Goal: Task Accomplishment & Management: Manage account settings

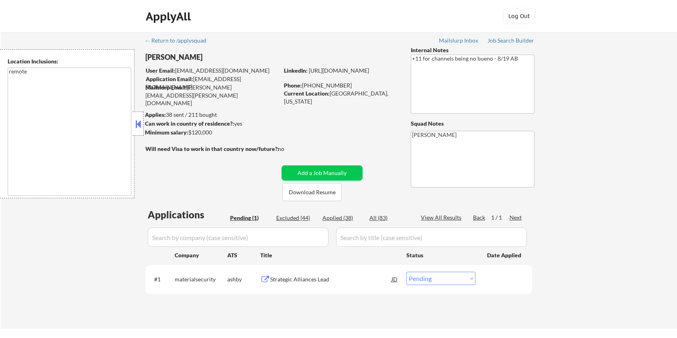
select select ""pending""
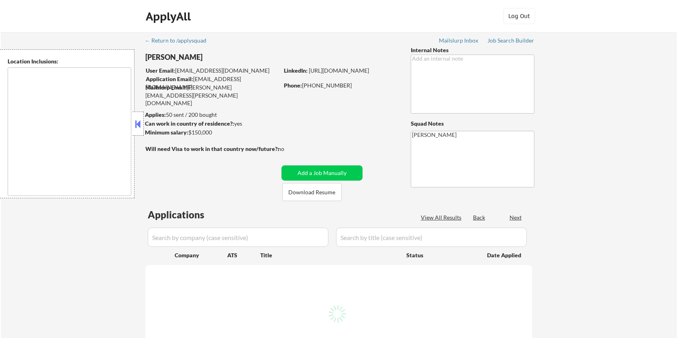
select select ""pending""
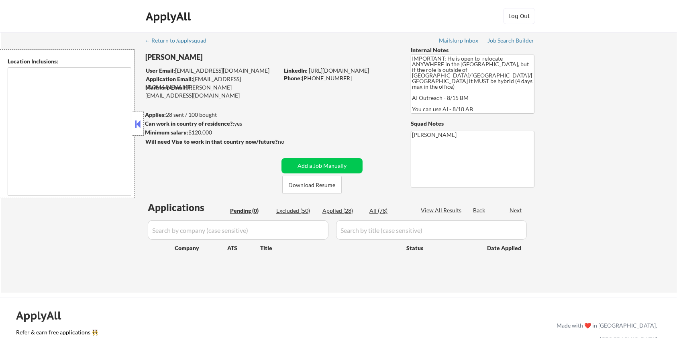
type textarea "country:US"
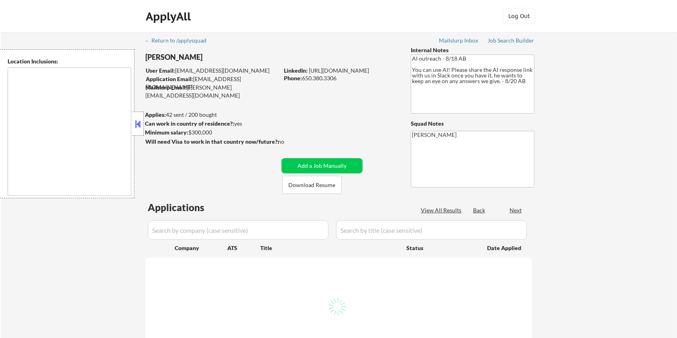
select select ""pending""
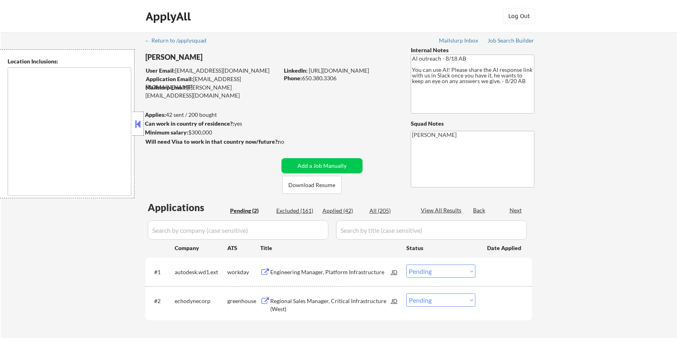
type textarea "San Francisco, CA Daly City, CA South San Francisco, CA Brisbane, CA Colma, CA …"
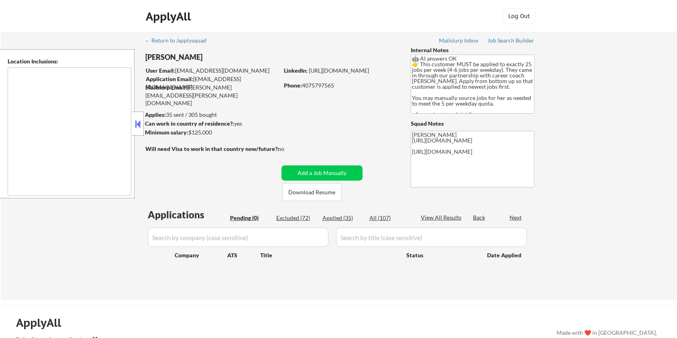
type textarea "[GEOGRAPHIC_DATA], [GEOGRAPHIC_DATA] [GEOGRAPHIC_DATA], [GEOGRAPHIC_DATA] [GEOG…"
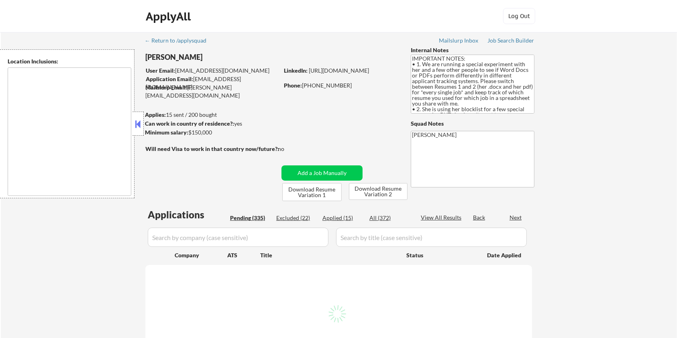
type textarea "[GEOGRAPHIC_DATA], [GEOGRAPHIC_DATA] [GEOGRAPHIC_DATA], [GEOGRAPHIC_DATA] [GEOG…"
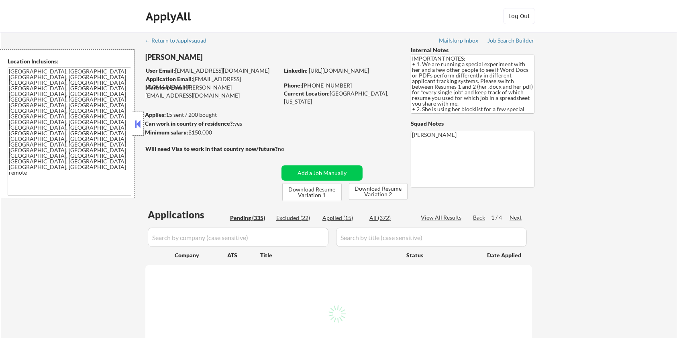
select select ""pending""
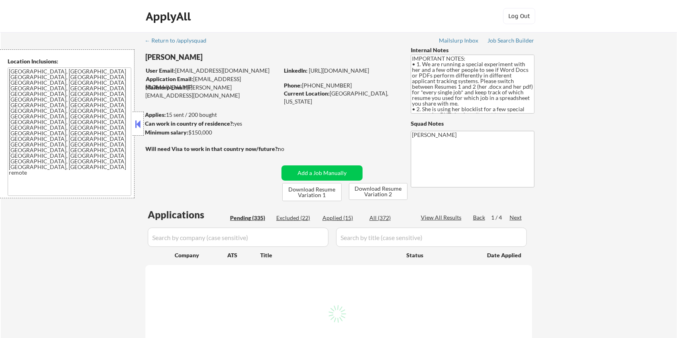
select select ""pending""
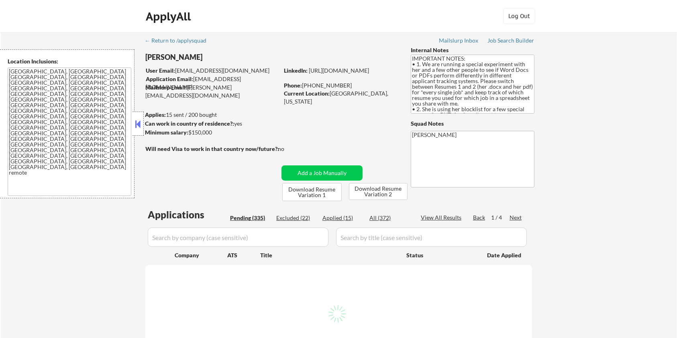
select select ""pending""
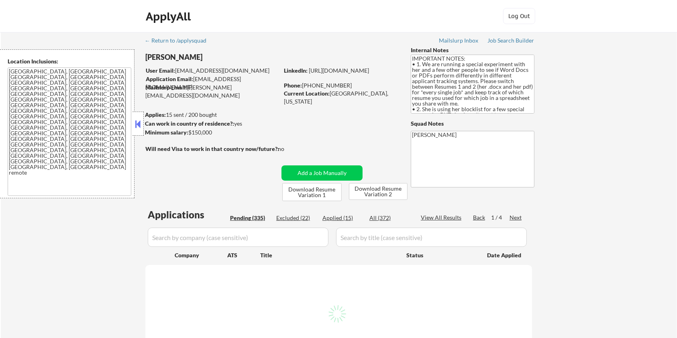
select select ""pending""
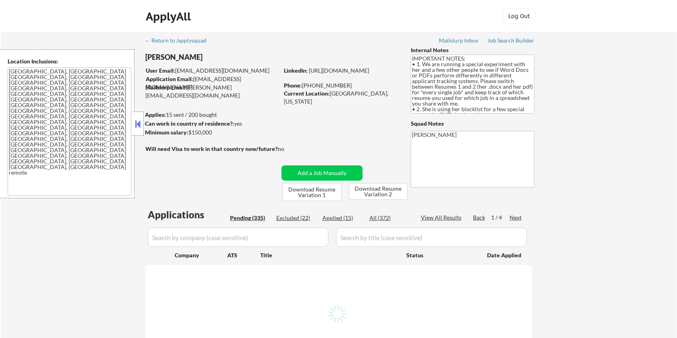
select select ""pending""
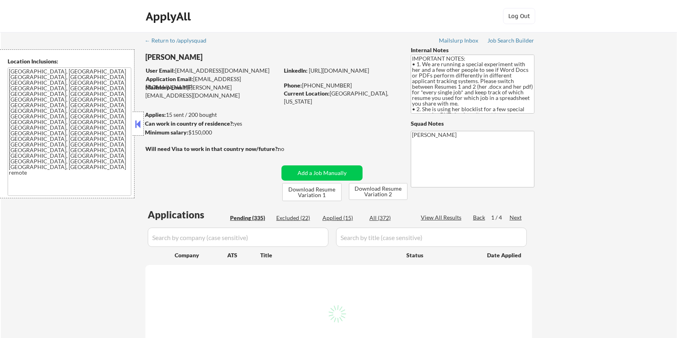
select select ""pending""
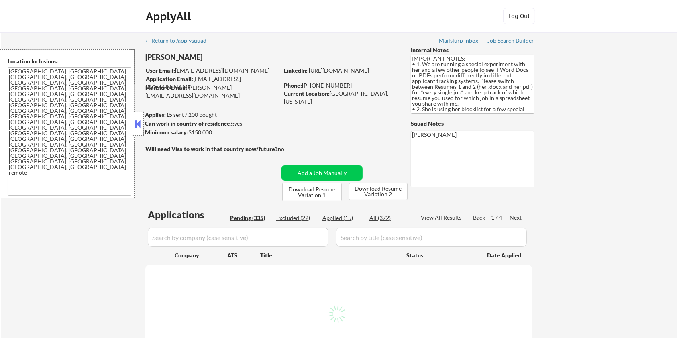
select select ""pending""
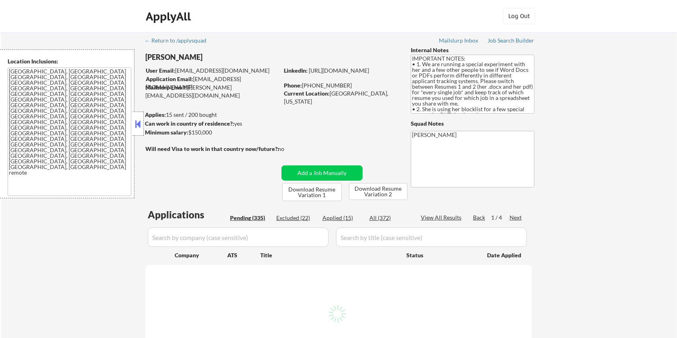
select select ""pending""
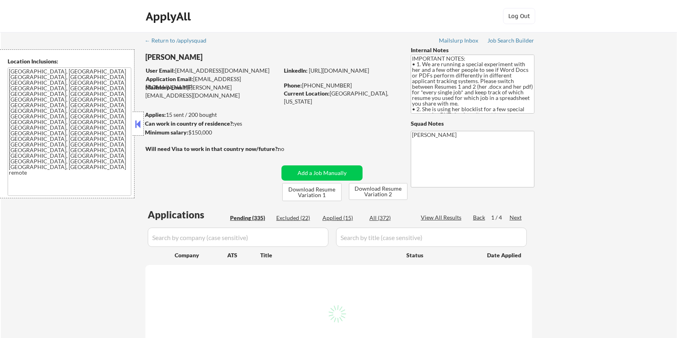
select select ""pending""
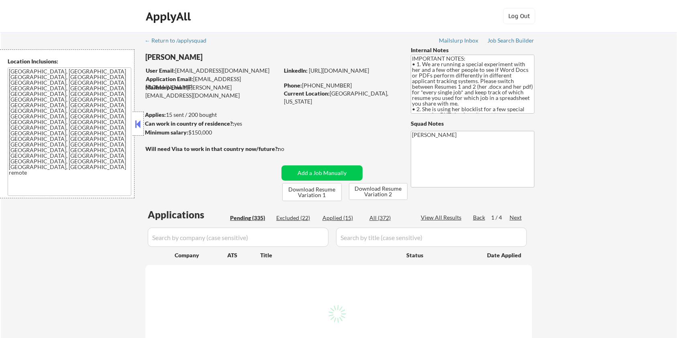
select select ""pending""
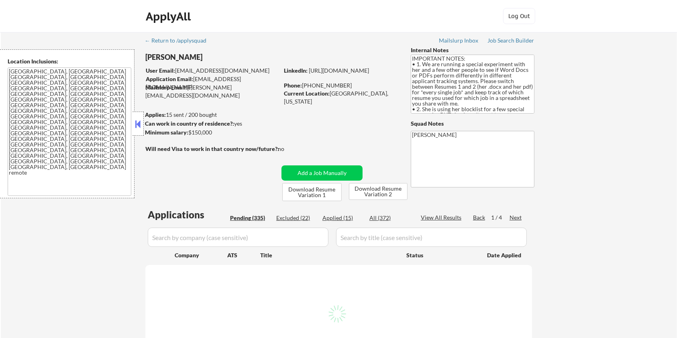
select select ""pending""
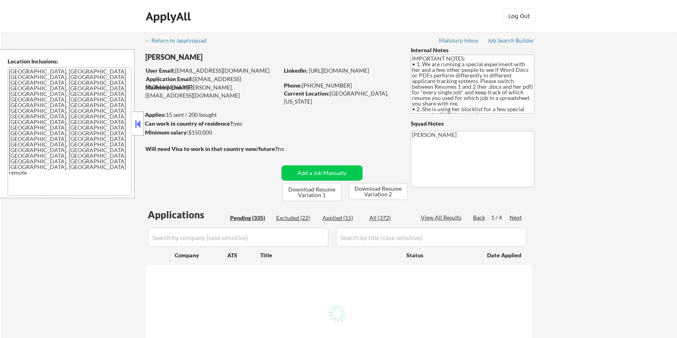
select select ""pending""
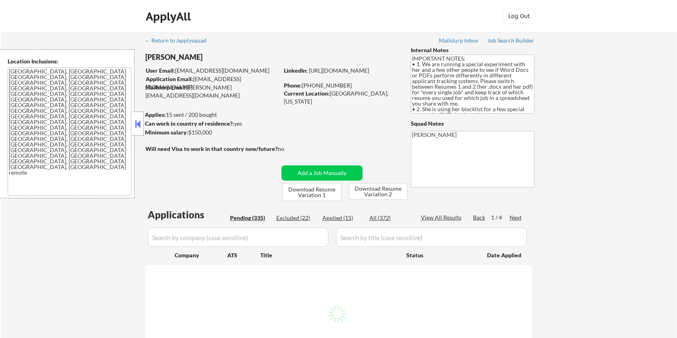
select select ""pending""
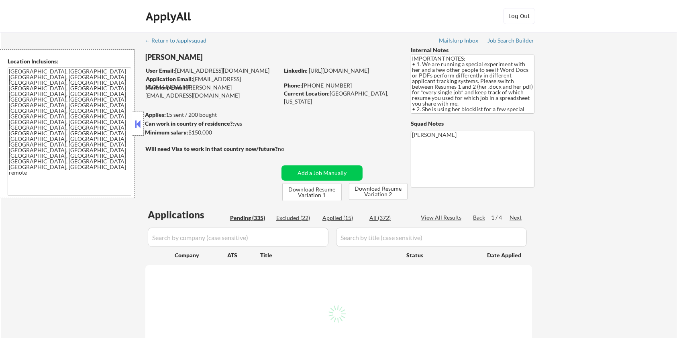
select select ""pending""
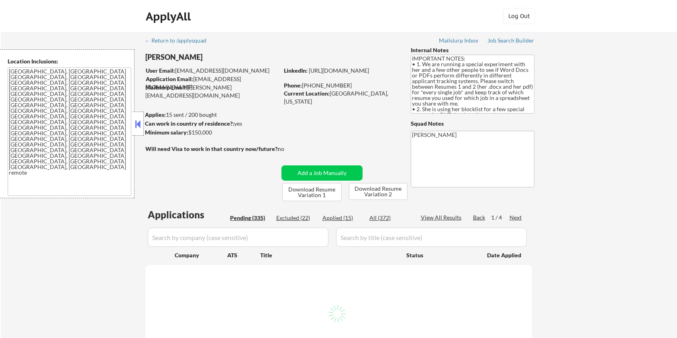
select select ""pending""
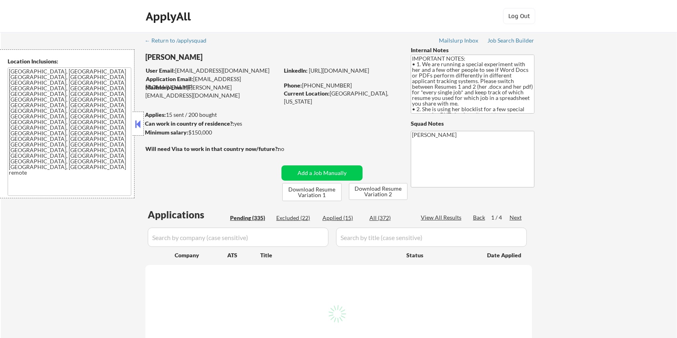
select select ""pending""
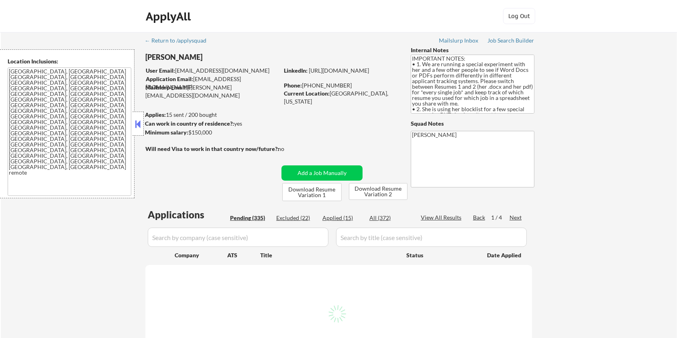
select select ""pending""
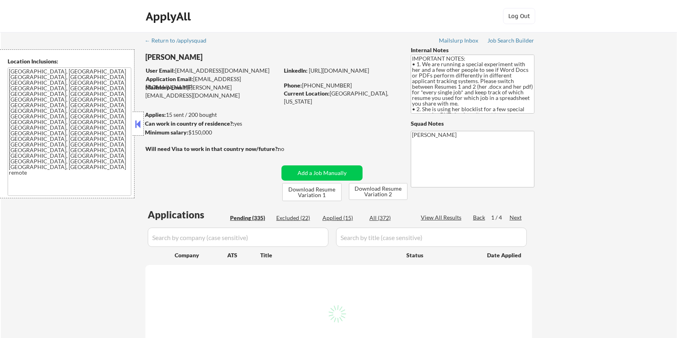
select select ""pending""
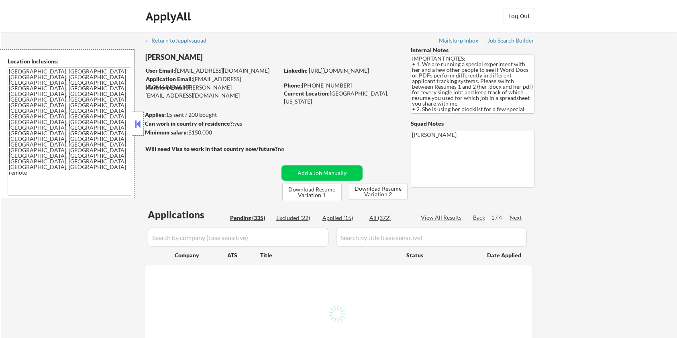
select select ""pending""
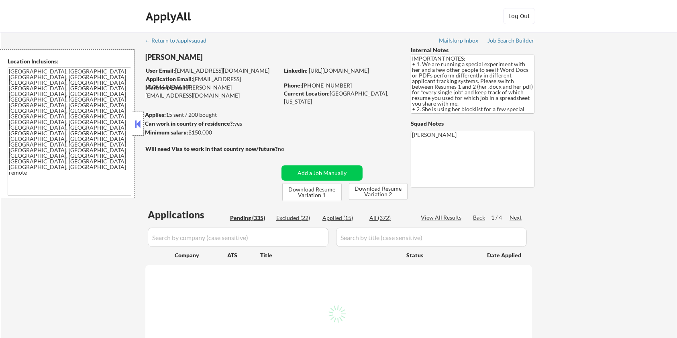
select select ""pending""
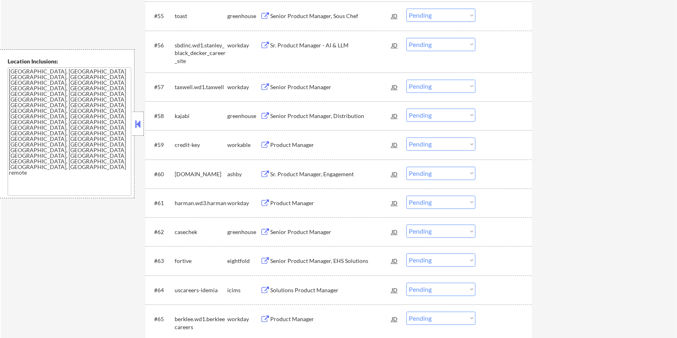
scroll to position [1927, 0]
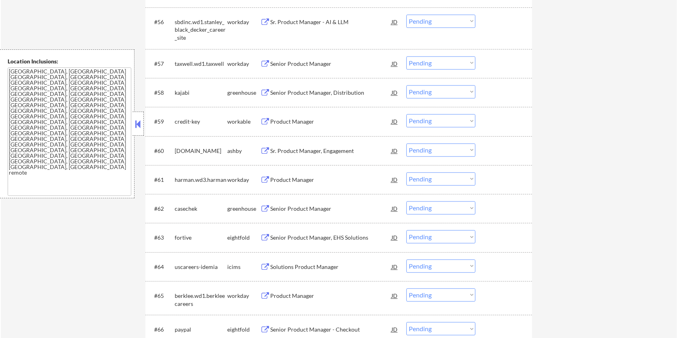
click at [307, 150] on div "Sr. Product Manager, Engagement" at bounding box center [330, 151] width 121 height 8
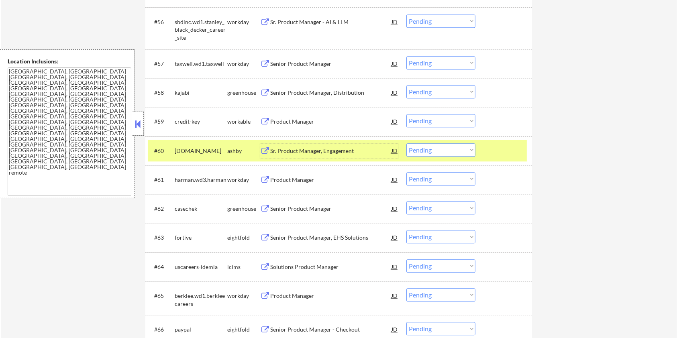
click at [440, 151] on select "Choose an option... Pending Applied Excluded (Questions) Excluded (Expired) Exc…" at bounding box center [440, 149] width 69 height 13
click at [406, 143] on select "Choose an option... Pending Applied Excluded (Questions) Excluded (Expired) Exc…" at bounding box center [440, 149] width 69 height 13
select select ""pending""
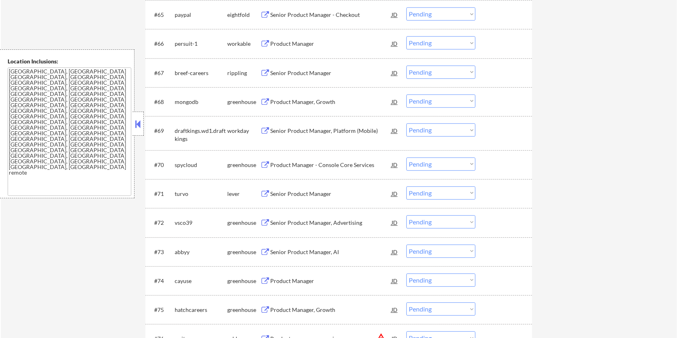
scroll to position [2248, 0]
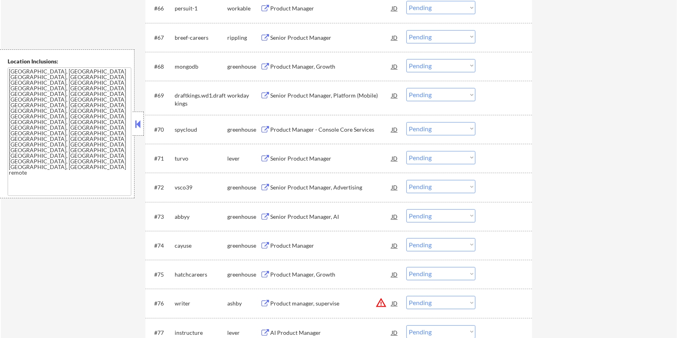
click at [297, 159] on div "Senior Product Manager" at bounding box center [330, 159] width 121 height 8
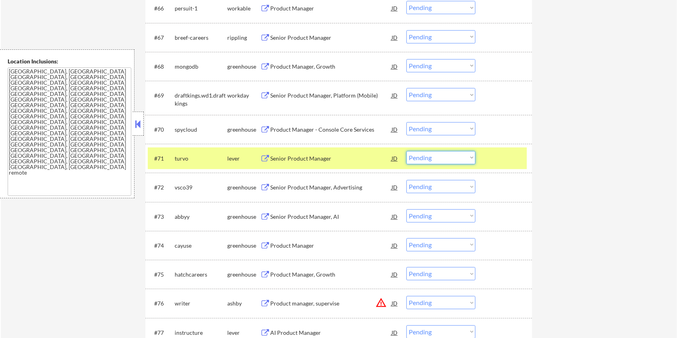
click at [454, 158] on select "Choose an option... Pending Applied Excluded (Questions) Excluded (Expired) Exc…" at bounding box center [440, 157] width 69 height 13
click at [406, 151] on select "Choose an option... Pending Applied Excluded (Questions) Excluded (Expired) Exc…" at bounding box center [440, 157] width 69 height 13
select select ""pending""
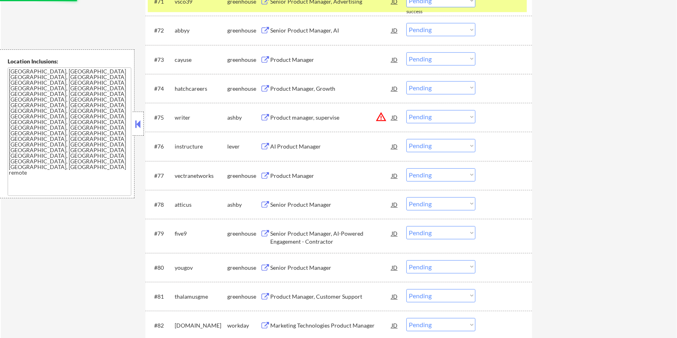
scroll to position [2408, 0]
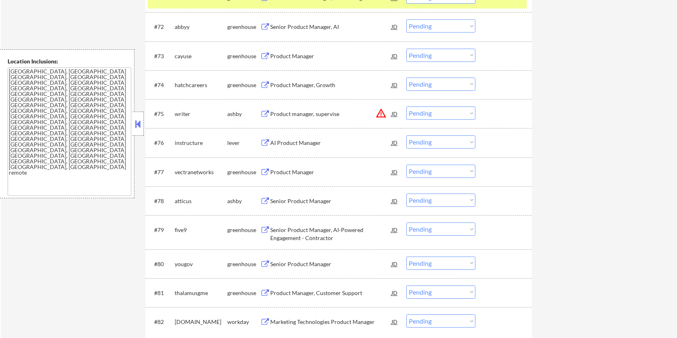
click at [287, 111] on div "Product manager, supervise" at bounding box center [330, 114] width 121 height 8
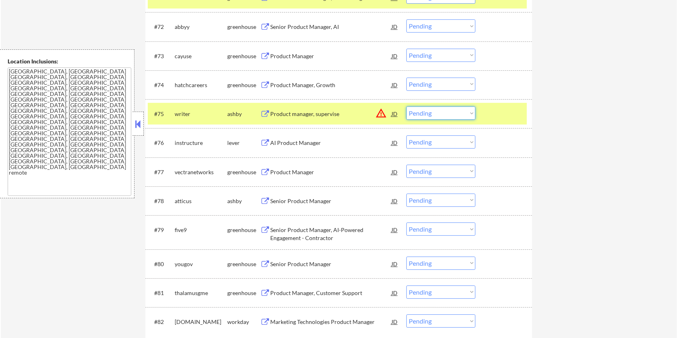
click at [439, 111] on select "Choose an option... Pending Applied Excluded (Questions) Excluded (Expired) Exc…" at bounding box center [440, 112] width 69 height 13
click at [406, 106] on select "Choose an option... Pending Applied Excluded (Questions) Excluded (Expired) Exc…" at bounding box center [440, 112] width 69 height 13
select select ""pending""
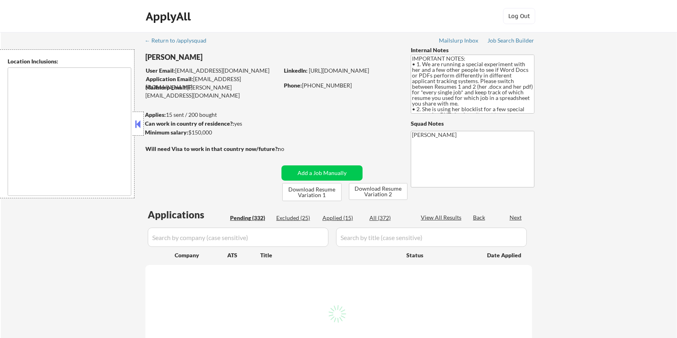
type textarea "[GEOGRAPHIC_DATA], [GEOGRAPHIC_DATA] [GEOGRAPHIC_DATA], [GEOGRAPHIC_DATA] [GEOG…"
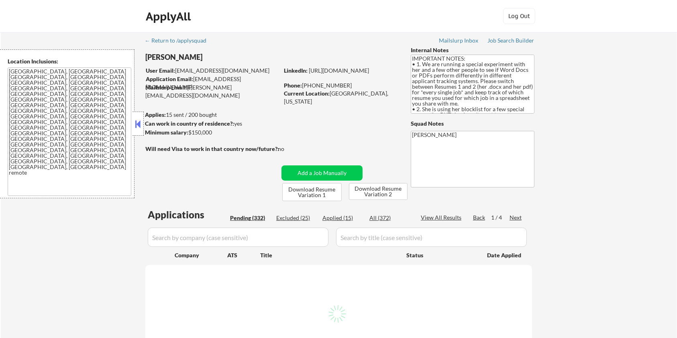
select select ""pending""
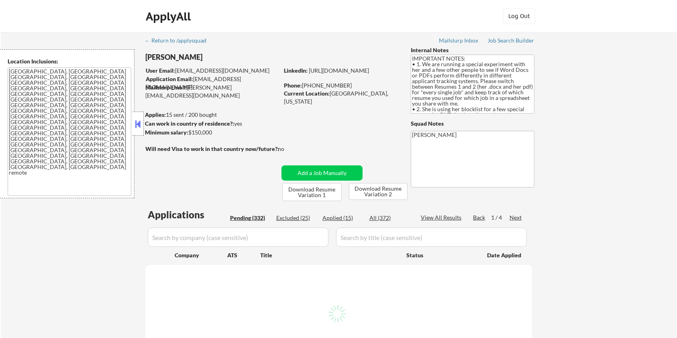
select select ""pending""
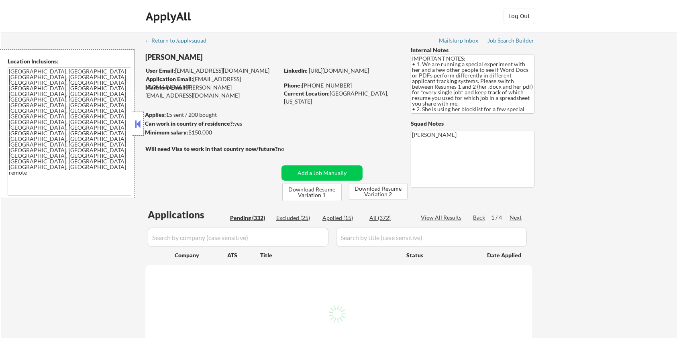
select select ""pending""
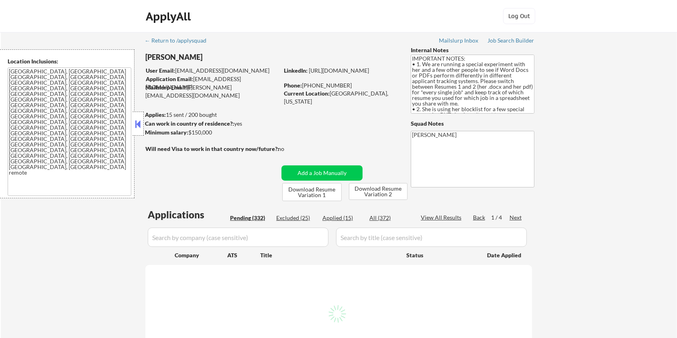
select select ""pending""
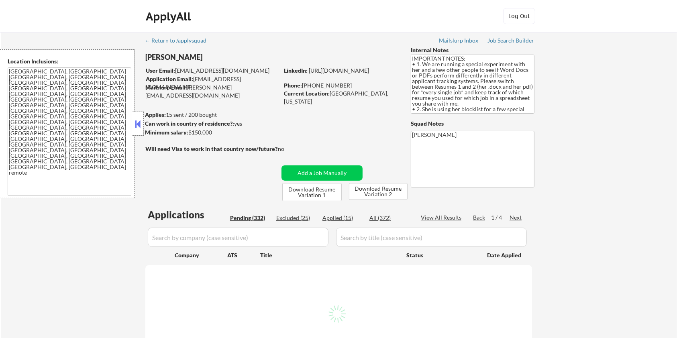
select select ""pending""
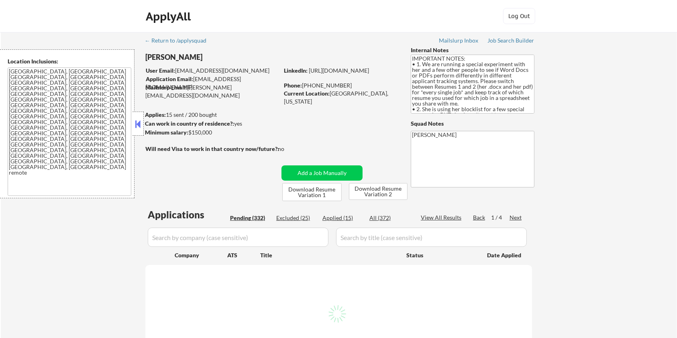
select select ""pending""
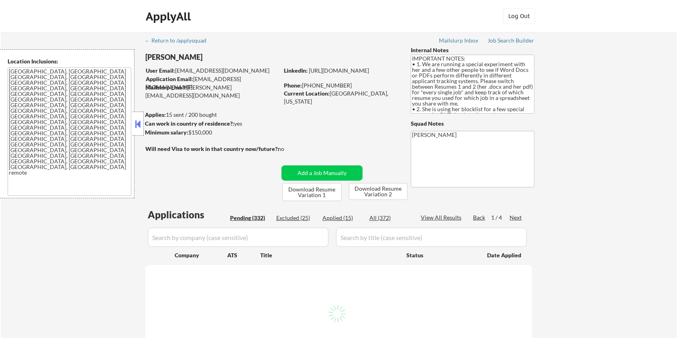
select select ""pending""
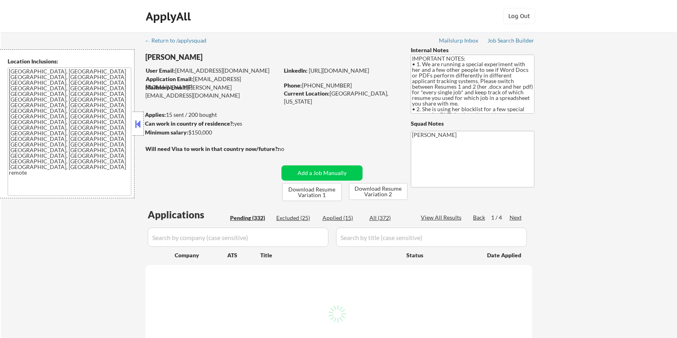
select select ""pending""
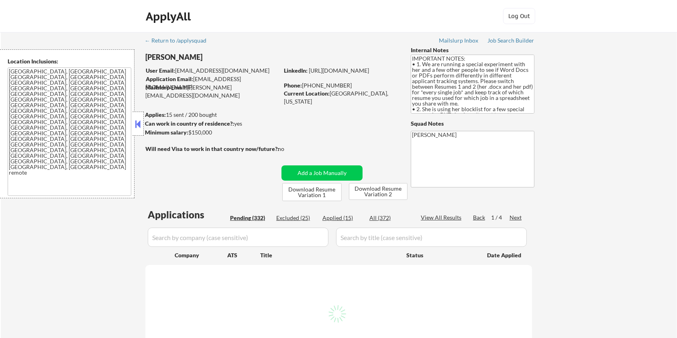
select select ""pending""
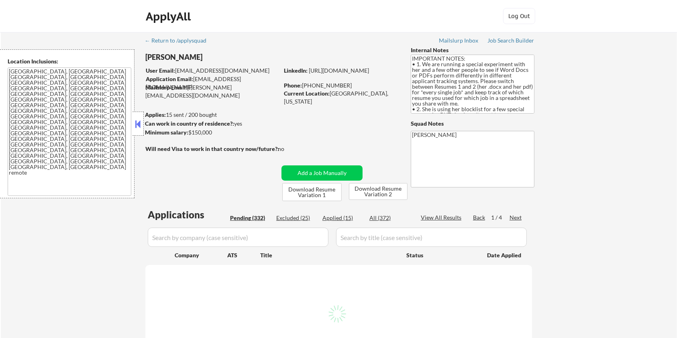
select select ""pending""
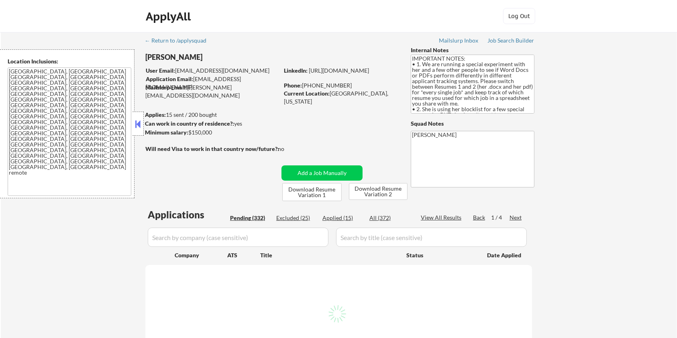
select select ""pending""
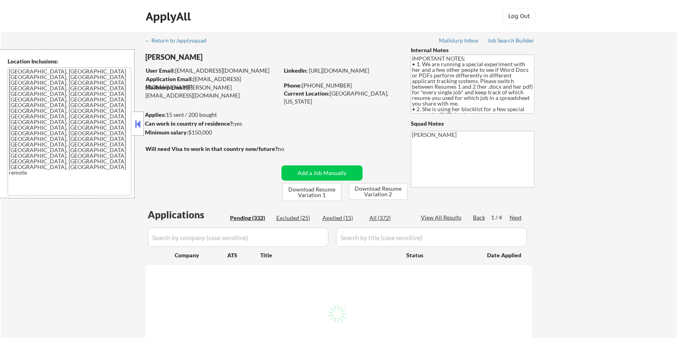
select select ""pending""
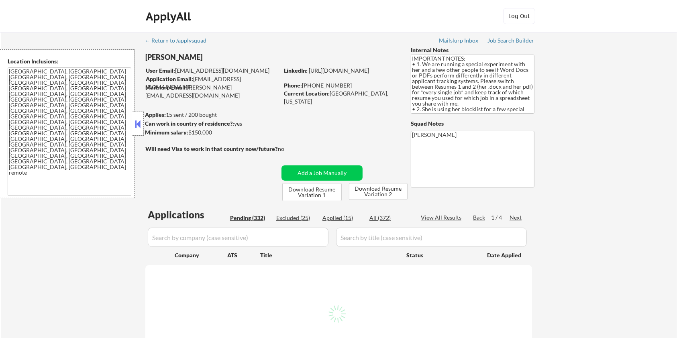
select select ""pending""
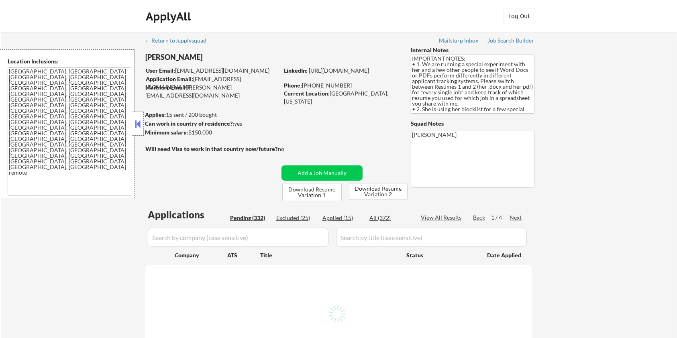
select select ""pending""
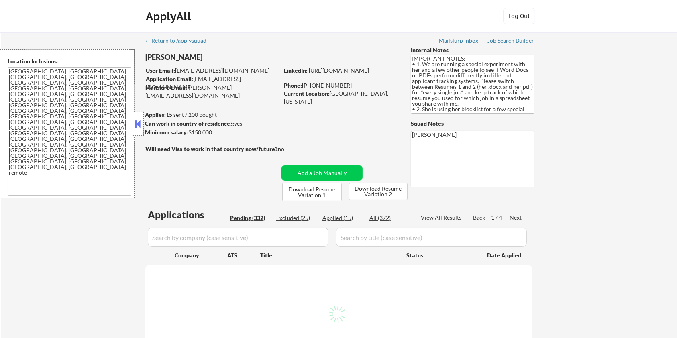
select select ""pending""
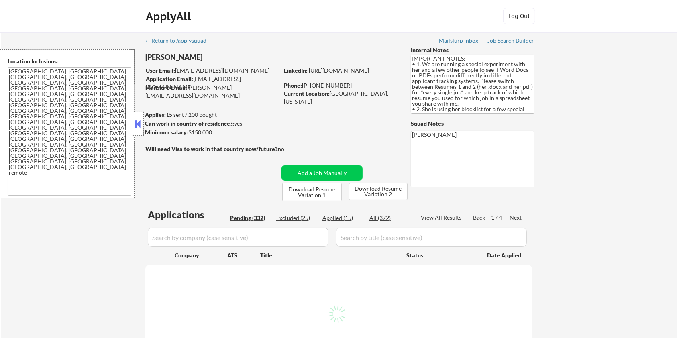
select select ""pending""
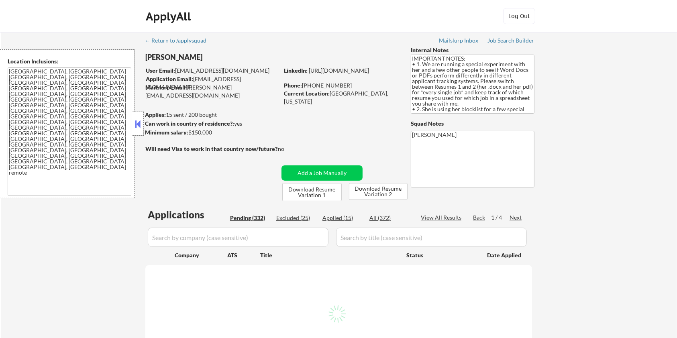
select select ""pending""
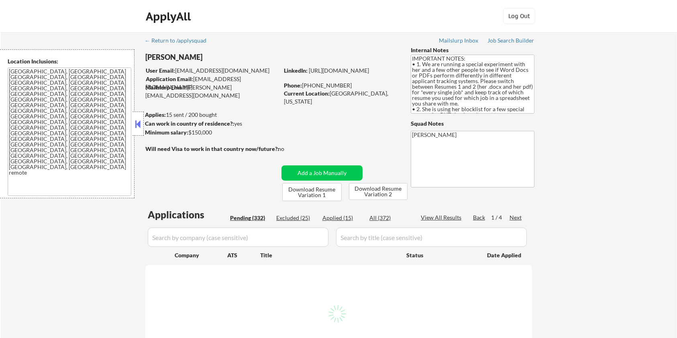
select select ""pending""
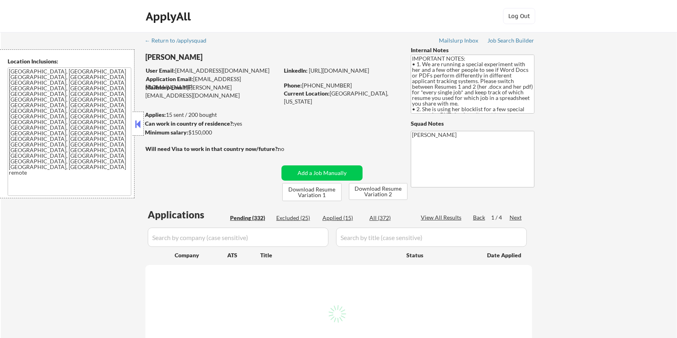
select select ""pending""
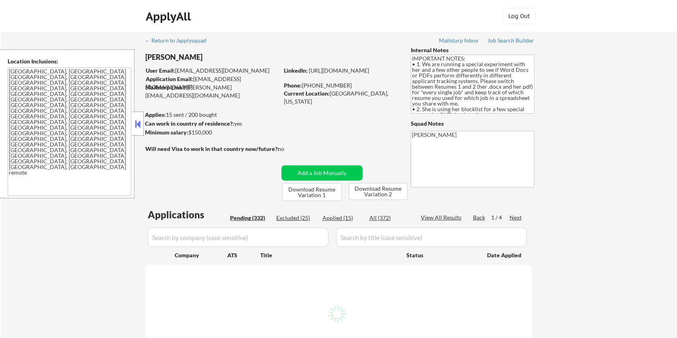
select select ""pending""
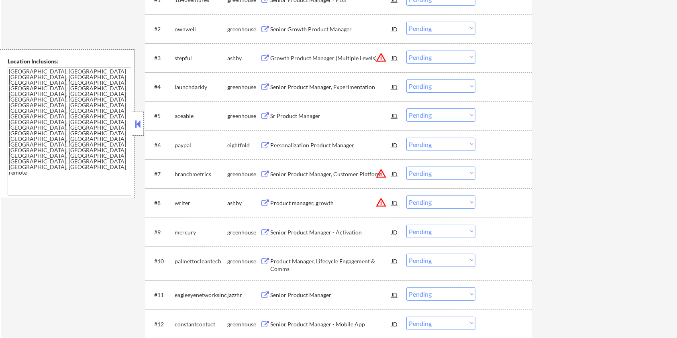
scroll to position [321, 0]
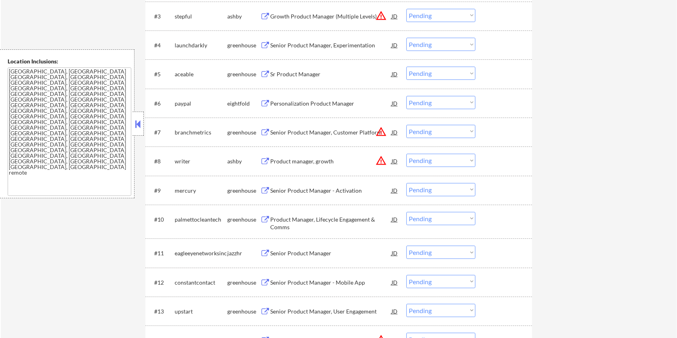
click at [291, 158] on div "Product manager, growth" at bounding box center [330, 161] width 121 height 8
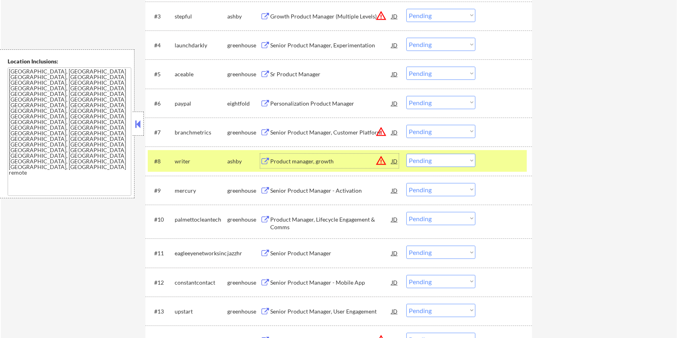
click at [448, 162] on select "Choose an option... Pending Applied Excluded (Questions) Excluded (Expired) Exc…" at bounding box center [440, 160] width 69 height 13
click at [406, 154] on select "Choose an option... Pending Applied Excluded (Questions) Excluded (Expired) Exc…" at bounding box center [440, 160] width 69 height 13
select select ""pending""
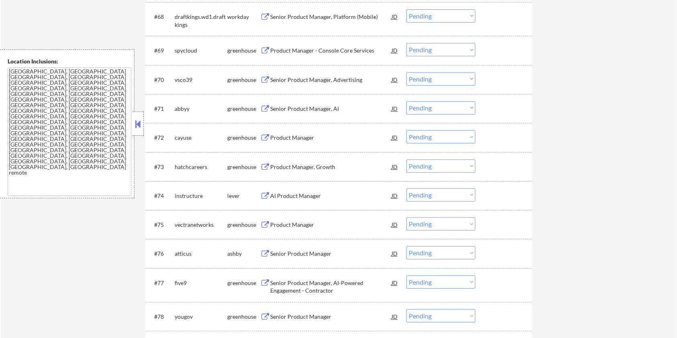
scroll to position [2408, 0]
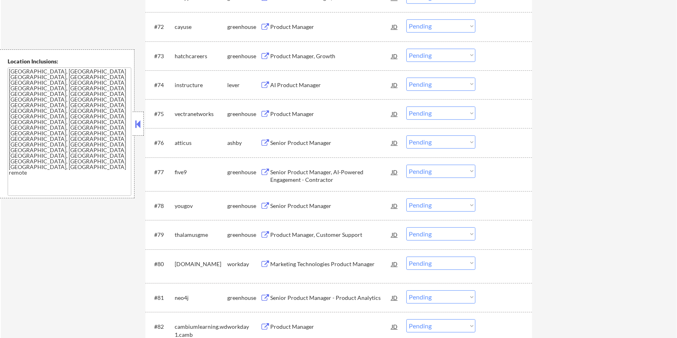
click at [301, 142] on div "Senior Product Manager" at bounding box center [330, 143] width 121 height 8
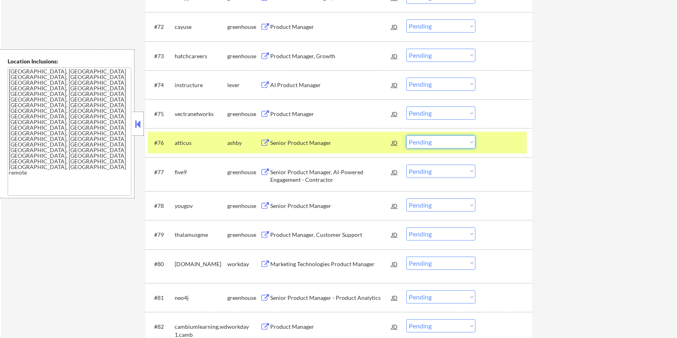
click at [428, 142] on select "Choose an option... Pending Applied Excluded (Questions) Excluded (Expired) Exc…" at bounding box center [440, 141] width 69 height 13
click at [406, 135] on select "Choose an option... Pending Applied Excluded (Questions) Excluded (Expired) Exc…" at bounding box center [440, 141] width 69 height 13
select select ""pending""
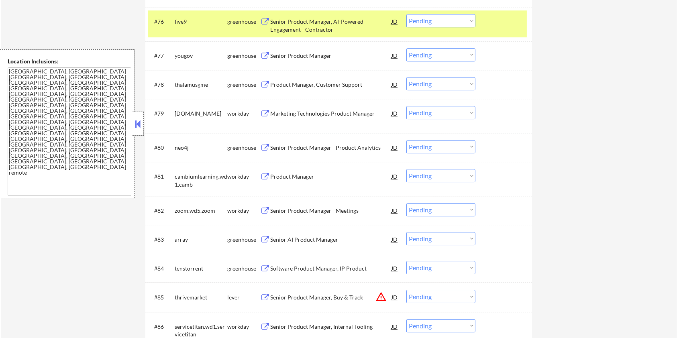
scroll to position [2622, 0]
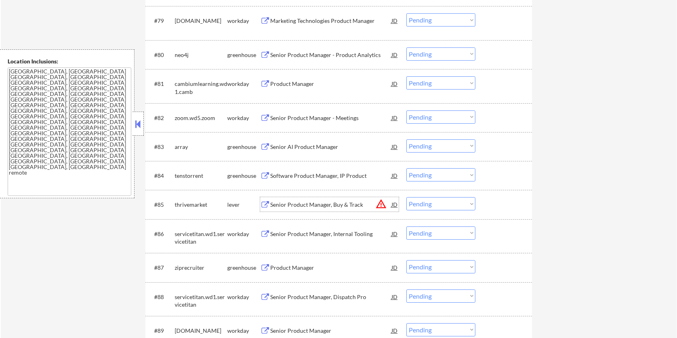
click at [298, 205] on div "Senior Product Manager, Buy & Track" at bounding box center [330, 205] width 121 height 8
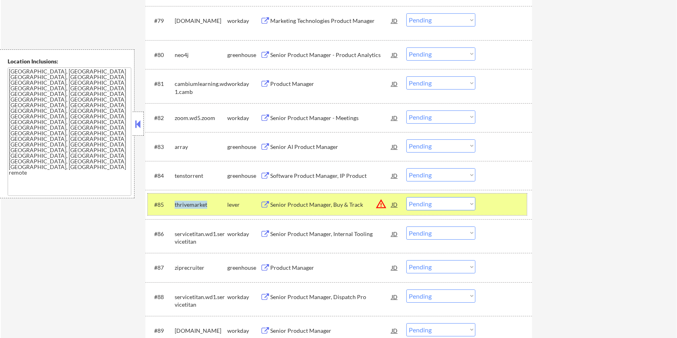
drag, startPoint x: 214, startPoint y: 203, endPoint x: 175, endPoint y: 201, distance: 38.6
click at [175, 201] on div "thrivemarket" at bounding box center [201, 205] width 53 height 8
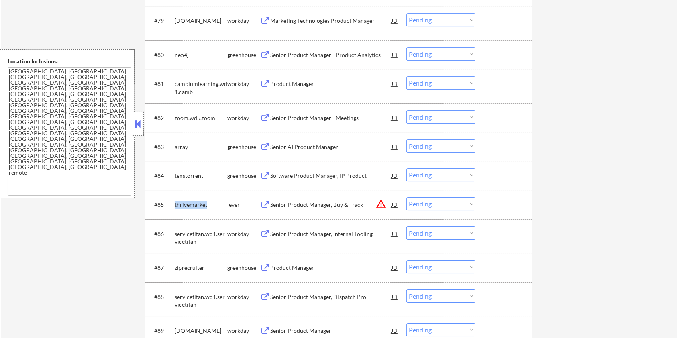
copy div "thrivemarket"
click at [336, 204] on div "Senior Product Manager, Buy & Track" at bounding box center [330, 205] width 121 height 8
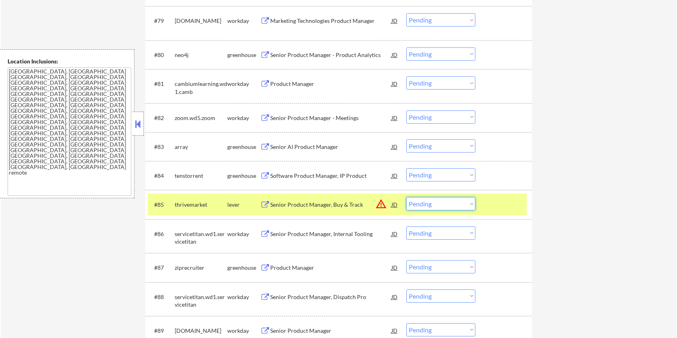
click at [459, 204] on select "Choose an option... Pending Applied Excluded (Questions) Excluded (Expired) Exc…" at bounding box center [440, 203] width 69 height 13
click at [406, 197] on select "Choose an option... Pending Applied Excluded (Questions) Excluded (Expired) Exc…" at bounding box center [440, 203] width 69 height 13
select select ""pending""
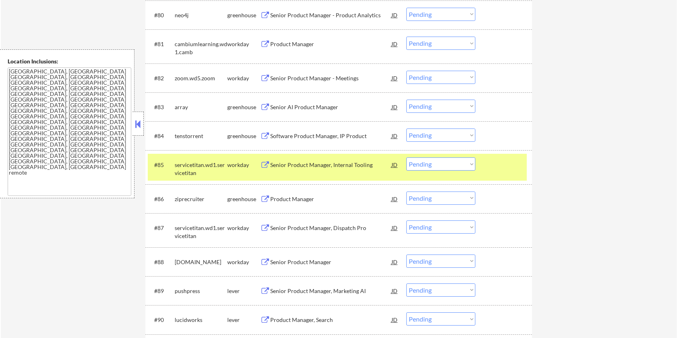
scroll to position [2729, 0]
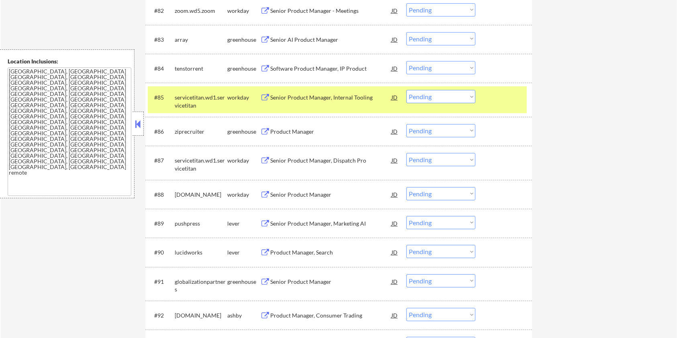
click at [305, 221] on div "Senior Product Manager, Marketing AI" at bounding box center [330, 224] width 121 height 8
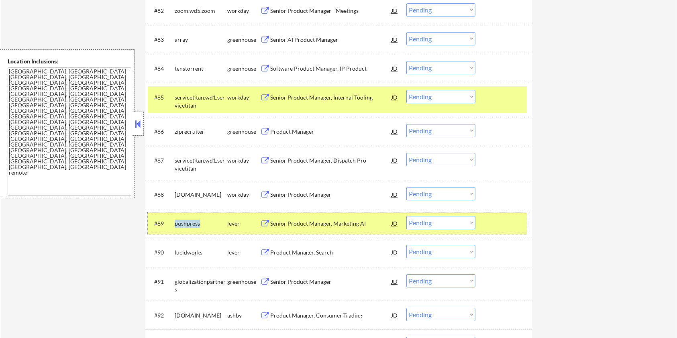
drag, startPoint x: 209, startPoint y: 226, endPoint x: 173, endPoint y: 223, distance: 35.4
click at [173, 223] on div "#89 pushpress lever Senior Product Manager, Marketing AI JD Choose an option...…" at bounding box center [337, 223] width 379 height 22
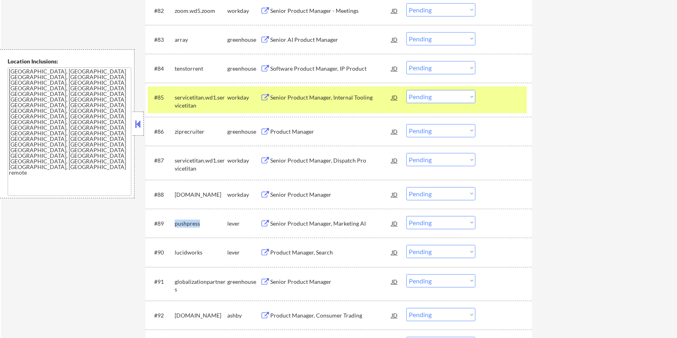
copy div "pushpress"
click at [448, 226] on select "Choose an option... Pending Applied Excluded (Questions) Excluded (Expired) Exc…" at bounding box center [440, 222] width 69 height 13
click at [406, 216] on select "Choose an option... Pending Applied Excluded (Questions) Excluded (Expired) Exc…" at bounding box center [440, 222] width 69 height 13
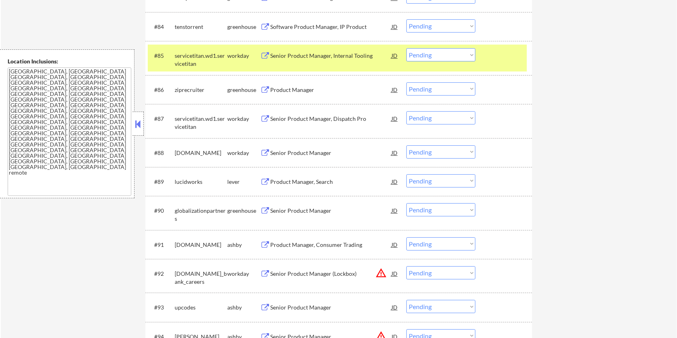
scroll to position [2783, 0]
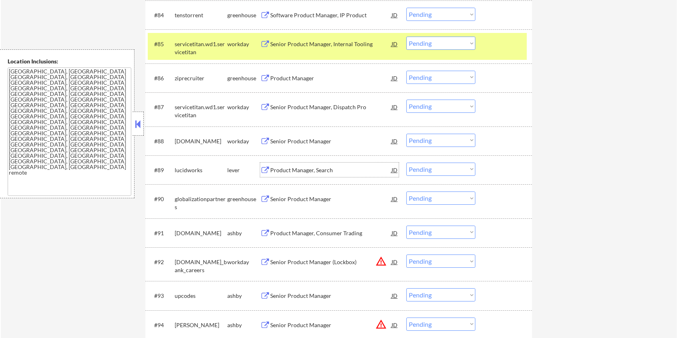
click at [309, 171] on div "Product Manager, Search" at bounding box center [330, 170] width 121 height 8
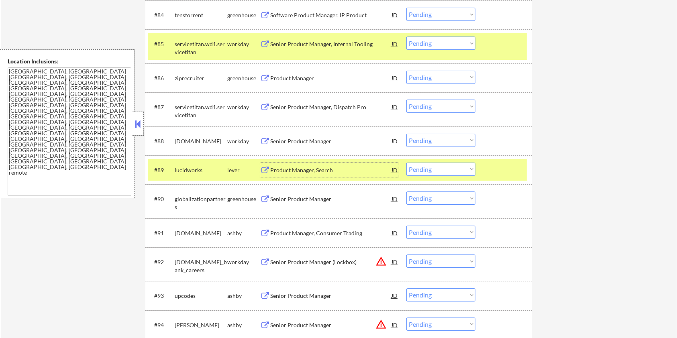
click at [467, 172] on select "Choose an option... Pending Applied Excluded (Questions) Excluded (Expired) Exc…" at bounding box center [440, 169] width 69 height 13
click at [406, 163] on select "Choose an option... Pending Applied Excluded (Questions) Excluded (Expired) Exc…" at bounding box center [440, 169] width 69 height 13
select select ""pending""
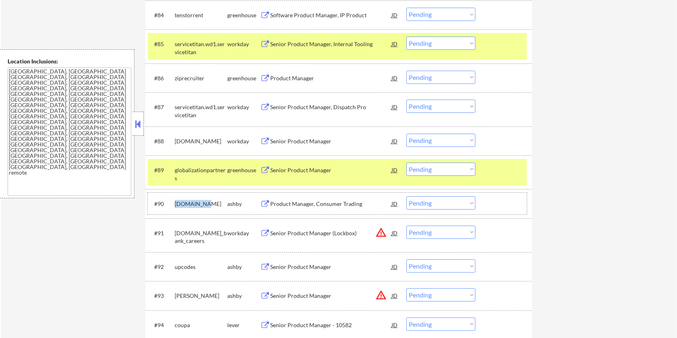
drag, startPoint x: 208, startPoint y: 202, endPoint x: 171, endPoint y: 200, distance: 37.0
click at [171, 200] on div "#90 [DOMAIN_NAME] [PERSON_NAME] Product Manager, Consumer Trading JD Choose an …" at bounding box center [337, 204] width 379 height 22
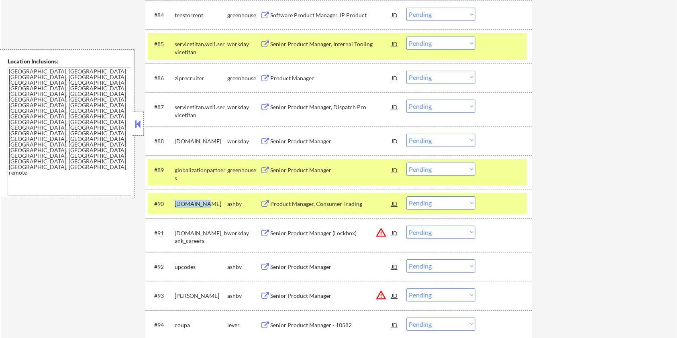
copy div "[DOMAIN_NAME]"
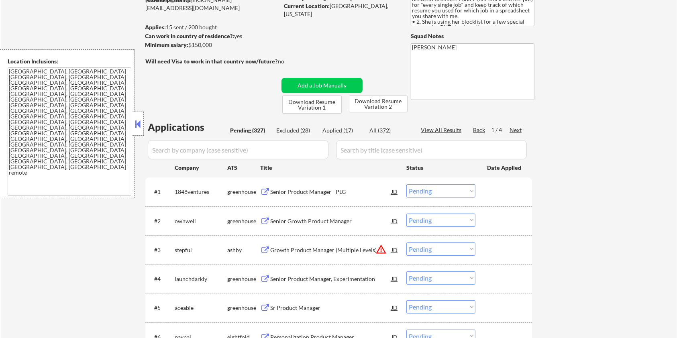
scroll to position [37, 0]
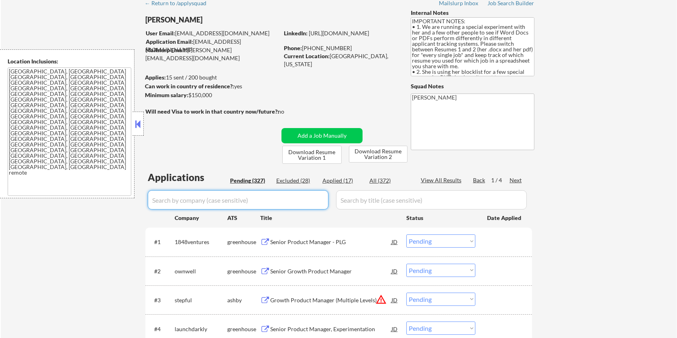
click at [225, 206] on input "input" at bounding box center [238, 199] width 181 height 19
paste input "[DOMAIN_NAME]"
type input "[DOMAIN_NAME]"
click at [355, 201] on input "input" at bounding box center [431, 199] width 191 height 19
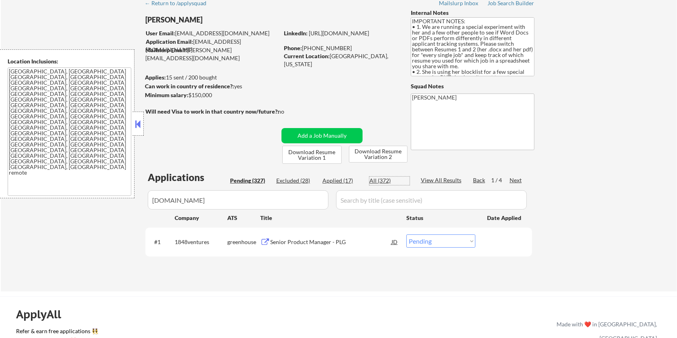
click at [385, 182] on div "All (372)" at bounding box center [389, 181] width 40 height 8
select select ""excluded""
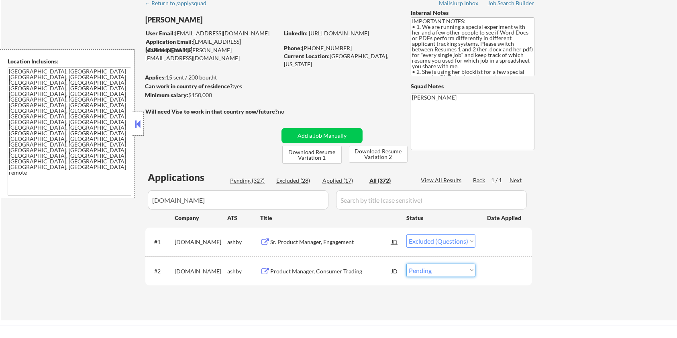
click at [422, 275] on select "Choose an option... Pending Applied Excluded (Questions) Excluded (Expired) Exc…" at bounding box center [440, 270] width 69 height 13
select select ""excluded""
click at [406, 264] on select "Choose an option... Pending Applied Excluded (Questions) Excluded (Expired) Exc…" at bounding box center [440, 270] width 69 height 13
select select ""excluded""
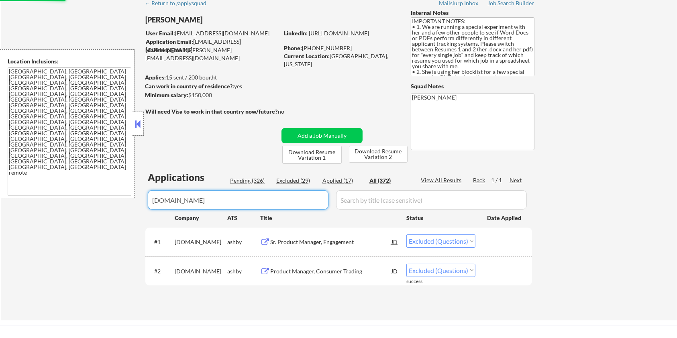
drag, startPoint x: 228, startPoint y: 191, endPoint x: 104, endPoint y: 198, distance: 123.8
click at [104, 198] on body "← Return to /applysquad Mailslurp Inbox Job Search Builder [PERSON_NAME] User E…" at bounding box center [338, 132] width 677 height 338
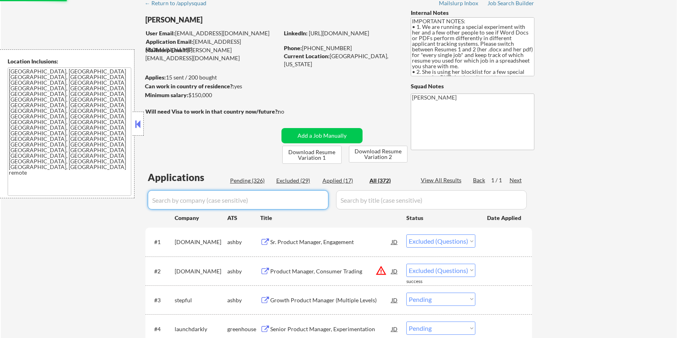
select select ""applied""
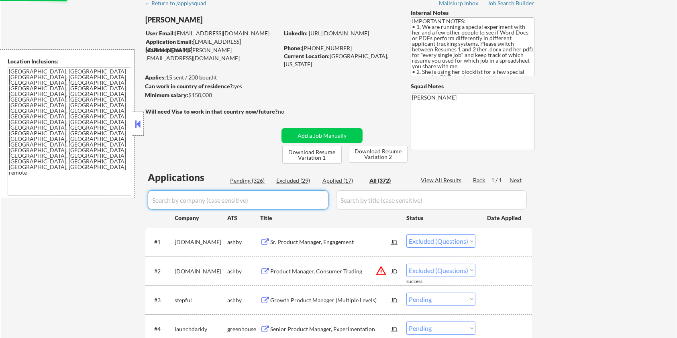
select select ""applied""
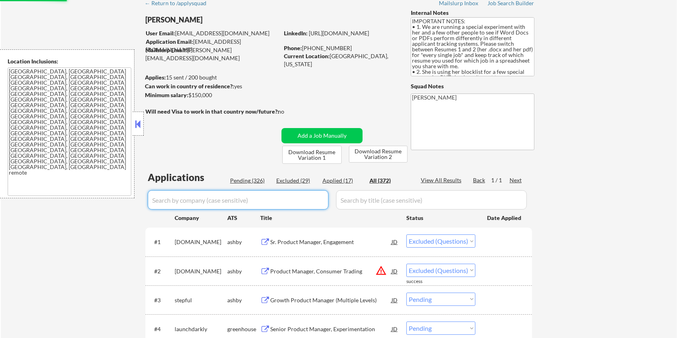
select select ""applied""
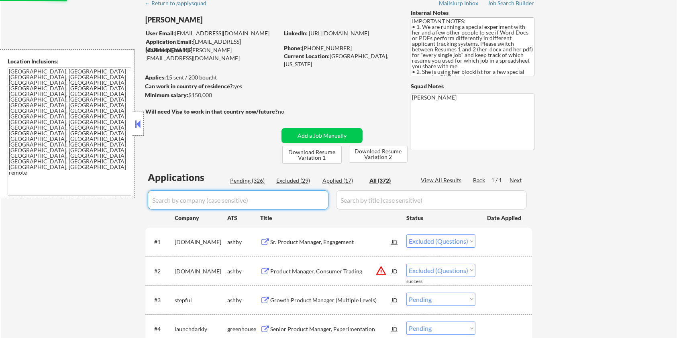
select select ""applied""
select select ""excluded""
select select ""excluded__location_""
select select ""excluded""
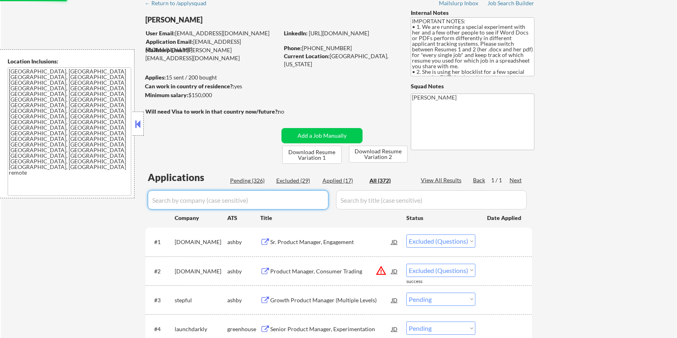
select select ""excluded__blocklist_""
select select ""excluded__location_""
select select ""excluded__bad_match_""
select select ""excluded__blocklist_""
select select ""excluded__location_""
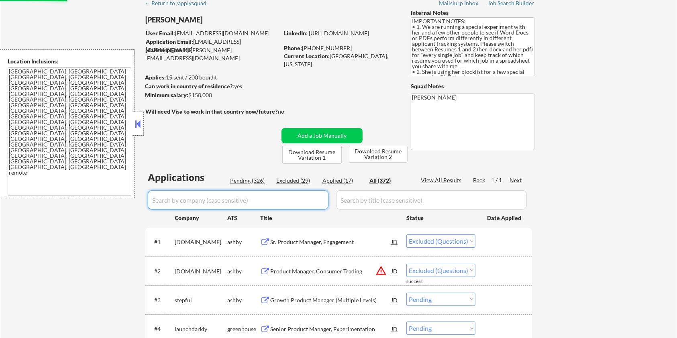
select select ""excluded__bad_match_""
select select ""excluded""
select select ""excluded__bad_match_""
select select ""excluded__salary_""
select select ""excluded__location_""
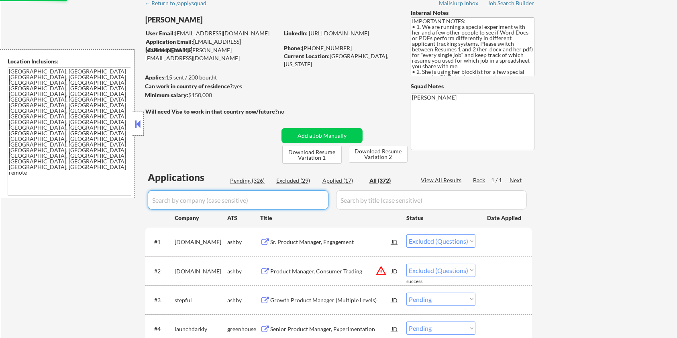
select select ""excluded""
select select ""excluded__location_""
select select ""excluded""
select select ""excluded__bad_match_""
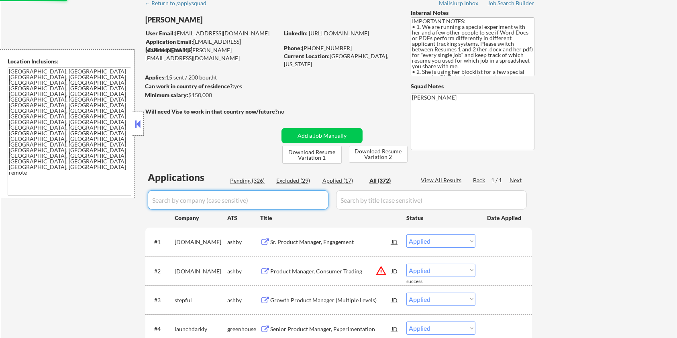
select select ""excluded""
select select ""pending""
select select ""excluded__location_""
select select ""excluded""
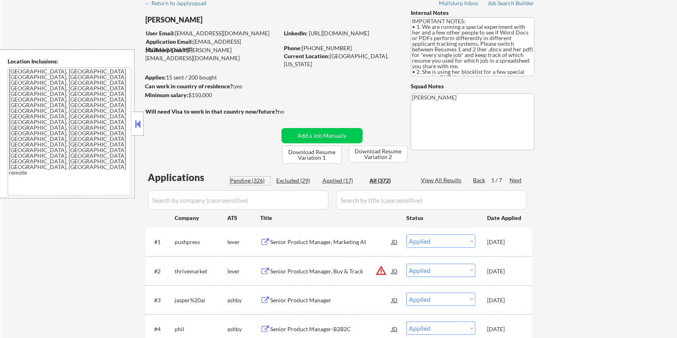
click at [251, 181] on div "Pending (326)" at bounding box center [250, 181] width 40 height 8
select select ""pending""
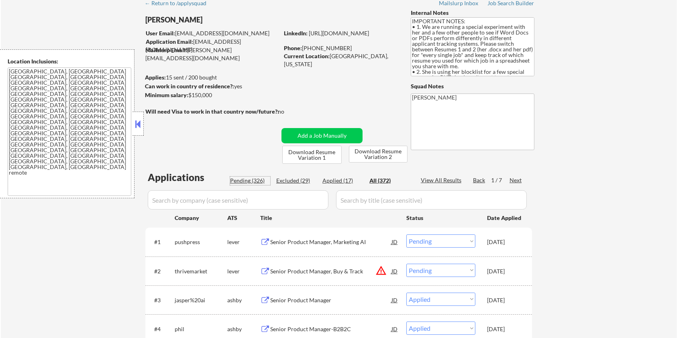
select select ""pending""
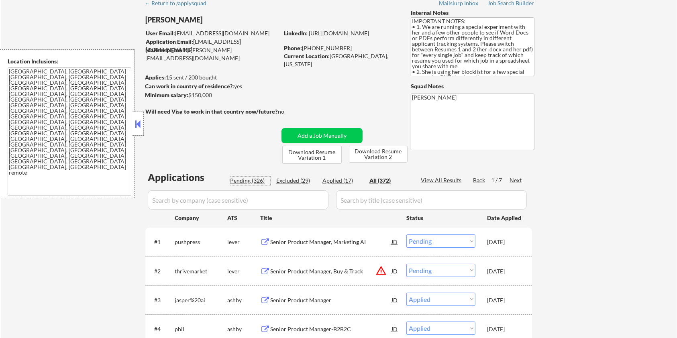
select select ""pending""
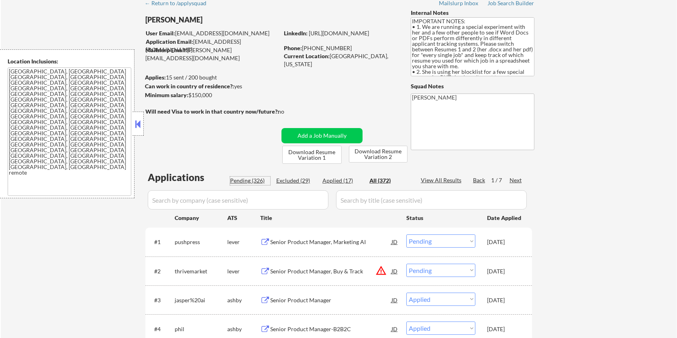
select select ""pending""
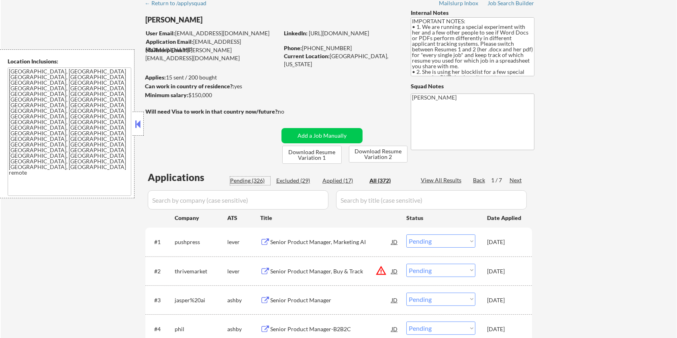
select select ""pending""
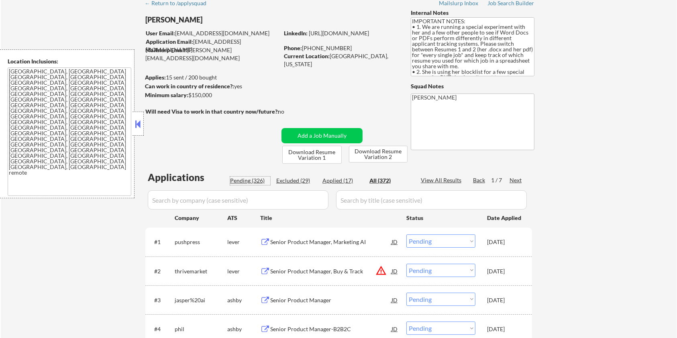
select select ""pending""
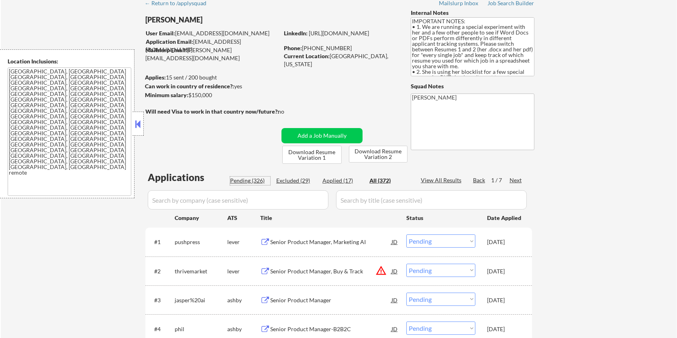
select select ""pending""
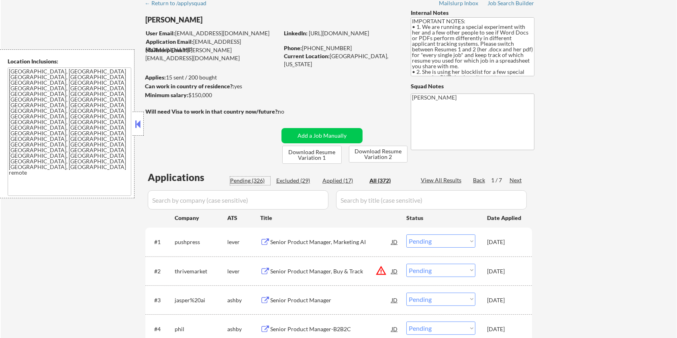
select select ""pending""
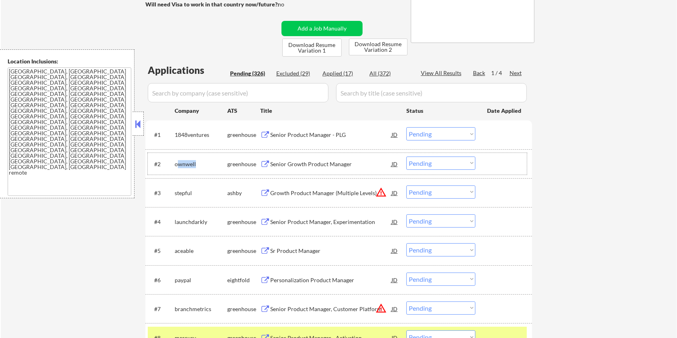
drag, startPoint x: 196, startPoint y: 159, endPoint x: 176, endPoint y: 163, distance: 20.2
click at [176, 163] on div "ownwell" at bounding box center [201, 164] width 53 height 14
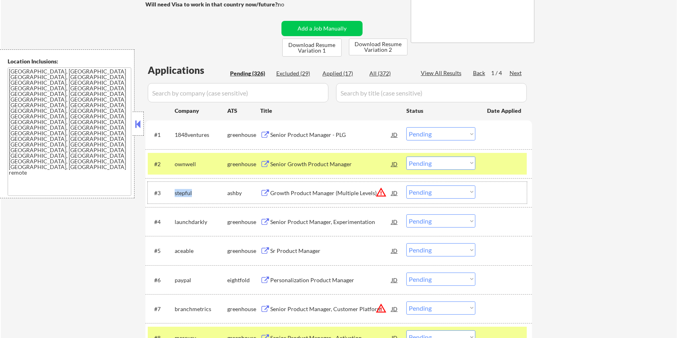
drag, startPoint x: 191, startPoint y: 193, endPoint x: 175, endPoint y: 193, distance: 15.7
click at [175, 193] on div "stepful" at bounding box center [201, 193] width 53 height 8
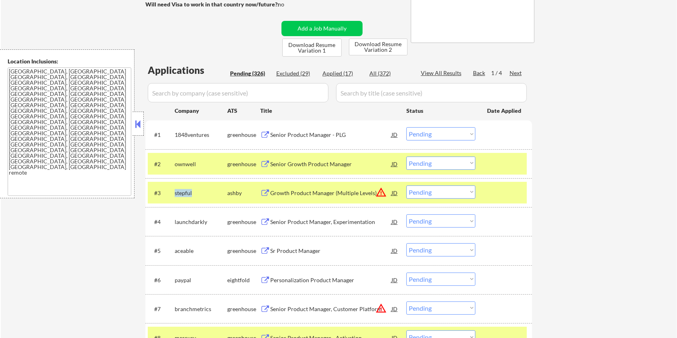
copy div "stepful"
click at [192, 93] on input "input" at bounding box center [238, 92] width 181 height 19
paste input "stepful"
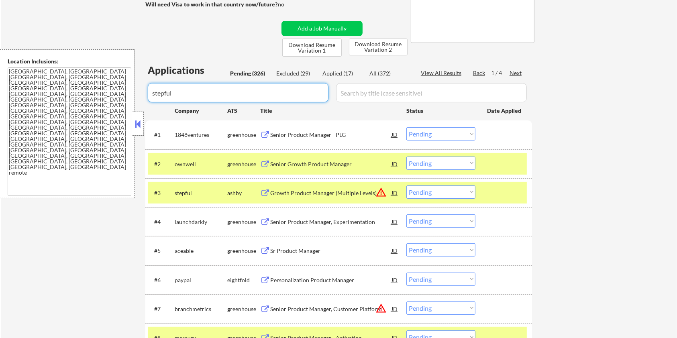
type input "stepful"
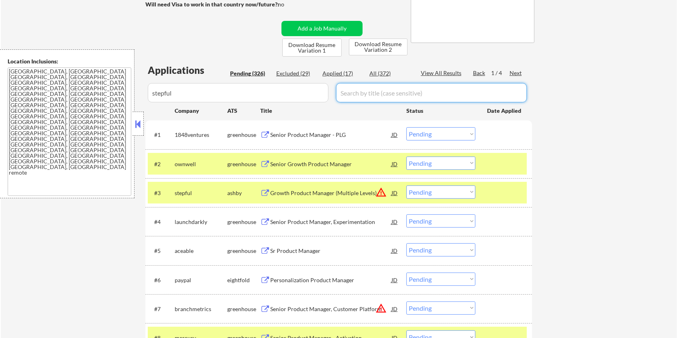
click at [379, 90] on input "input" at bounding box center [431, 92] width 191 height 19
click at [382, 74] on div "All (372)" at bounding box center [389, 73] width 40 height 8
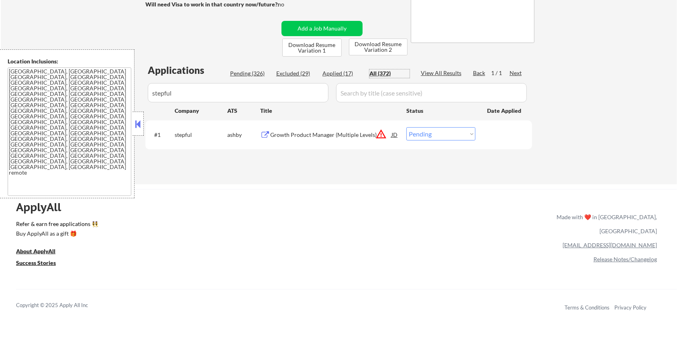
click at [380, 94] on input "input" at bounding box center [431, 92] width 191 height 19
click at [287, 133] on div "Growth Product Manager (Multiple Levels)" at bounding box center [330, 135] width 121 height 8
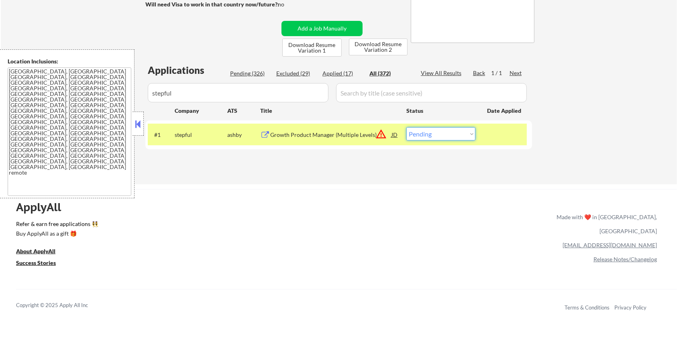
click at [448, 133] on select "Choose an option... Pending Applied Excluded (Questions) Excluded (Expired) Exc…" at bounding box center [440, 133] width 69 height 13
select select ""excluded__location_""
click at [406, 127] on select "Choose an option... Pending Applied Excluded (Questions) Excluded (Expired) Exc…" at bounding box center [440, 133] width 69 height 13
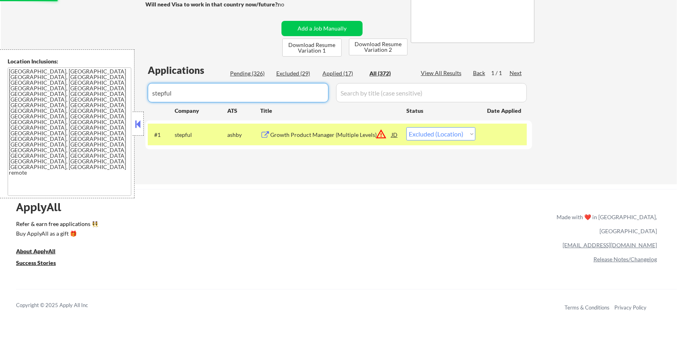
drag, startPoint x: 220, startPoint y: 94, endPoint x: 149, endPoint y: 94, distance: 70.6
click at [149, 94] on input "input" at bounding box center [238, 92] width 181 height 19
select select ""excluded__location_""
select select ""applied""
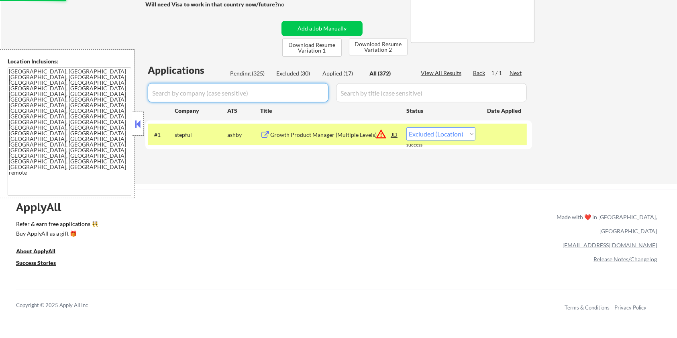
select select ""applied""
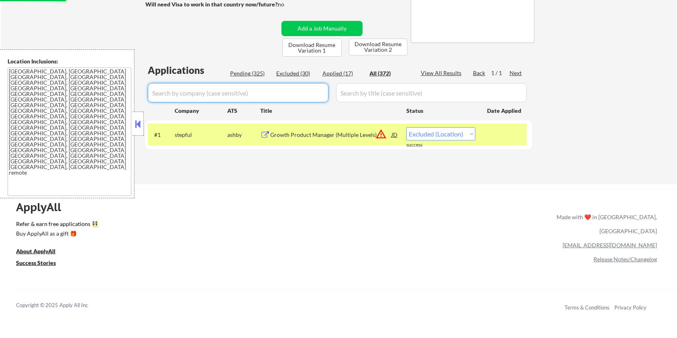
select select ""applied""
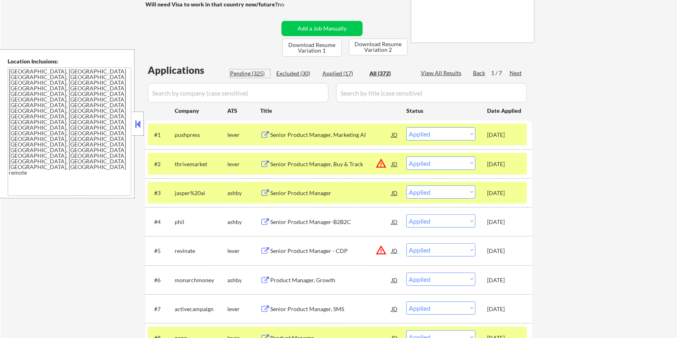
click at [247, 73] on div "Pending (325)" at bounding box center [250, 73] width 40 height 8
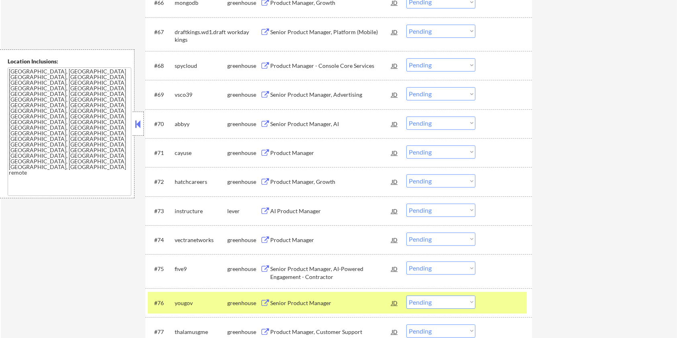
scroll to position [2338, 0]
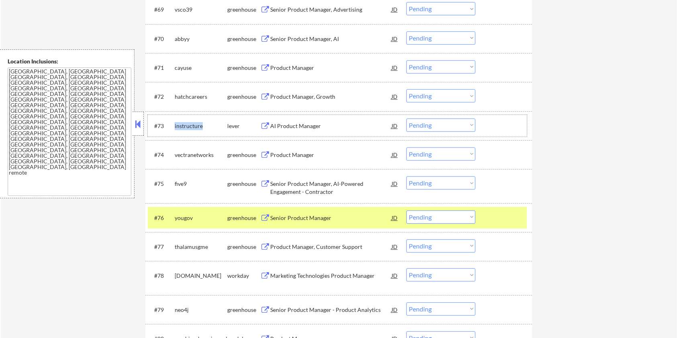
drag, startPoint x: 206, startPoint y: 124, endPoint x: 173, endPoint y: 123, distance: 32.5
click at [173, 123] on div "#73 instructure lever AI Product Manager JD Choose an option... Pending Applied…" at bounding box center [337, 126] width 379 height 22
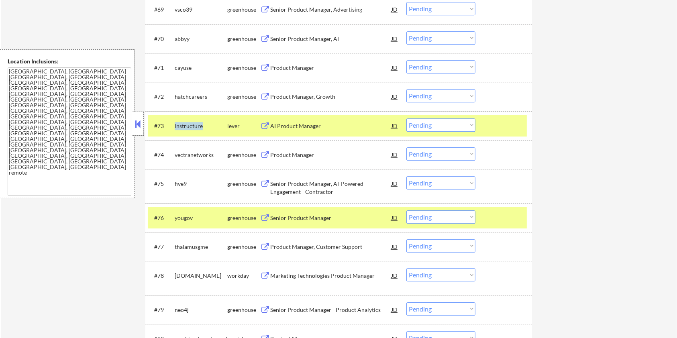
copy div "instructure"
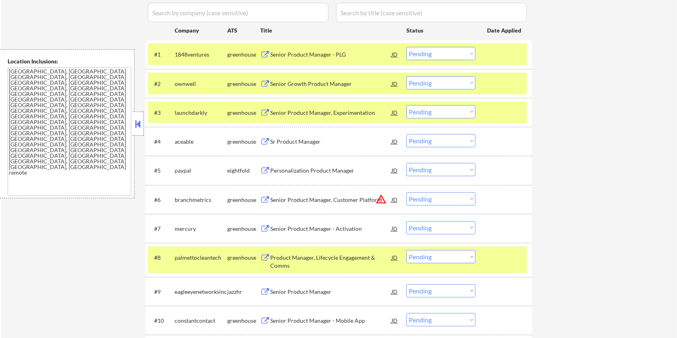
scroll to position [98, 0]
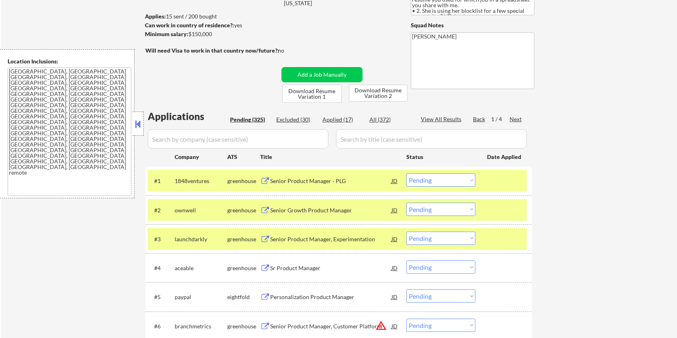
click at [220, 136] on input "input" at bounding box center [238, 138] width 181 height 19
paste input "instructure"
click at [363, 141] on input "input" at bounding box center [431, 138] width 191 height 19
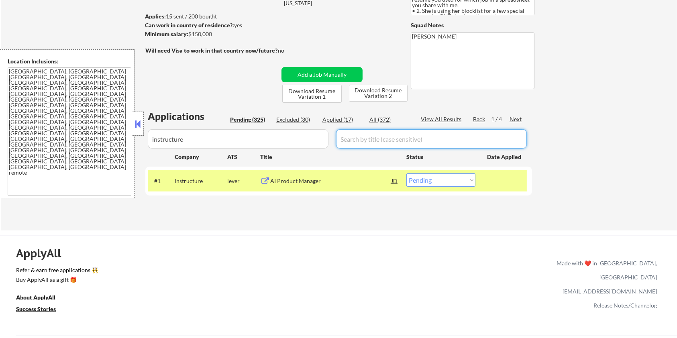
click at [375, 119] on div "All (372)" at bounding box center [389, 120] width 40 height 8
click at [291, 181] on div "AI Product Manager" at bounding box center [330, 181] width 121 height 8
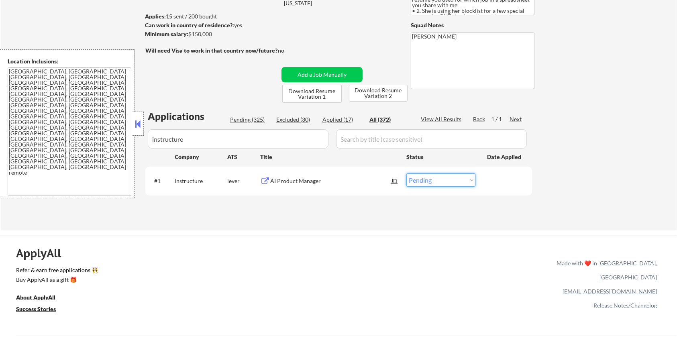
click at [459, 180] on select "Choose an option... Pending Applied Excluded (Questions) Excluded (Expired) Exc…" at bounding box center [440, 179] width 69 height 13
click at [406, 173] on select "Choose an option... Pending Applied Excluded (Questions) Excluded (Expired) Exc…" at bounding box center [440, 179] width 69 height 13
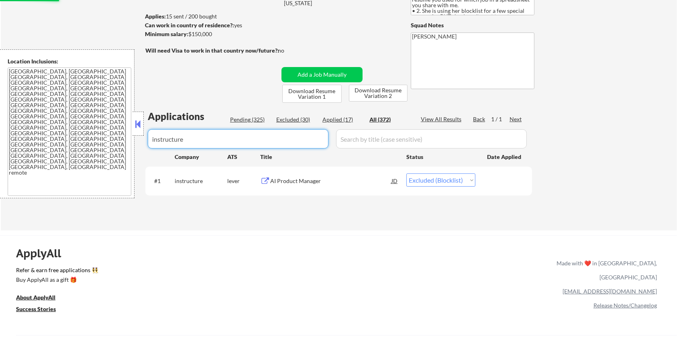
drag, startPoint x: 236, startPoint y: 141, endPoint x: 87, endPoint y: 139, distance: 148.9
click at [87, 139] on body "← Return to /applysquad Mailslurp Inbox Job Search Builder [PERSON_NAME] User E…" at bounding box center [338, 71] width 677 height 338
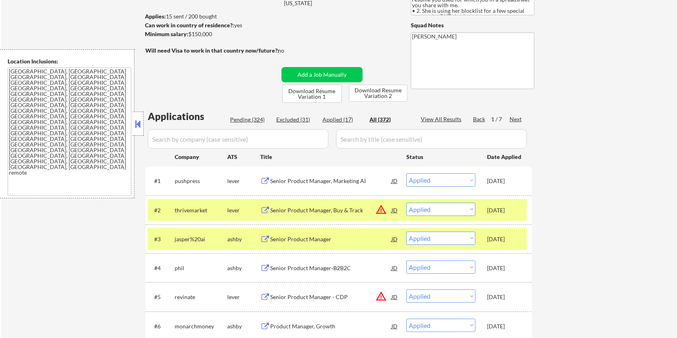
click at [252, 137] on input "input" at bounding box center [238, 138] width 181 height 19
click at [260, 119] on div "Pending (324)" at bounding box center [250, 120] width 40 height 8
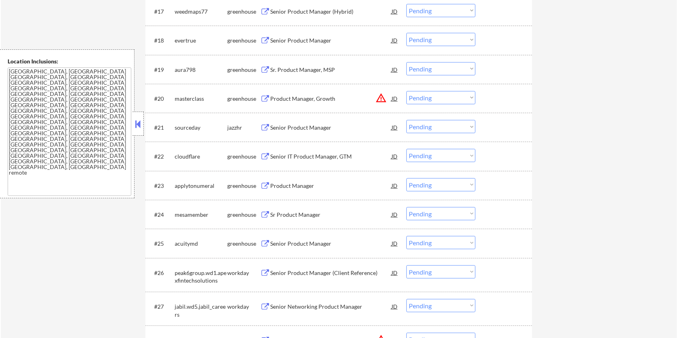
scroll to position [741, 0]
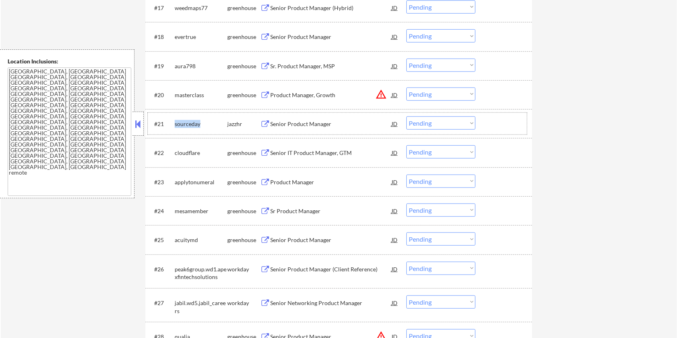
drag, startPoint x: 206, startPoint y: 122, endPoint x: 174, endPoint y: 120, distance: 31.8
click at [174, 120] on div "#21 sourceday jazzhr Senior Product Manager JD warning_amber Choose an option..…" at bounding box center [337, 124] width 379 height 22
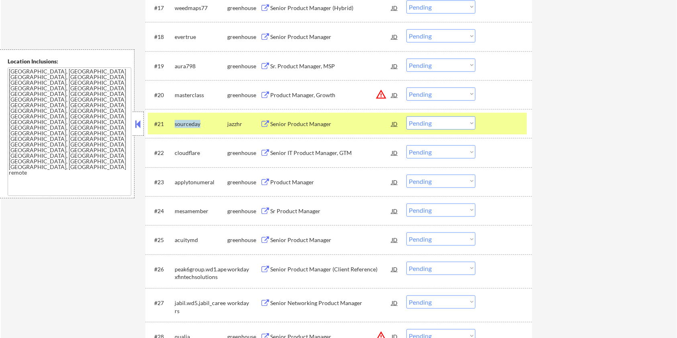
copy div "sourceday"
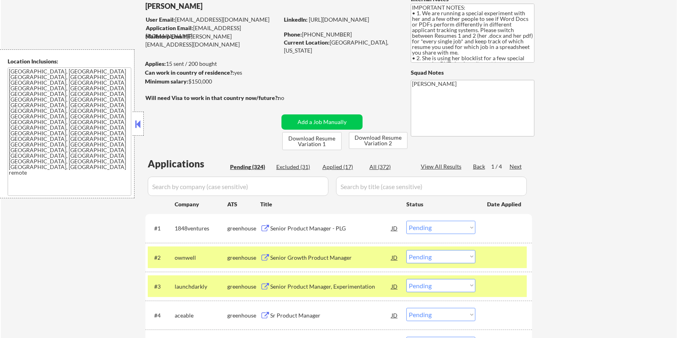
scroll to position [45, 0]
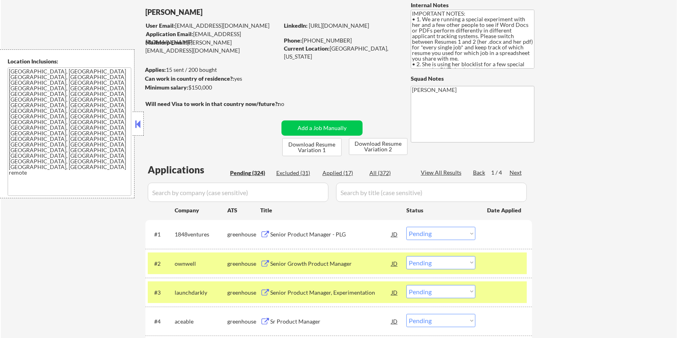
click at [219, 196] on input "input" at bounding box center [238, 192] width 181 height 19
paste input "sourceday"
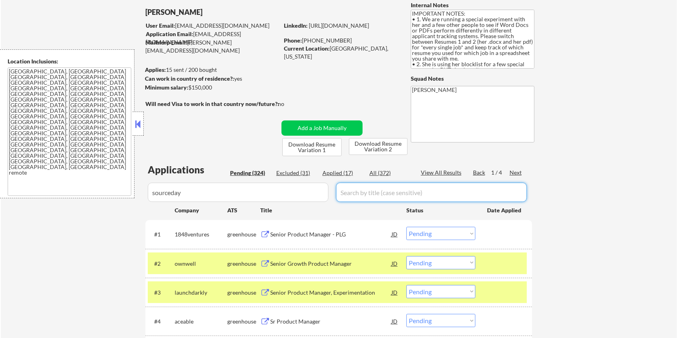
click at [356, 191] on input "input" at bounding box center [431, 192] width 191 height 19
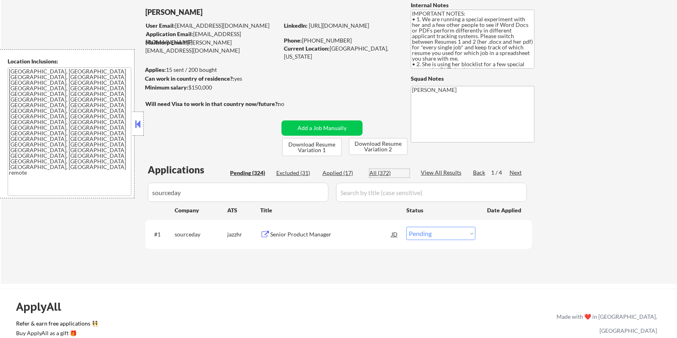
click at [382, 172] on div "All (372)" at bounding box center [389, 173] width 40 height 8
click at [300, 235] on div "Senior Product Manager" at bounding box center [330, 234] width 121 height 8
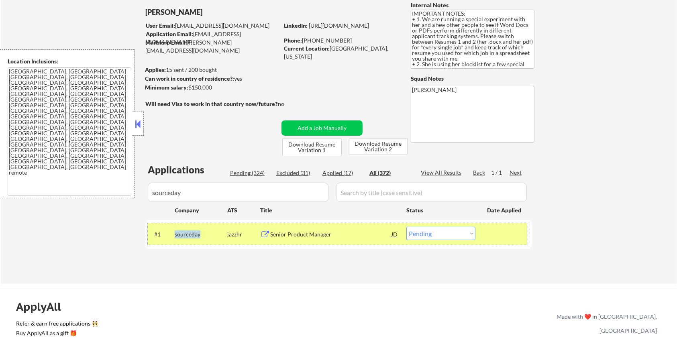
drag, startPoint x: 206, startPoint y: 233, endPoint x: 174, endPoint y: 236, distance: 31.9
click at [175, 236] on div "sourceday" at bounding box center [201, 234] width 53 height 8
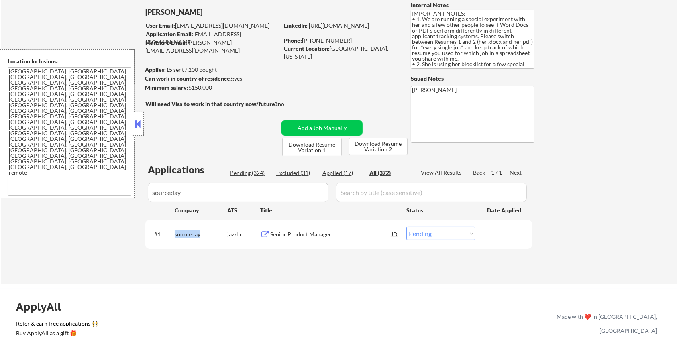
copy div "sourceday"
click at [435, 236] on select "Choose an option... Pending Applied Excluded (Questions) Excluded (Expired) Exc…" at bounding box center [440, 233] width 69 height 13
click at [406, 227] on select "Choose an option... Pending Applied Excluded (Questions) Excluded (Expired) Exc…" at bounding box center [440, 233] width 69 height 13
drag, startPoint x: 203, startPoint y: 197, endPoint x: 122, endPoint y: 197, distance: 81.1
click at [122, 197] on body "← Return to /applysquad Mailslurp Inbox Job Search Builder [PERSON_NAME] User E…" at bounding box center [338, 124] width 677 height 338
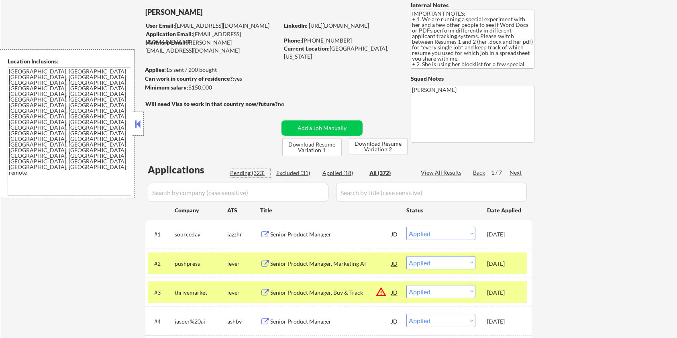
click at [244, 169] on div "Pending (323)" at bounding box center [250, 173] width 40 height 8
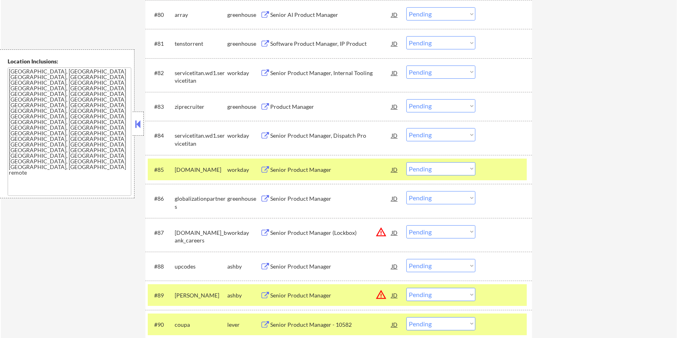
scroll to position [2774, 0]
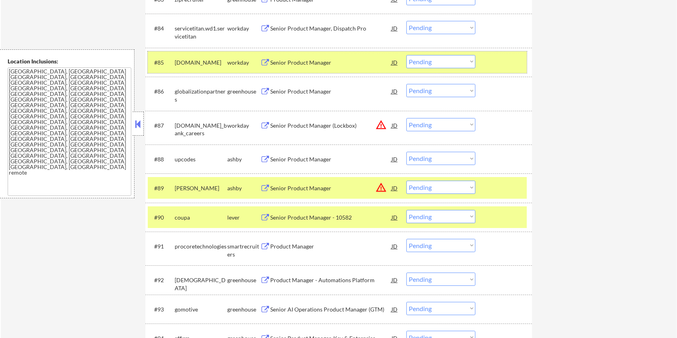
click at [497, 55] on div at bounding box center [504, 62] width 35 height 14
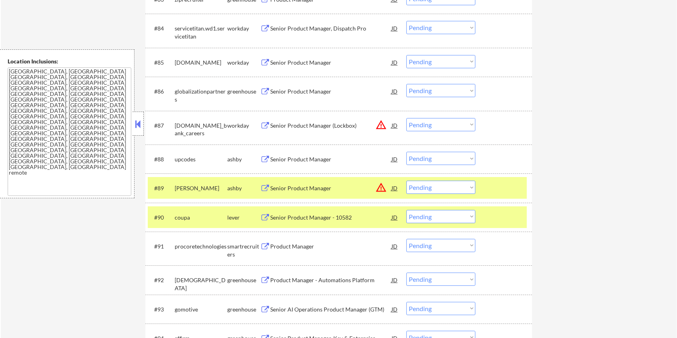
click at [511, 213] on div at bounding box center [504, 217] width 35 height 14
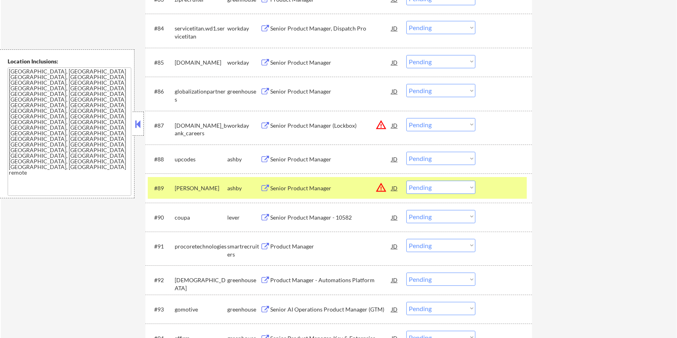
click at [513, 191] on div at bounding box center [504, 188] width 35 height 14
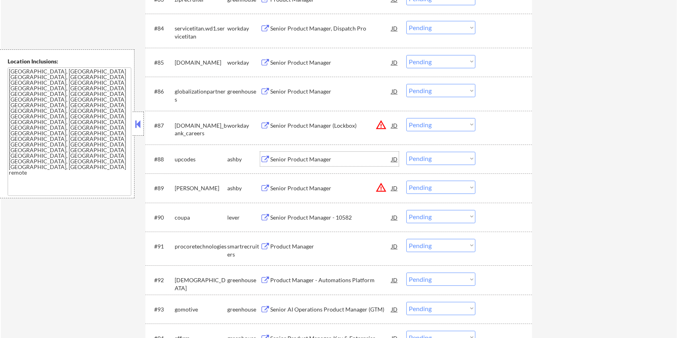
click at [284, 158] on div "Senior Product Manager" at bounding box center [330, 159] width 121 height 8
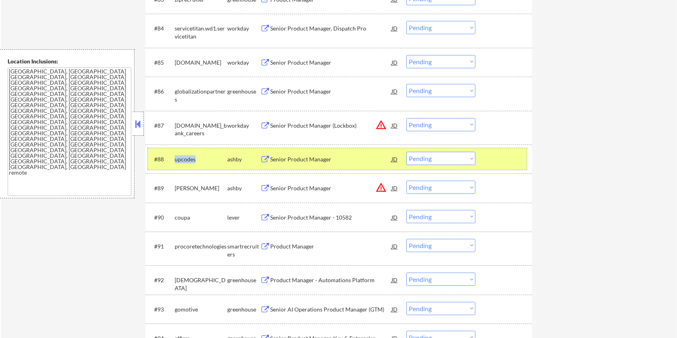
drag, startPoint x: 197, startPoint y: 156, endPoint x: 175, endPoint y: 161, distance: 22.3
click at [175, 161] on div "upcodes" at bounding box center [201, 159] width 53 height 8
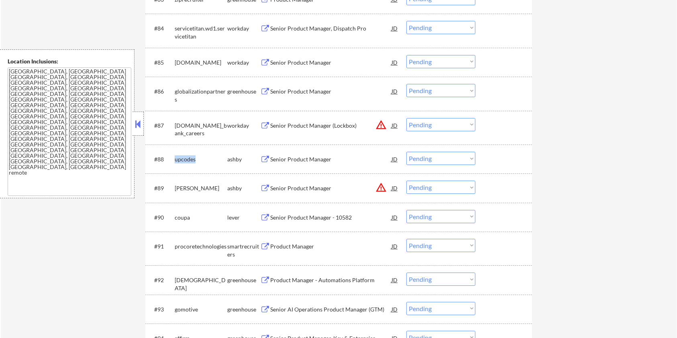
copy div "upcodes"
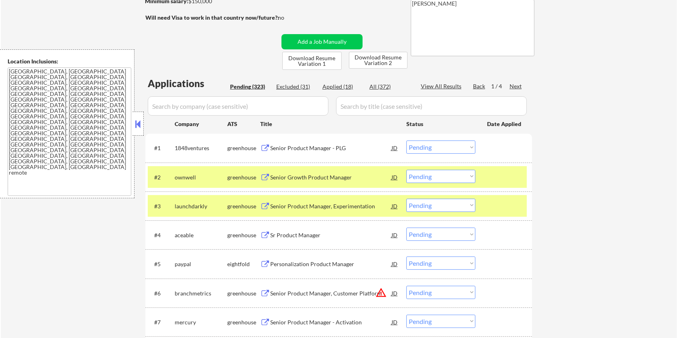
scroll to position [97, 0]
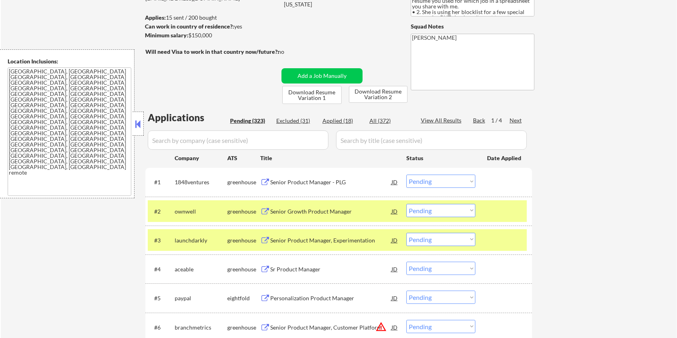
click at [218, 139] on input "input" at bounding box center [238, 139] width 181 height 19
paste input "upcodes"
click at [360, 141] on input "input" at bounding box center [431, 139] width 191 height 19
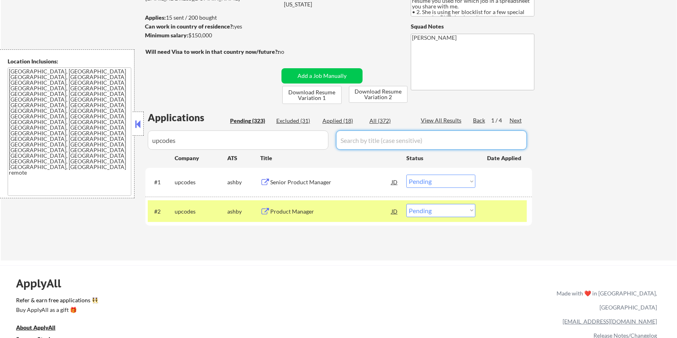
click at [375, 118] on div "All (372)" at bounding box center [389, 121] width 40 height 8
click at [459, 180] on select "Choose an option... Pending Applied Excluded (Questions) Excluded (Expired) Exc…" at bounding box center [440, 181] width 69 height 13
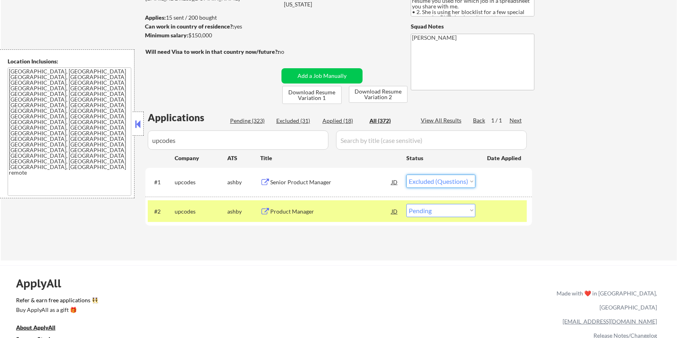
click at [406, 175] on select "Choose an option... Pending Applied Excluded (Questions) Excluded (Expired) Exc…" at bounding box center [440, 181] width 69 height 13
click at [444, 213] on select "Choose an option... Pending Applied Excluded (Questions) Excluded (Expired) Exc…" at bounding box center [440, 210] width 69 height 13
click at [406, 204] on select "Choose an option... Pending Applied Excluded (Questions) Excluded (Expired) Exc…" at bounding box center [440, 210] width 69 height 13
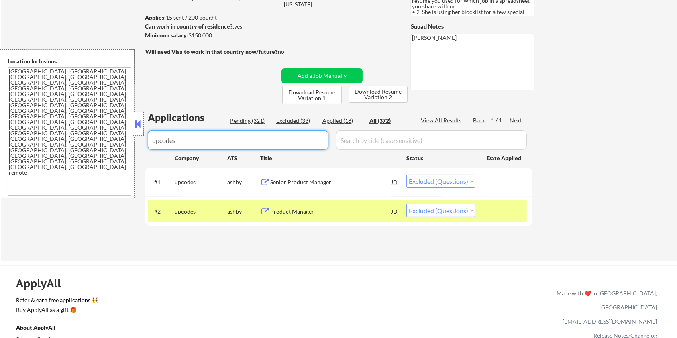
drag, startPoint x: 196, startPoint y: 141, endPoint x: 70, endPoint y: 164, distance: 128.4
click at [70, 163] on body "← Return to /applysquad Mailslurp Inbox Job Search Builder [PERSON_NAME] User E…" at bounding box center [338, 72] width 677 height 338
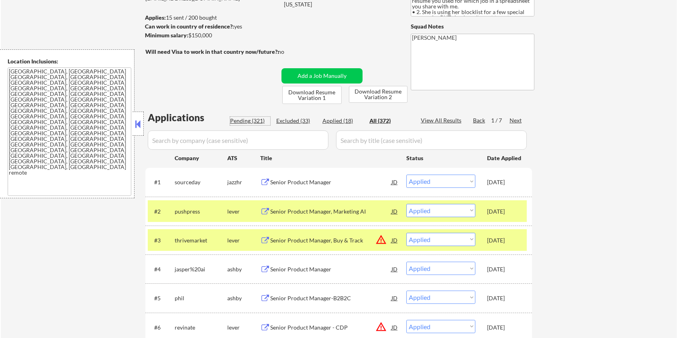
click at [246, 117] on div "Pending (321)" at bounding box center [250, 121] width 40 height 8
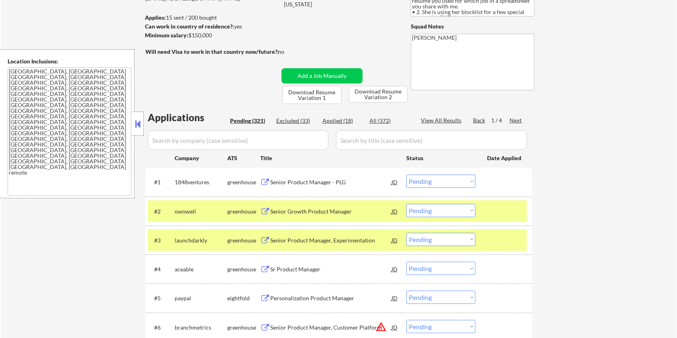
click at [513, 213] on div at bounding box center [504, 211] width 35 height 14
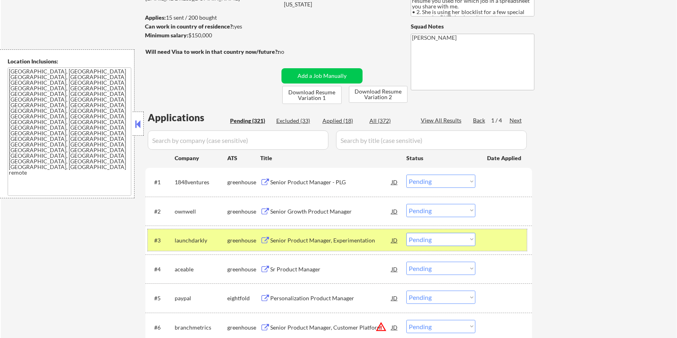
click at [505, 235] on div at bounding box center [504, 240] width 35 height 14
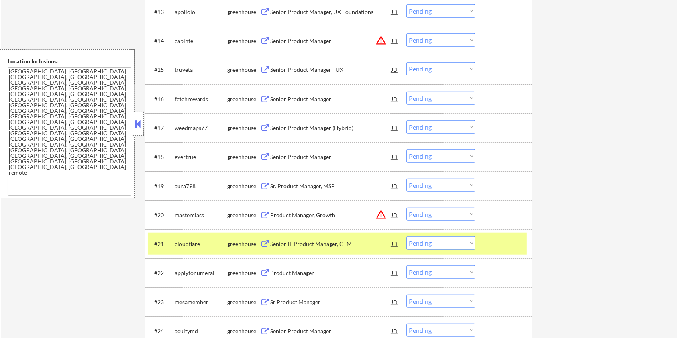
scroll to position [686, 0]
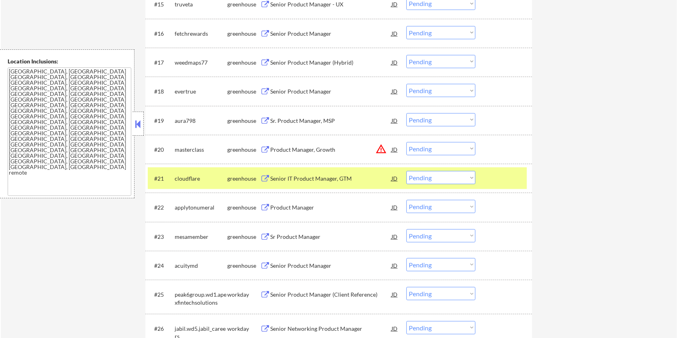
click at [494, 183] on div at bounding box center [504, 178] width 35 height 14
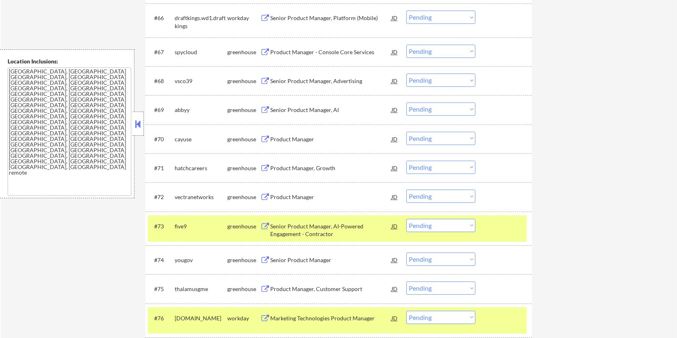
scroll to position [2345, 0]
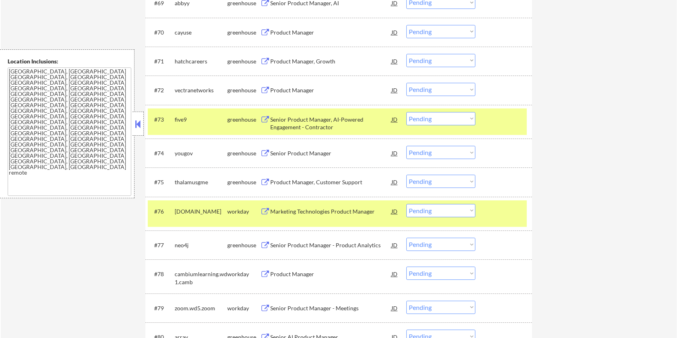
click at [489, 118] on div at bounding box center [504, 119] width 35 height 14
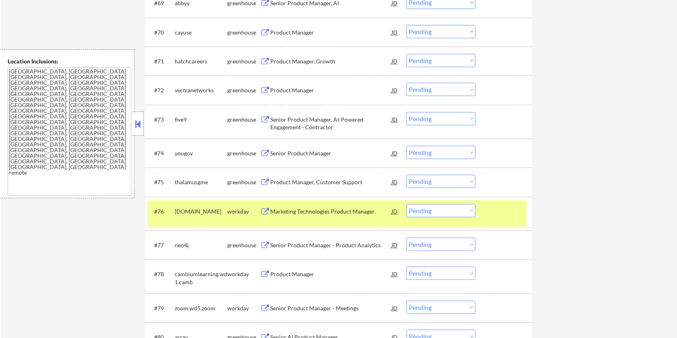
click at [500, 201] on div "#76 [DOMAIN_NAME] workday Marketing Technologies Product Manager [PERSON_NAME] …" at bounding box center [337, 213] width 379 height 26
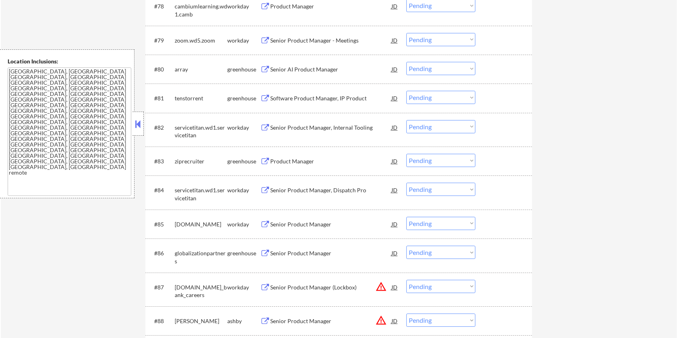
scroll to position [2720, 0]
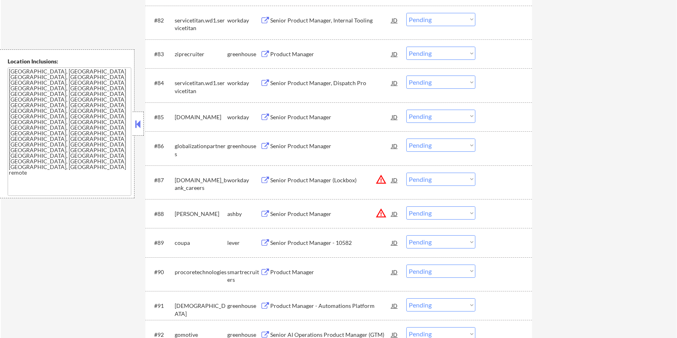
click at [304, 211] on div "Senior Product Manager" at bounding box center [330, 214] width 121 height 8
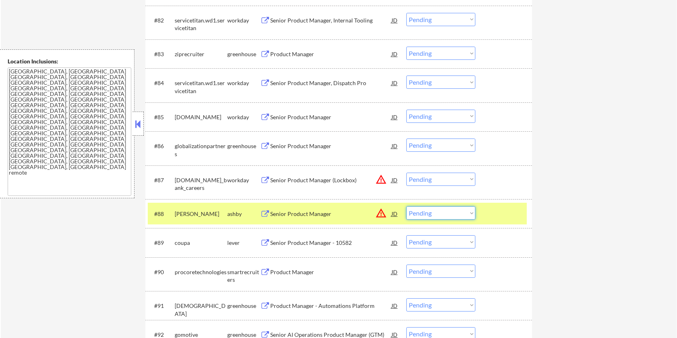
click at [466, 217] on select "Choose an option... Pending Applied Excluded (Questions) Excluded (Expired) Exc…" at bounding box center [440, 212] width 69 height 13
click at [406, 206] on select "Choose an option... Pending Applied Excluded (Questions) Excluded (Expired) Exc…" at bounding box center [440, 212] width 69 height 13
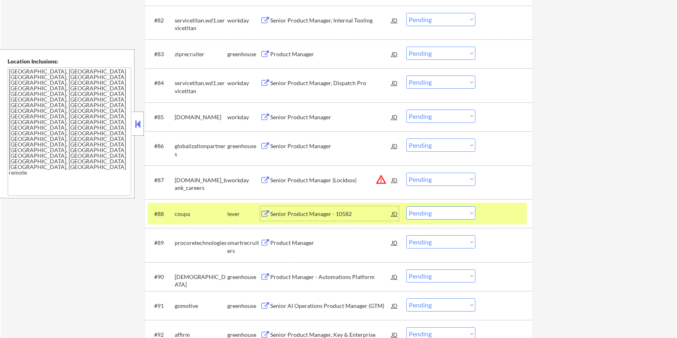
click at [305, 206] on div "Senior Product Manager - 10582" at bounding box center [330, 213] width 121 height 14
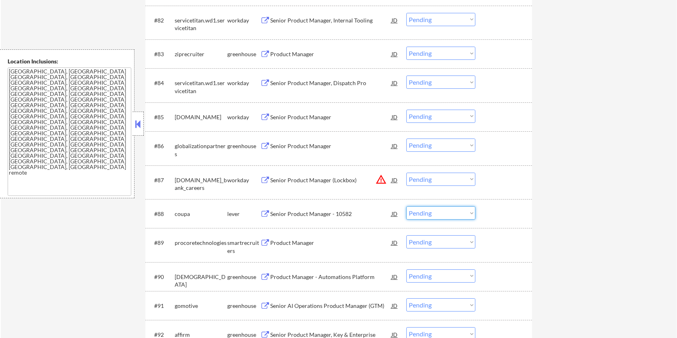
click at [443, 212] on select "Choose an option... Pending Applied Excluded (Questions) Excluded (Expired) Exc…" at bounding box center [440, 212] width 69 height 13
click at [406, 206] on select "Choose an option... Pending Applied Excluded (Questions) Excluded (Expired) Exc…" at bounding box center [440, 212] width 69 height 13
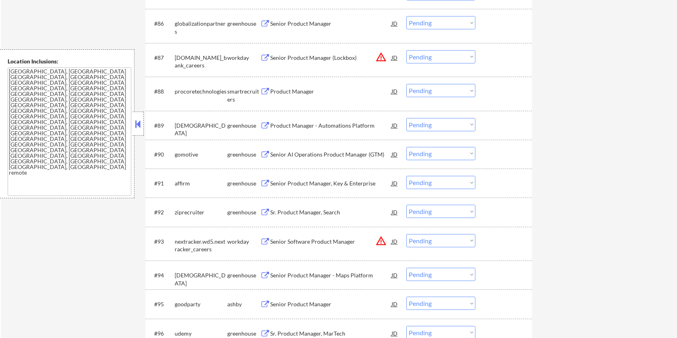
scroll to position [2880, 0]
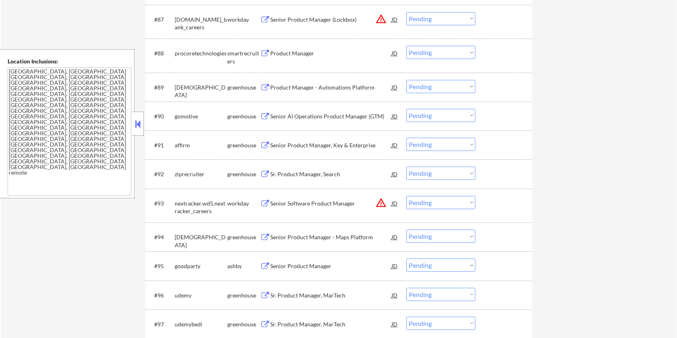
click at [286, 265] on div "Senior Product Manager" at bounding box center [330, 266] width 121 height 8
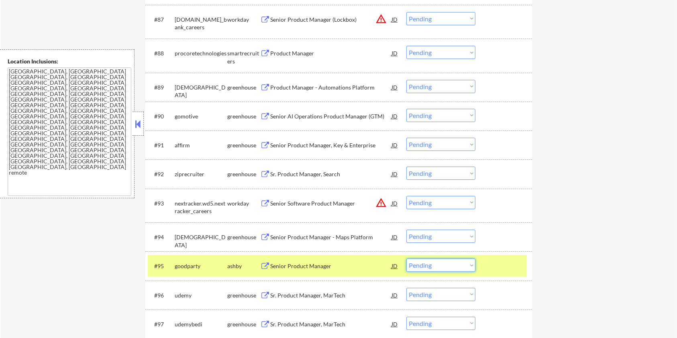
click at [423, 267] on select "Choose an option... Pending Applied Excluded (Questions) Excluded (Expired) Exc…" at bounding box center [440, 264] width 69 height 13
click at [406, 258] on select "Choose an option... Pending Applied Excluded (Questions) Excluded (Expired) Exc…" at bounding box center [440, 264] width 69 height 13
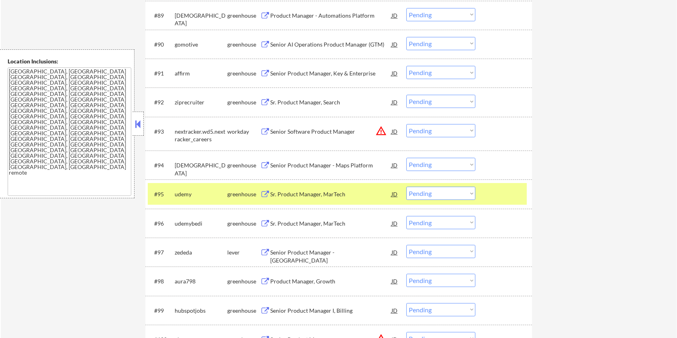
scroll to position [3041, 0]
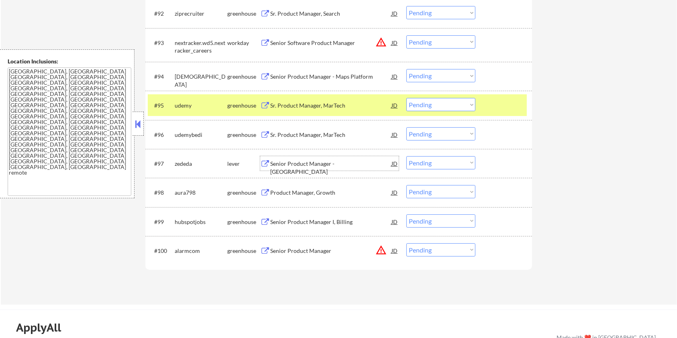
click at [276, 163] on div "Senior Product Manager - [GEOGRAPHIC_DATA]" at bounding box center [330, 168] width 121 height 16
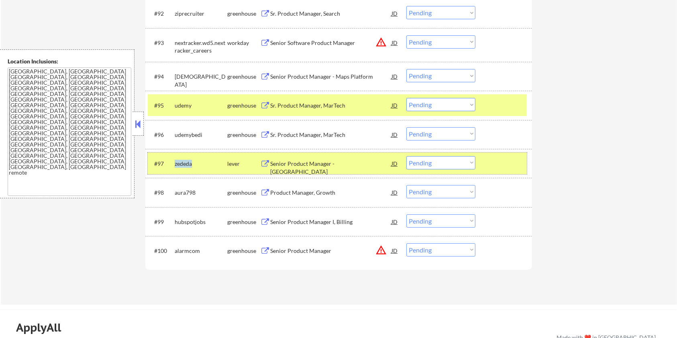
drag, startPoint x: 197, startPoint y: 163, endPoint x: 174, endPoint y: 163, distance: 22.9
click at [175, 163] on div "zededa" at bounding box center [201, 164] width 53 height 8
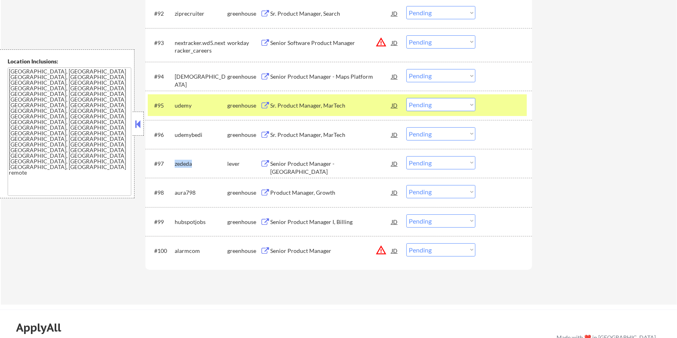
copy div "zededa"
click at [449, 165] on select "Choose an option... Pending Applied Excluded (Questions) Excluded (Expired) Exc…" at bounding box center [440, 162] width 69 height 13
click at [406, 156] on select "Choose an option... Pending Applied Excluded (Questions) Excluded (Expired) Exc…" at bounding box center [440, 162] width 69 height 13
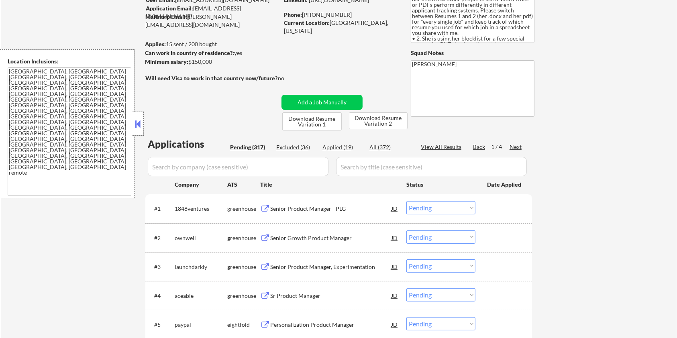
scroll to position [79, 0]
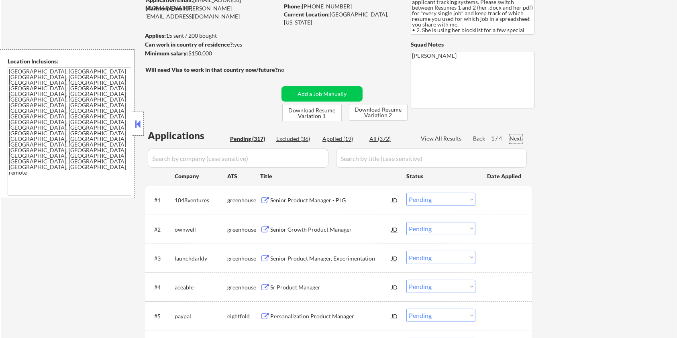
click at [515, 138] on div "Next" at bounding box center [515, 138] width 13 height 8
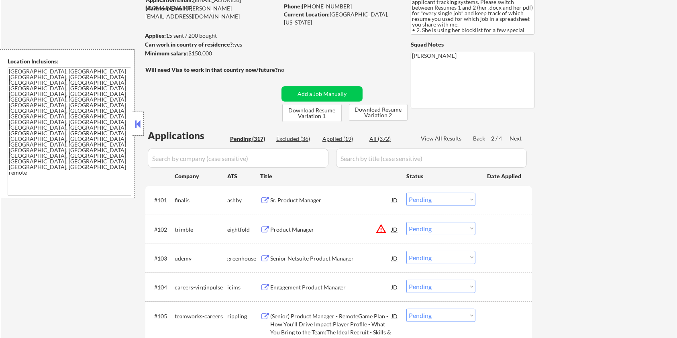
click at [283, 201] on div "Sr. Product Manager" at bounding box center [330, 200] width 121 height 8
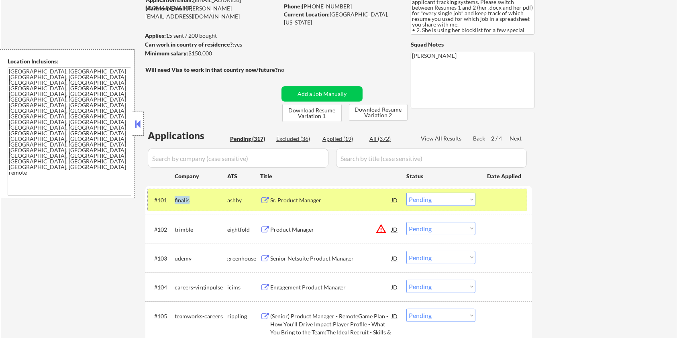
drag, startPoint x: 193, startPoint y: 199, endPoint x: 171, endPoint y: 198, distance: 21.3
click at [171, 198] on div "#101 finalis [PERSON_NAME] Product Manager JD warning_amber Choose an option...…" at bounding box center [337, 200] width 379 height 22
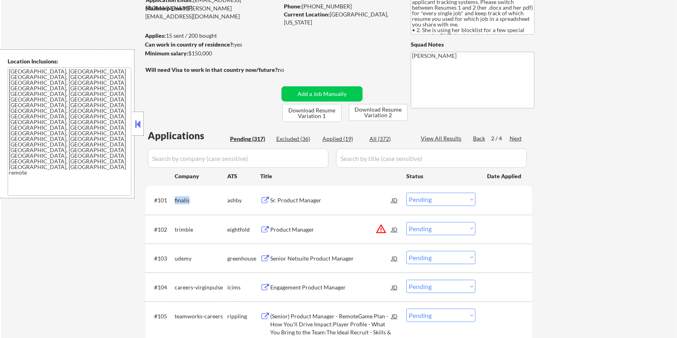
copy div "finalis"
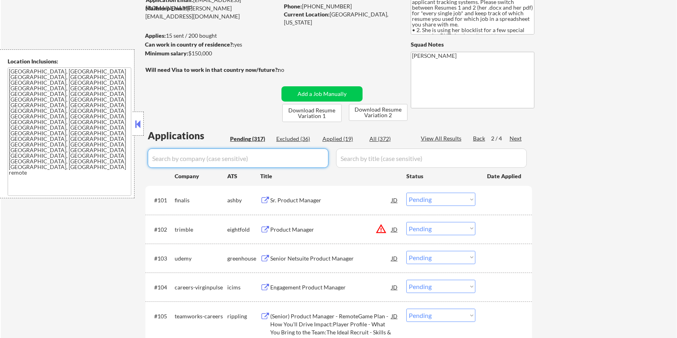
click at [187, 153] on input "input" at bounding box center [238, 158] width 181 height 19
paste input "finalis"
click at [345, 160] on input "input" at bounding box center [431, 158] width 191 height 19
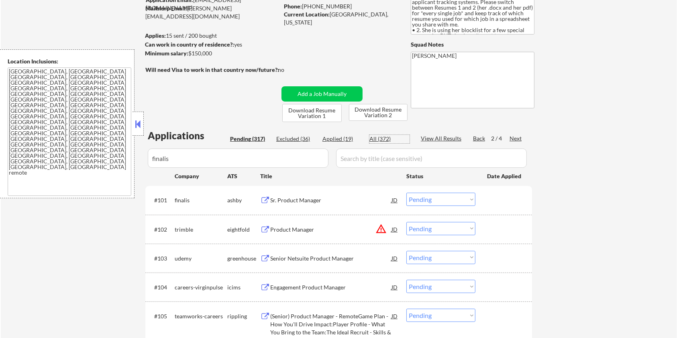
drag, startPoint x: 380, startPoint y: 136, endPoint x: 360, endPoint y: 155, distance: 27.5
click at [380, 135] on div "All (372)" at bounding box center [389, 139] width 40 height 8
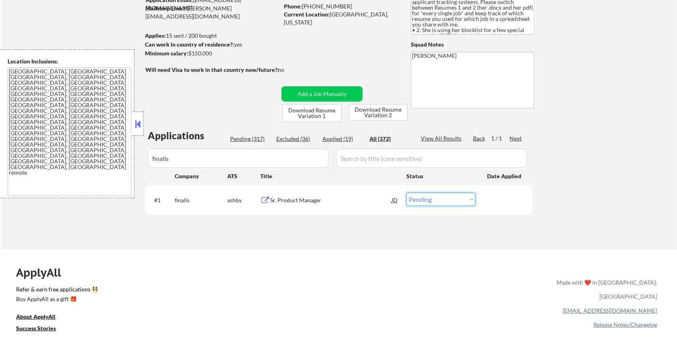
click at [450, 199] on select "Choose an option... Pending Applied Excluded (Questions) Excluded (Expired) Exc…" at bounding box center [440, 199] width 69 height 13
click at [406, 193] on select "Choose an option... Pending Applied Excluded (Questions) Excluded (Expired) Exc…" at bounding box center [440, 199] width 69 height 13
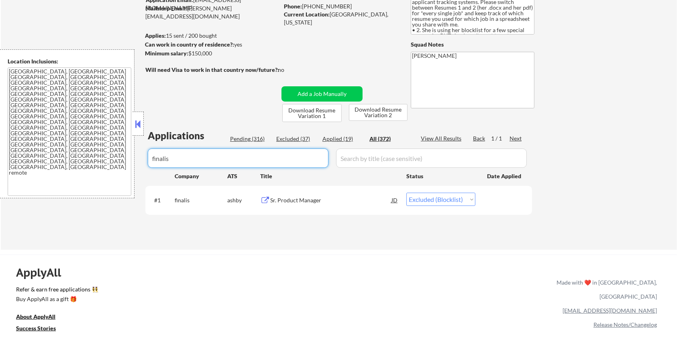
drag, startPoint x: 180, startPoint y: 167, endPoint x: 154, endPoint y: 166, distance: 25.7
click at [156, 164] on input "input" at bounding box center [238, 158] width 181 height 19
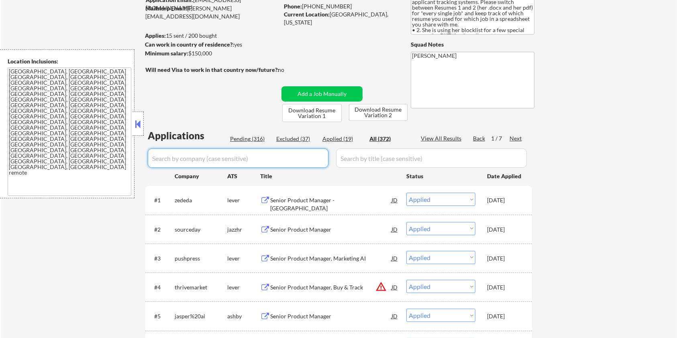
click at [255, 139] on div "Pending (316)" at bounding box center [250, 139] width 40 height 8
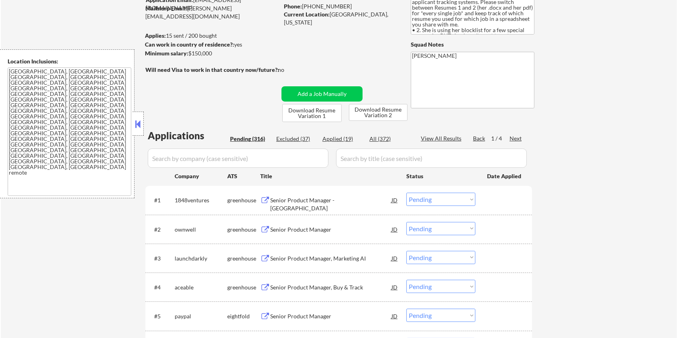
click at [252, 151] on input "input" at bounding box center [238, 158] width 181 height 19
click at [519, 139] on div "Next" at bounding box center [515, 138] width 13 height 8
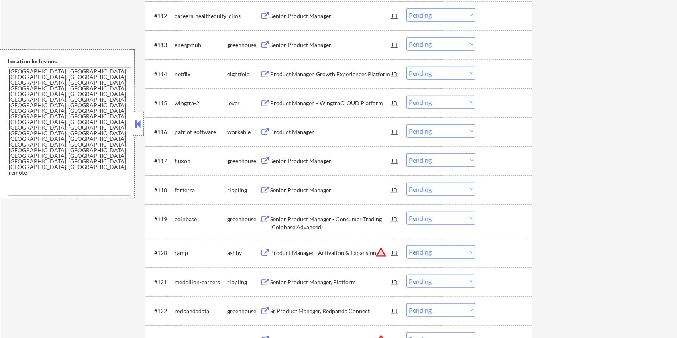
scroll to position [668, 0]
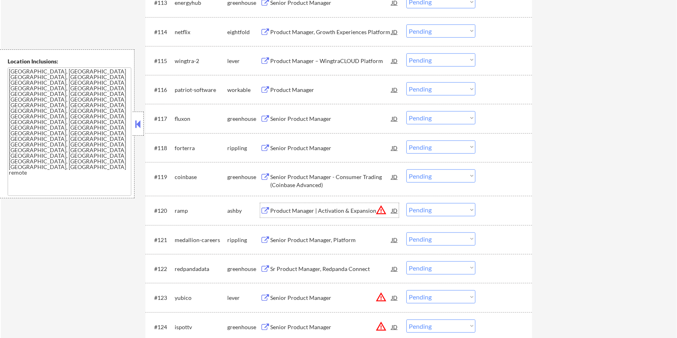
click at [308, 210] on div "Product Manager | Activation & Expansion" at bounding box center [330, 211] width 121 height 8
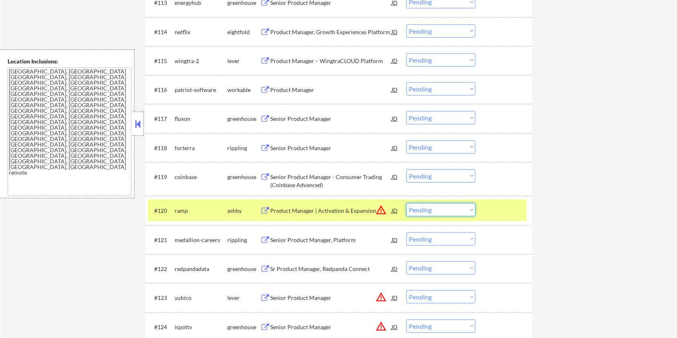
click at [433, 212] on select "Choose an option... Pending Applied Excluded (Questions) Excluded (Expired) Exc…" at bounding box center [440, 209] width 69 height 13
click at [406, 203] on select "Choose an option... Pending Applied Excluded (Questions) Excluded (Expired) Exc…" at bounding box center [440, 209] width 69 height 13
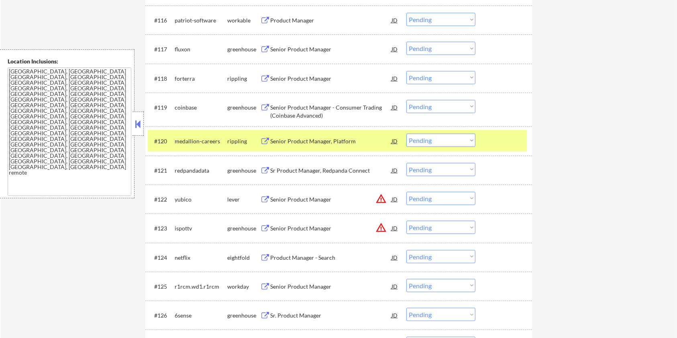
scroll to position [775, 0]
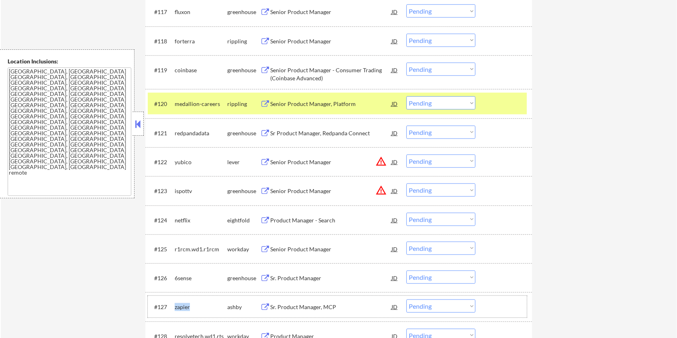
drag, startPoint x: 193, startPoint y: 307, endPoint x: 176, endPoint y: 311, distance: 16.9
click at [175, 311] on div "zapier" at bounding box center [201, 306] width 53 height 14
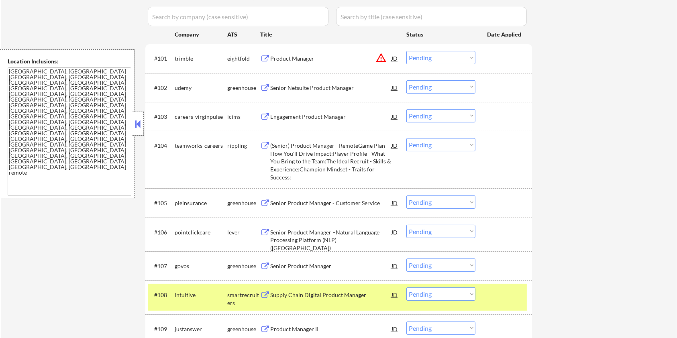
scroll to position [186, 0]
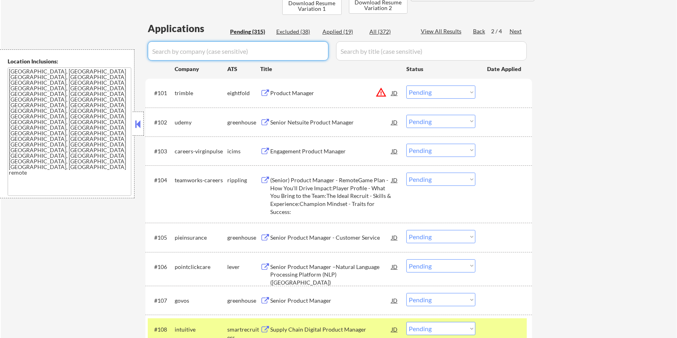
click at [176, 51] on input "input" at bounding box center [238, 50] width 181 height 19
paste input "zapier"
click at [350, 56] on input "input" at bounding box center [431, 50] width 191 height 19
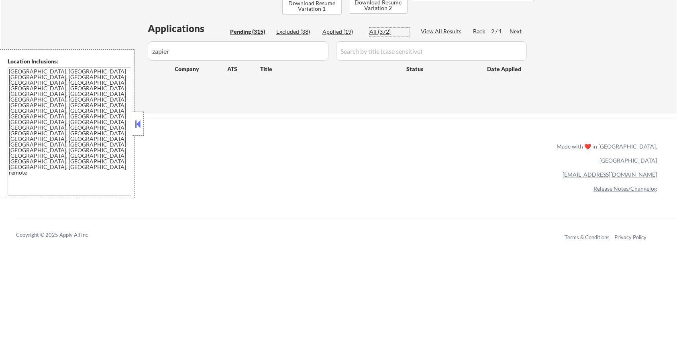
click at [373, 33] on div "All (372)" at bounding box center [389, 32] width 40 height 8
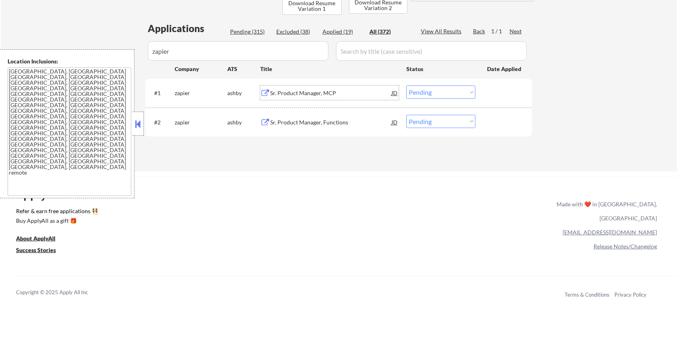
click at [304, 88] on div "Sr. Product Manager, MCP" at bounding box center [330, 92] width 121 height 14
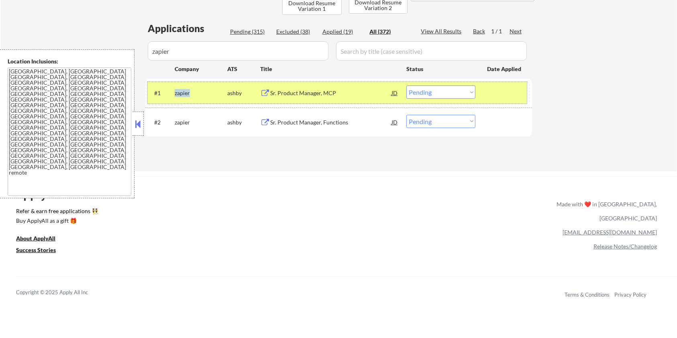
drag, startPoint x: 197, startPoint y: 93, endPoint x: 174, endPoint y: 98, distance: 24.1
click at [174, 98] on div "#1 zapier [PERSON_NAME] Product Manager, MCP JD warning_amber Choose an option.…" at bounding box center [337, 93] width 379 height 22
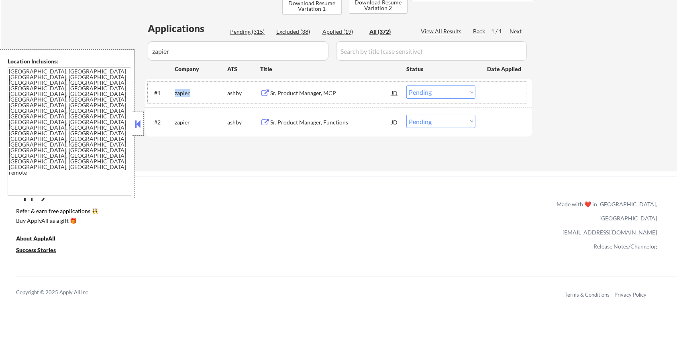
click at [458, 90] on select "Choose an option... Pending Applied Excluded (Questions) Excluded (Expired) Exc…" at bounding box center [440, 91] width 69 height 13
click at [406, 85] on select "Choose an option... Pending Applied Excluded (Questions) Excluded (Expired) Exc…" at bounding box center [440, 91] width 69 height 13
click at [446, 124] on select "Choose an option... Pending Applied Excluded (Questions) Excluded (Expired) Exc…" at bounding box center [440, 121] width 69 height 13
click at [406, 115] on select "Choose an option... Pending Applied Excluded (Questions) Excluded (Expired) Exc…" at bounding box center [440, 121] width 69 height 13
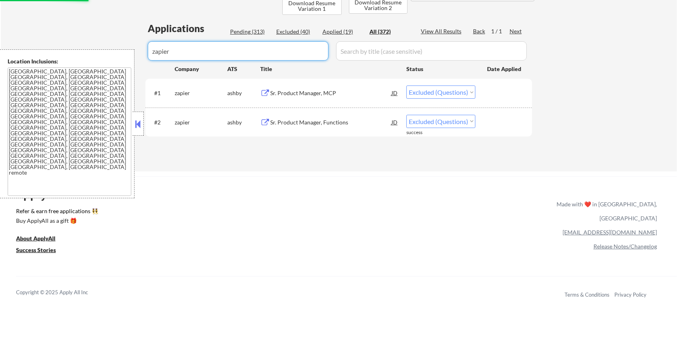
drag, startPoint x: 179, startPoint y: 53, endPoint x: 85, endPoint y: 52, distance: 94.3
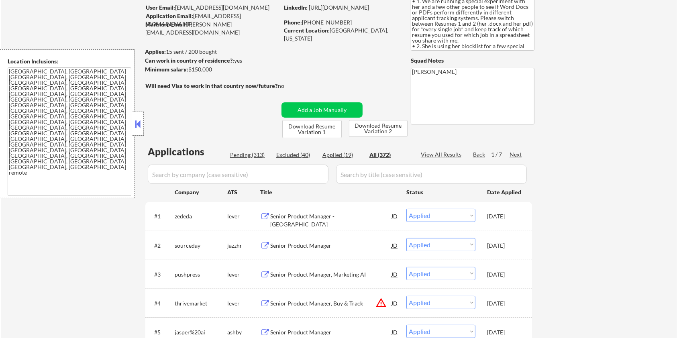
scroll to position [0, 0]
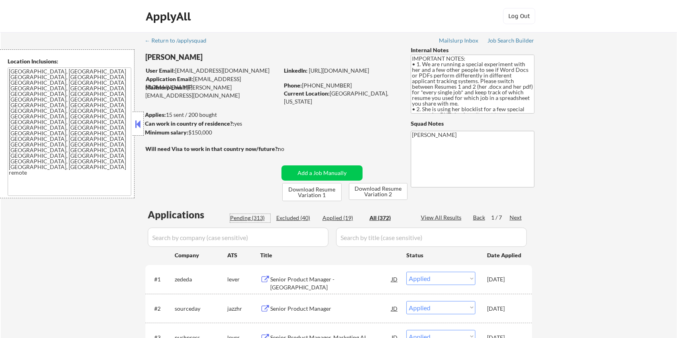
click at [252, 216] on div "Pending (313)" at bounding box center [250, 218] width 40 height 8
click at [521, 220] on div "Next" at bounding box center [515, 218] width 13 height 8
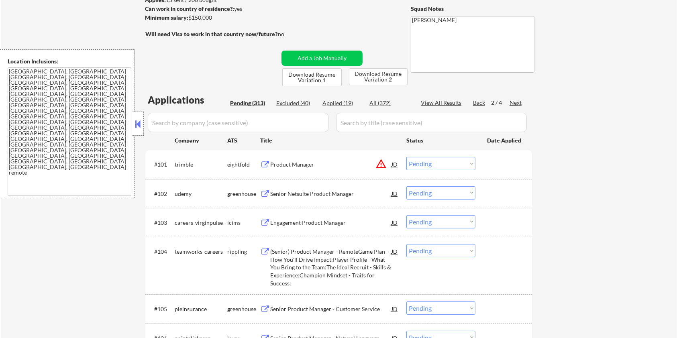
scroll to position [267, 0]
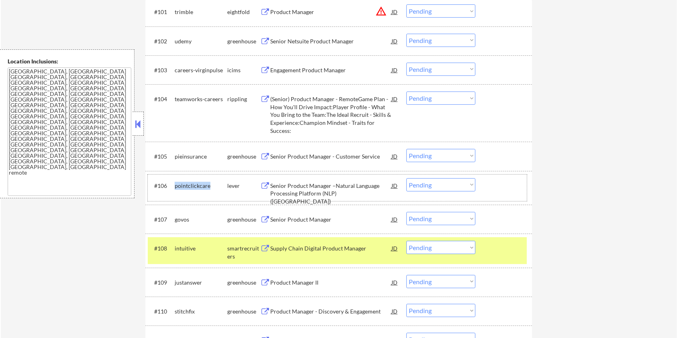
drag, startPoint x: 208, startPoint y: 184, endPoint x: 174, endPoint y: 185, distance: 33.3
click at [175, 185] on div "pointclickcare" at bounding box center [201, 186] width 53 height 8
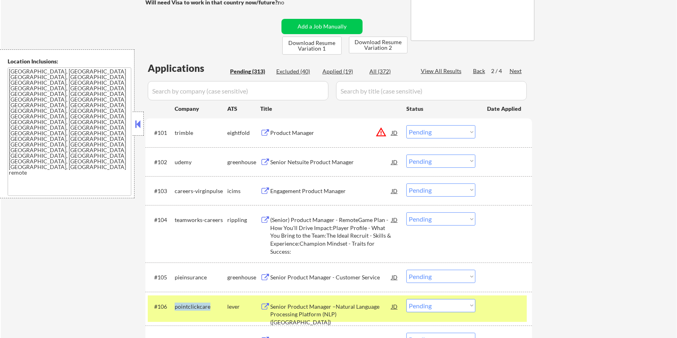
scroll to position [107, 0]
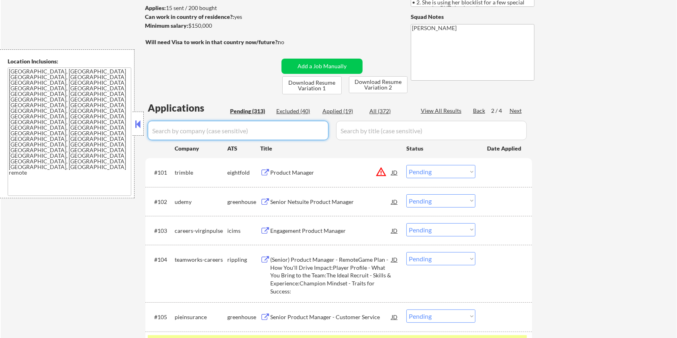
click at [209, 137] on input "input" at bounding box center [238, 130] width 181 height 19
paste input "pointclickcare"
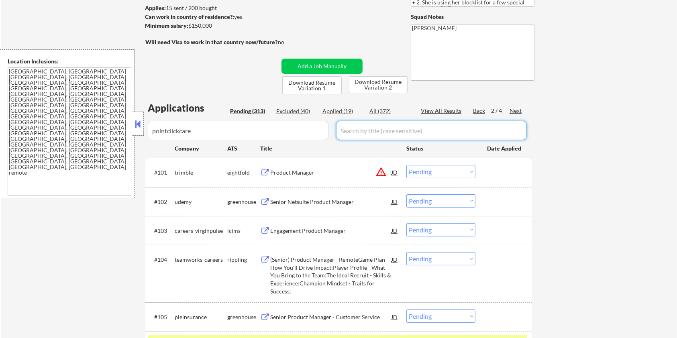
click at [359, 132] on input "input" at bounding box center [431, 130] width 191 height 19
click at [375, 111] on div "All (372)" at bounding box center [389, 111] width 40 height 8
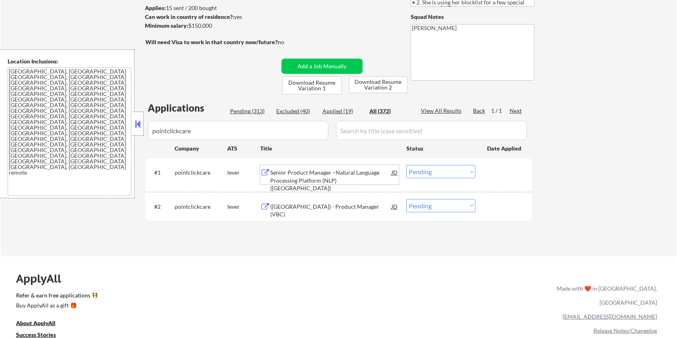
click at [308, 174] on div "Senior Product Manager –Natural Language Processing Platform (NLP) ([GEOGRAPHIC…" at bounding box center [330, 181] width 121 height 24
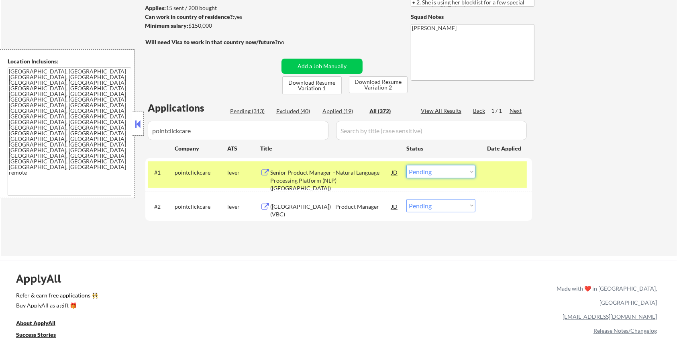
click at [465, 173] on select "Choose an option... Pending Applied Excluded (Questions) Excluded (Expired) Exc…" at bounding box center [440, 171] width 69 height 13
drag, startPoint x: 211, startPoint y: 171, endPoint x: 175, endPoint y: 172, distance: 35.7
click at [175, 172] on div "pointclickcare" at bounding box center [201, 173] width 53 height 8
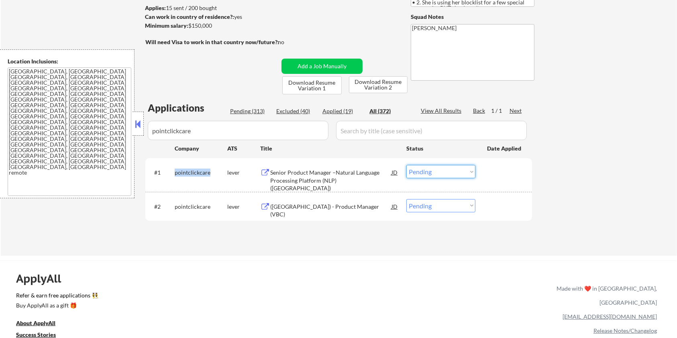
click at [437, 172] on select "Choose an option... Pending Applied Excluded (Questions) Excluded (Expired) Exc…" at bounding box center [440, 171] width 69 height 13
click at [406, 165] on select "Choose an option... Pending Applied Excluded (Questions) Excluded (Expired) Exc…" at bounding box center [440, 171] width 69 height 13
click at [287, 206] on div "([GEOGRAPHIC_DATA]) - Product Manager (VBC)" at bounding box center [330, 211] width 121 height 16
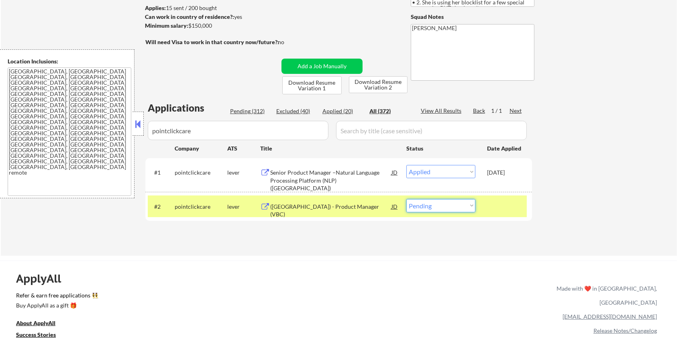
click at [440, 208] on select "Choose an option... Pending Applied Excluded (Questions) Excluded (Expired) Exc…" at bounding box center [440, 205] width 69 height 13
click at [406, 199] on select "Choose an option... Pending Applied Excluded (Questions) Excluded (Expired) Exc…" at bounding box center [440, 205] width 69 height 13
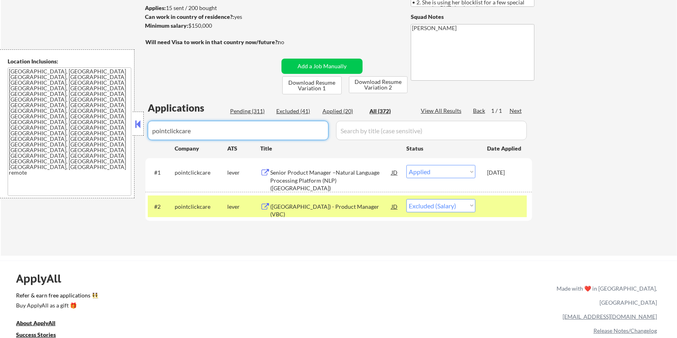
drag, startPoint x: 216, startPoint y: 130, endPoint x: 81, endPoint y: 130, distance: 135.3
click at [81, 130] on body "← Return to /applysquad Mailslurp Inbox Job Search Builder [PERSON_NAME] User E…" at bounding box center [338, 62] width 677 height 338
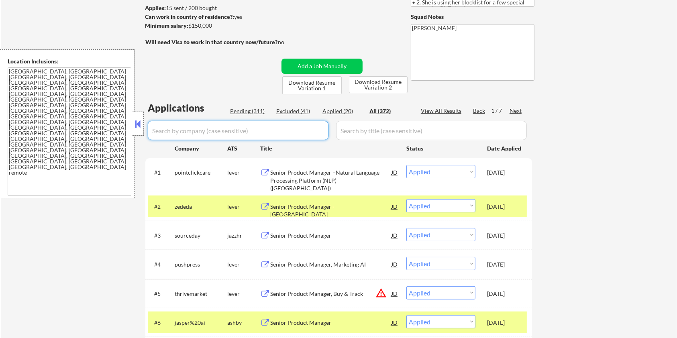
click at [240, 110] on div "Pending (311)" at bounding box center [250, 111] width 40 height 8
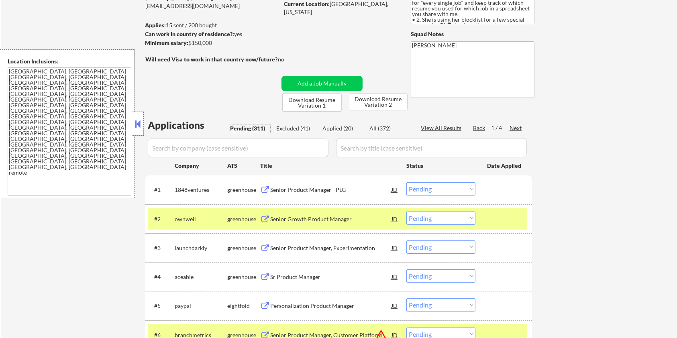
scroll to position [0, 0]
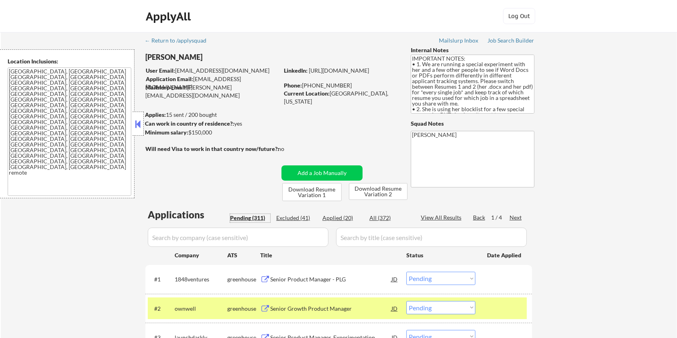
click at [516, 220] on div "Next" at bounding box center [515, 218] width 13 height 8
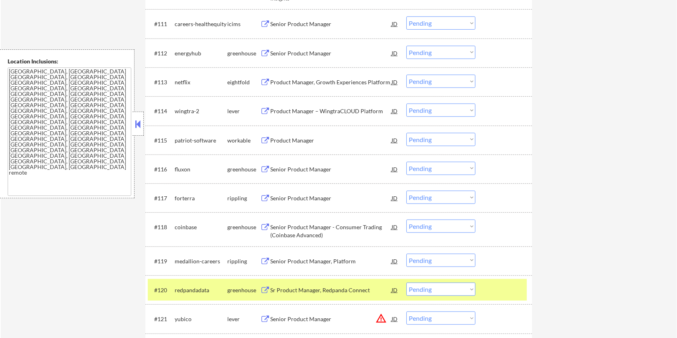
scroll to position [588, 0]
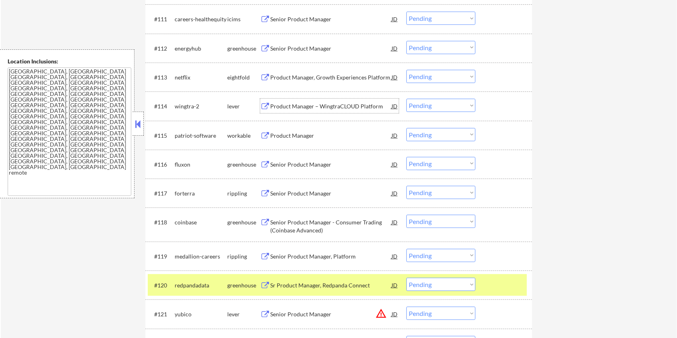
click at [291, 99] on div "Product Manager – WingtraCLOUD Platform" at bounding box center [330, 106] width 121 height 14
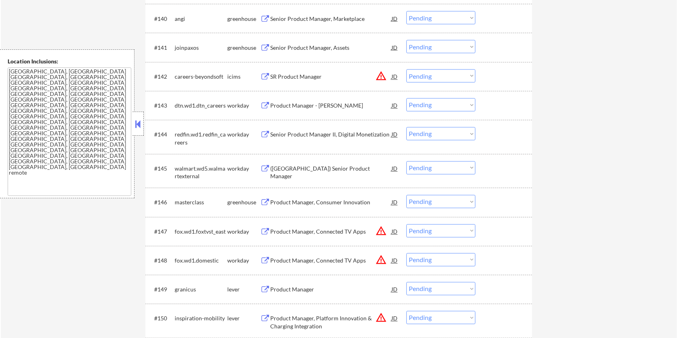
scroll to position [1552, 0]
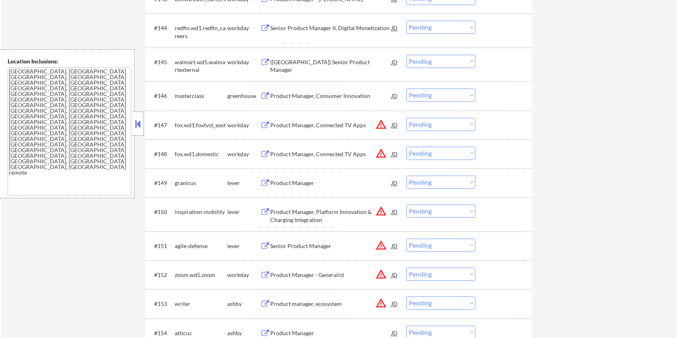
click at [299, 180] on div "Product Manager" at bounding box center [330, 183] width 121 height 8
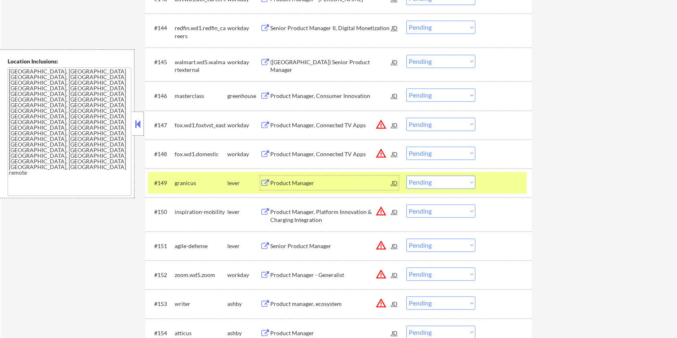
click at [428, 185] on select "Choose an option... Pending Applied Excluded (Questions) Excluded (Expired) Exc…" at bounding box center [440, 181] width 69 height 13
click at [406, 175] on select "Choose an option... Pending Applied Excluded (Questions) Excluded (Expired) Exc…" at bounding box center [440, 181] width 69 height 13
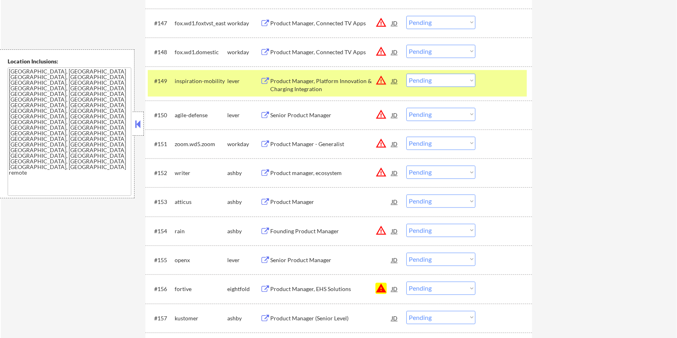
scroll to position [1659, 0]
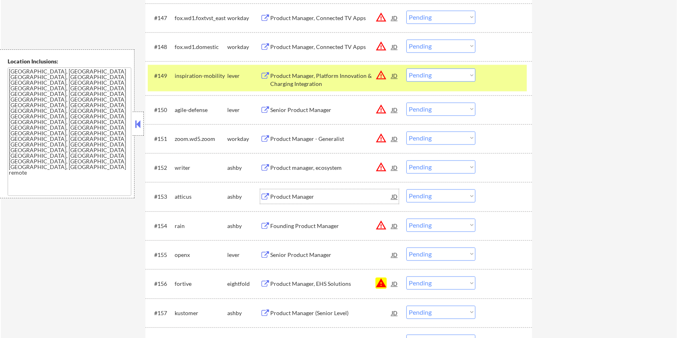
click at [294, 194] on div "Product Manager" at bounding box center [330, 197] width 121 height 8
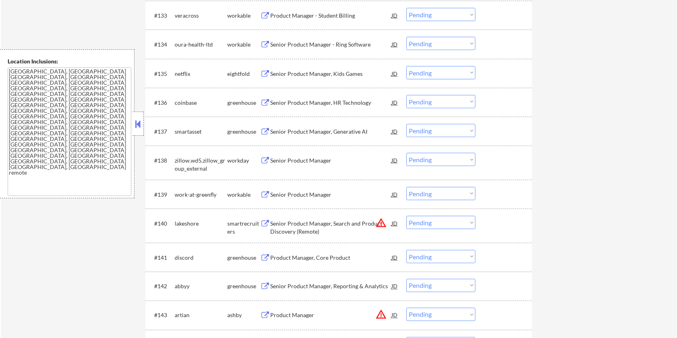
scroll to position [1338, 0]
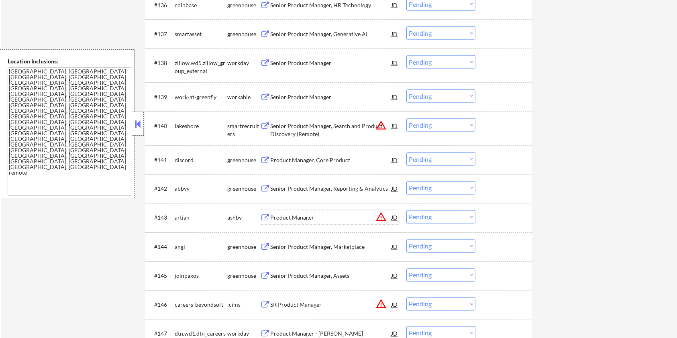
click at [296, 218] on div "Product Manager" at bounding box center [330, 218] width 121 height 8
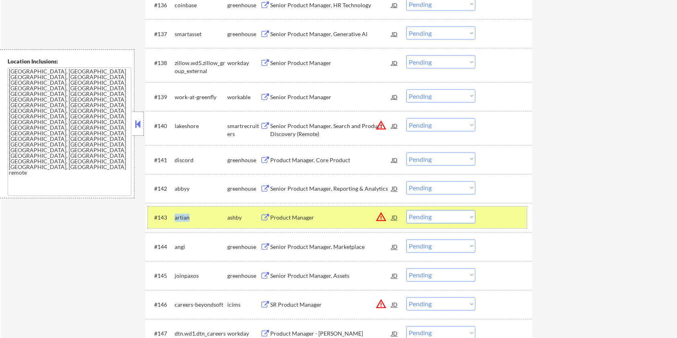
drag, startPoint x: 196, startPoint y: 216, endPoint x: 173, endPoint y: 217, distance: 22.5
click at [173, 217] on div "#143 [PERSON_NAME] Product Manager JD warning_amber Choose an option... Pending…" at bounding box center [337, 218] width 379 height 22
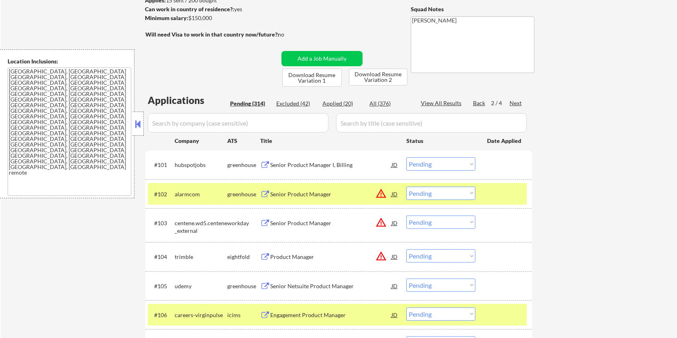
scroll to position [106, 0]
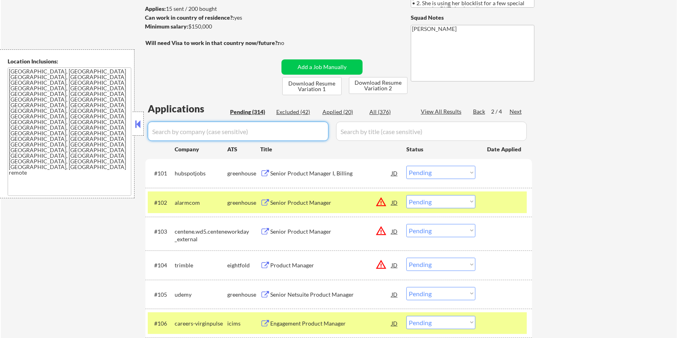
click at [241, 128] on input "input" at bounding box center [238, 131] width 181 height 19
paste input "artian"
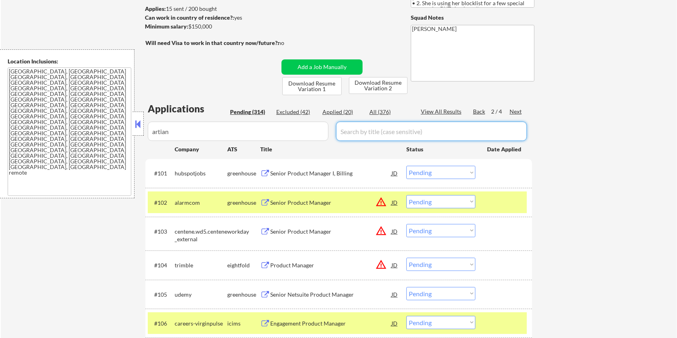
click at [399, 133] on input "input" at bounding box center [431, 131] width 191 height 19
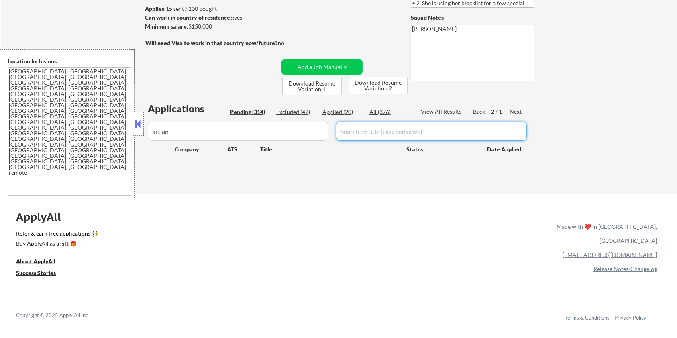
click at [376, 108] on div "All (376)" at bounding box center [389, 112] width 40 height 8
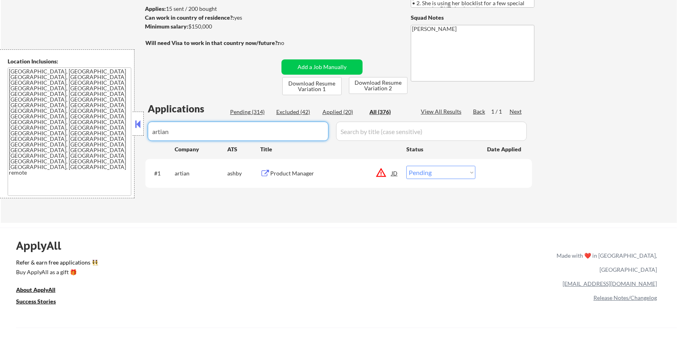
drag, startPoint x: 195, startPoint y: 128, endPoint x: 123, endPoint y: 140, distance: 72.5
click at [123, 140] on body "← Return to /applysquad Mailslurp Inbox Job Search Builder [PERSON_NAME] User E…" at bounding box center [338, 63] width 677 height 338
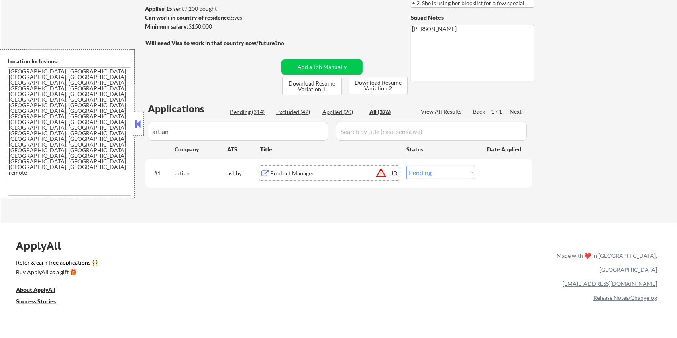
click at [286, 172] on div "Product Manager" at bounding box center [330, 173] width 121 height 8
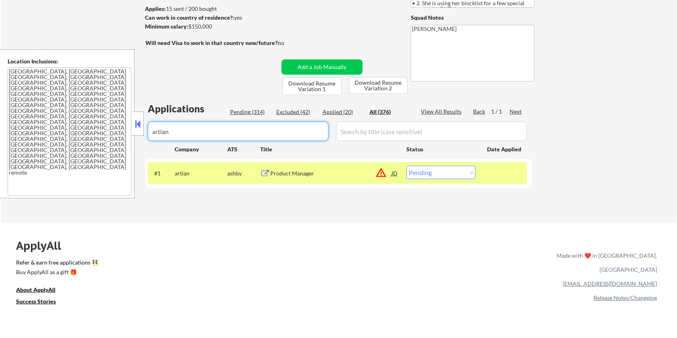
drag, startPoint x: 183, startPoint y: 127, endPoint x: 120, endPoint y: 125, distance: 63.0
click at [120, 125] on body "← Return to /applysquad Mailslurp Inbox Job Search Builder [PERSON_NAME] User E…" at bounding box center [338, 63] width 677 height 338
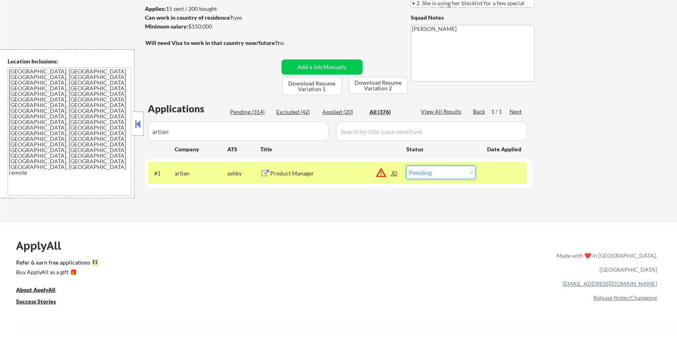
click at [419, 176] on select "Choose an option... Pending Applied Excluded (Questions) Excluded (Expired) Exc…" at bounding box center [440, 172] width 69 height 13
click at [406, 166] on select "Choose an option... Pending Applied Excluded (Questions) Excluded (Expired) Exc…" at bounding box center [440, 172] width 69 height 13
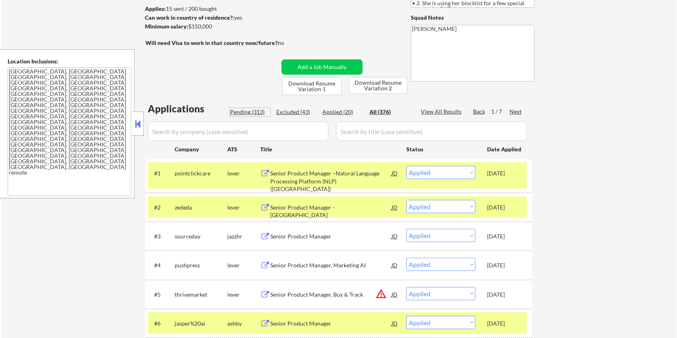
click at [240, 111] on div "Pending (313)" at bounding box center [250, 112] width 40 height 8
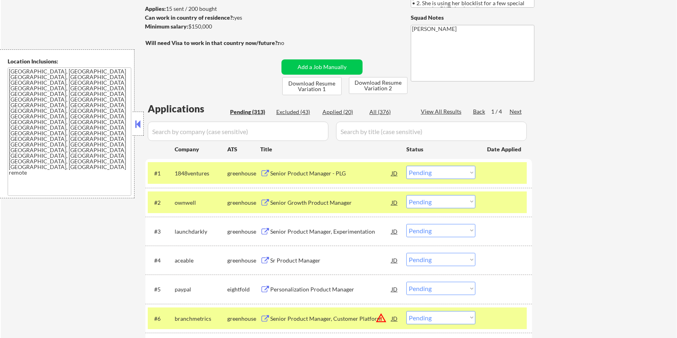
click at [287, 129] on input "input" at bounding box center [238, 131] width 181 height 19
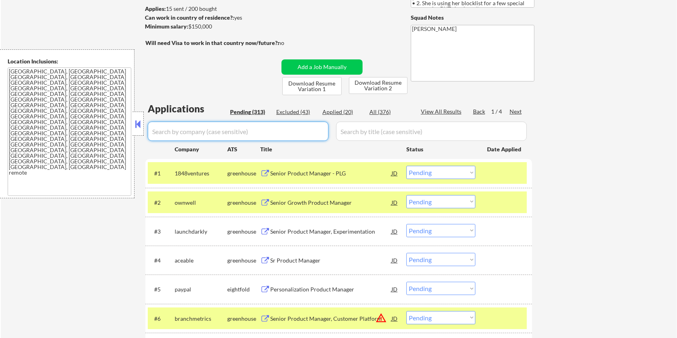
click at [382, 127] on input "input" at bounding box center [431, 131] width 191 height 19
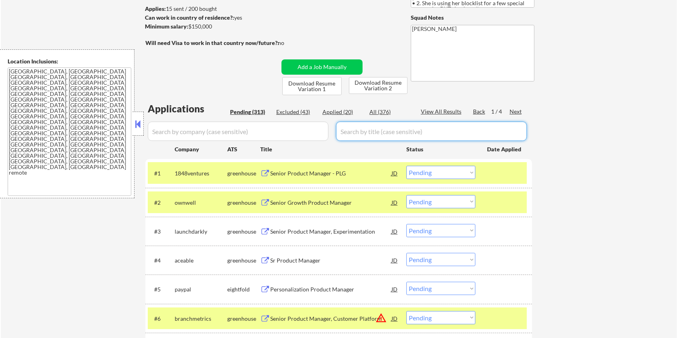
click at [500, 176] on div at bounding box center [504, 173] width 35 height 14
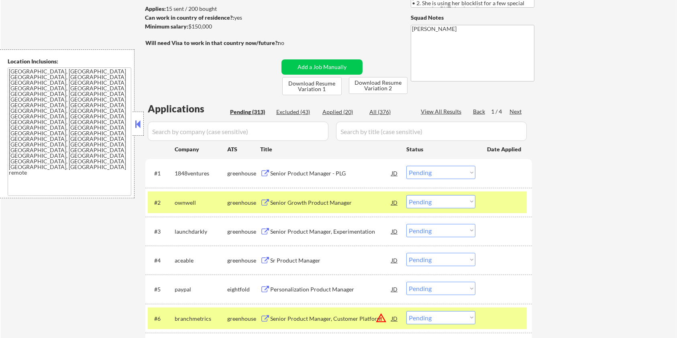
click at [499, 188] on div "#2 ownwell greenhouse Senior Growth Product Manager JD warning_amber Choose an …" at bounding box center [338, 202] width 387 height 29
click at [517, 111] on div "Next" at bounding box center [515, 112] width 13 height 8
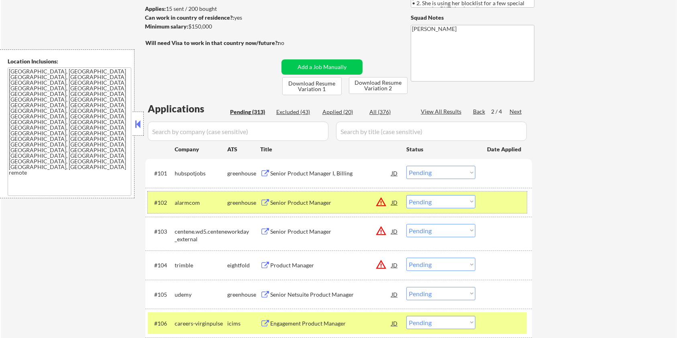
click at [513, 203] on div at bounding box center [504, 202] width 35 height 14
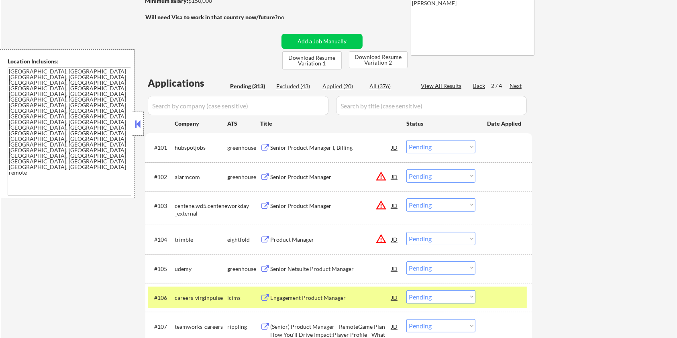
scroll to position [160, 0]
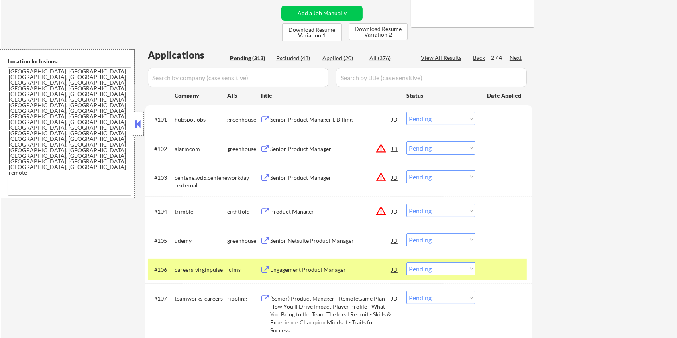
click at [517, 265] on div at bounding box center [504, 269] width 35 height 14
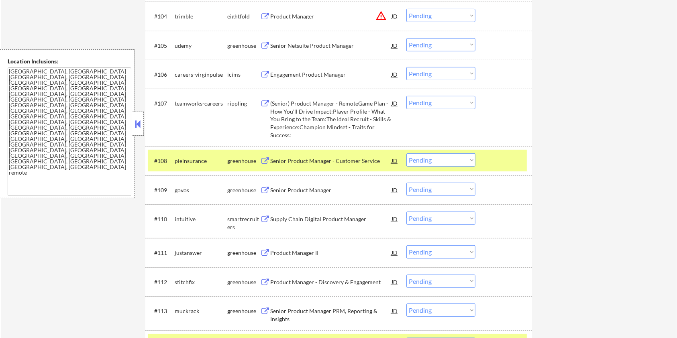
scroll to position [374, 0]
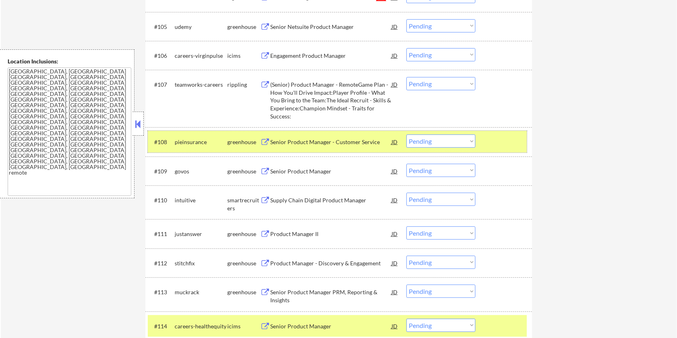
click at [517, 145] on div at bounding box center [504, 141] width 35 height 14
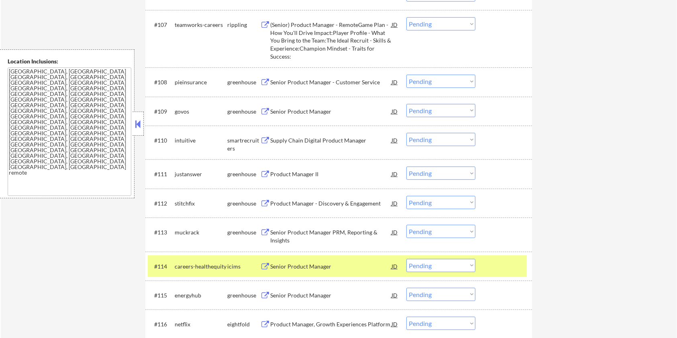
scroll to position [534, 0]
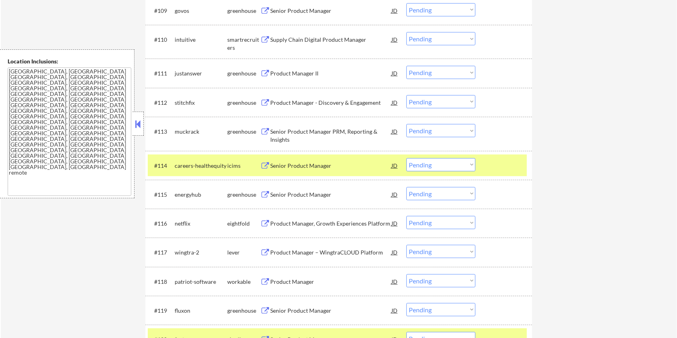
click at [517, 165] on div at bounding box center [504, 165] width 35 height 14
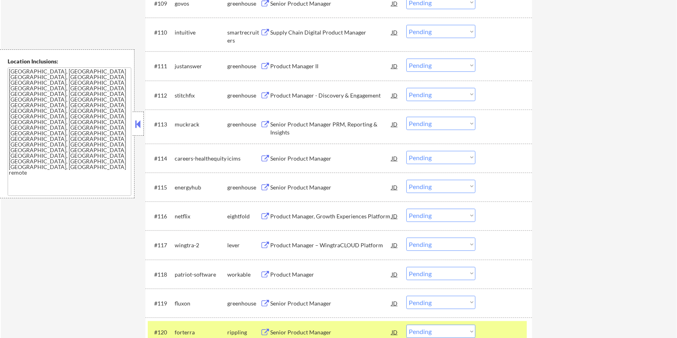
scroll to position [641, 0]
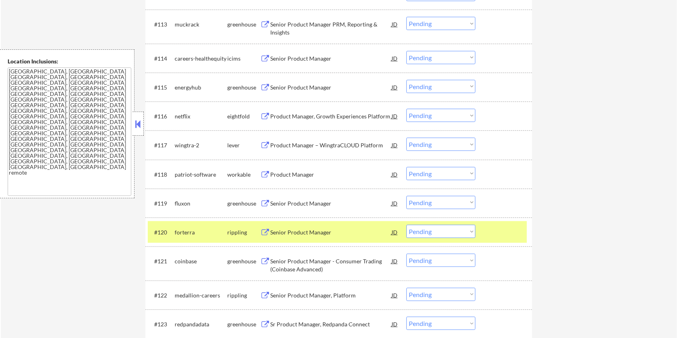
click at [505, 230] on div at bounding box center [504, 232] width 35 height 14
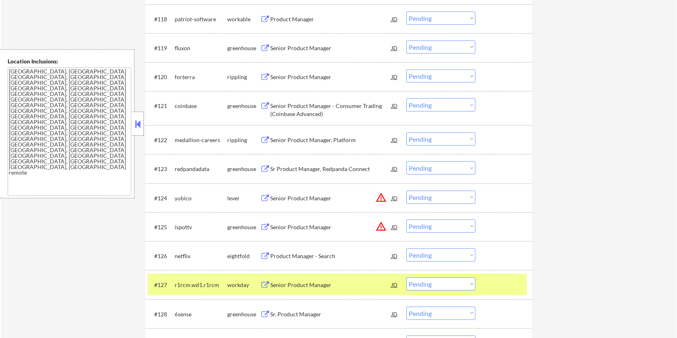
scroll to position [802, 0]
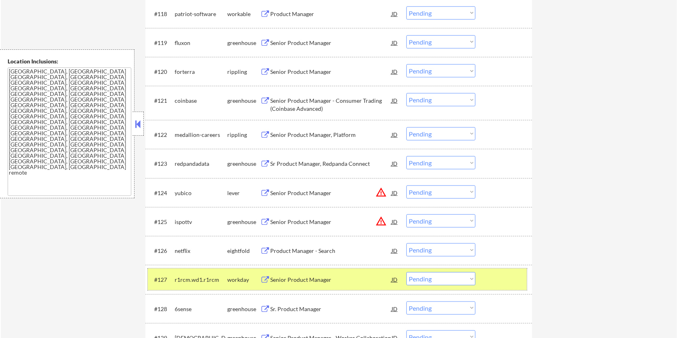
click at [507, 273] on div at bounding box center [504, 279] width 35 height 14
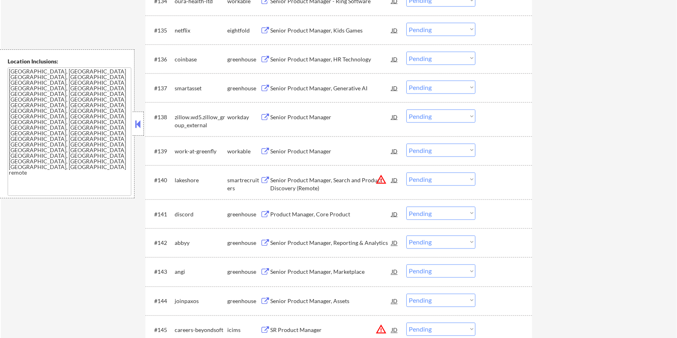
scroll to position [1337, 0]
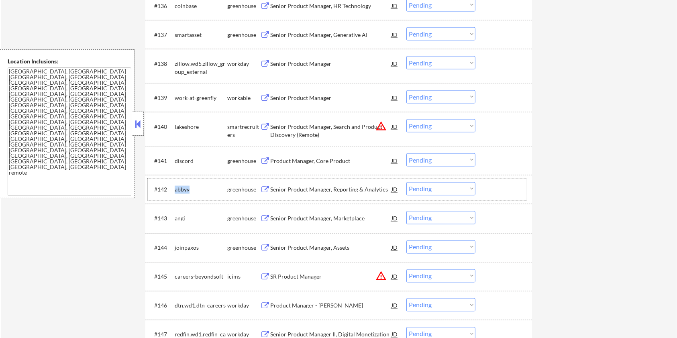
drag, startPoint x: 191, startPoint y: 188, endPoint x: 175, endPoint y: 188, distance: 16.1
click at [175, 188] on div "abbyy" at bounding box center [201, 190] width 53 height 8
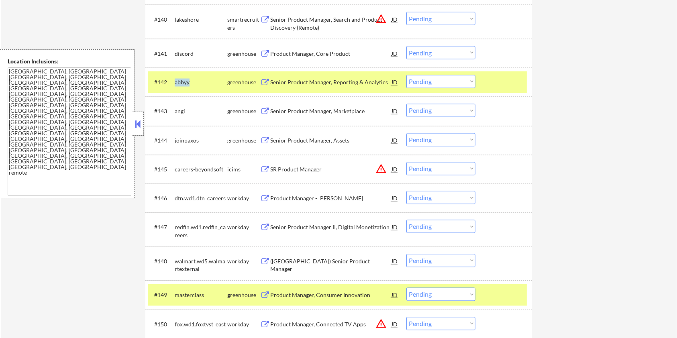
scroll to position [1551, 0]
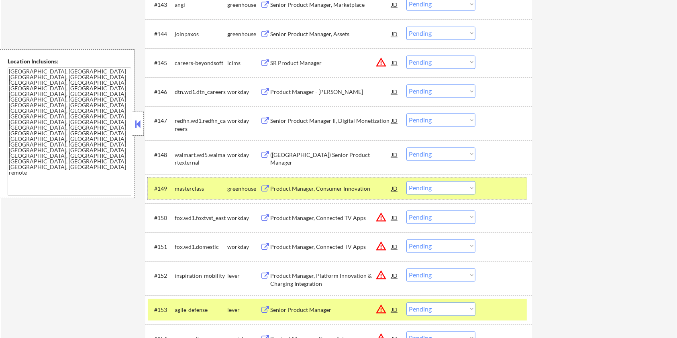
click at [499, 190] on div at bounding box center [504, 188] width 35 height 14
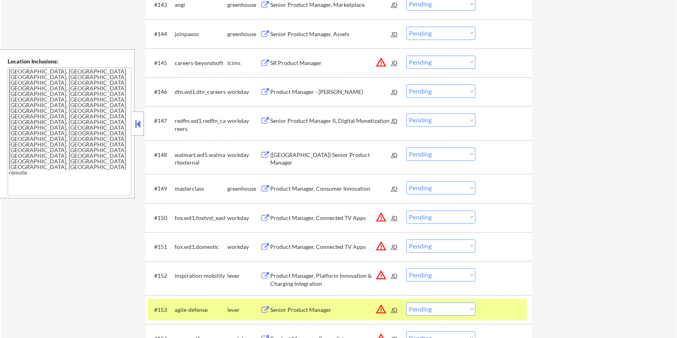
scroll to position [1605, 0]
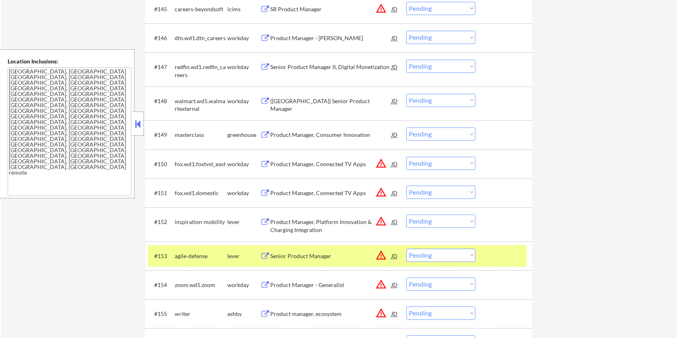
click at [496, 250] on div at bounding box center [504, 255] width 35 height 14
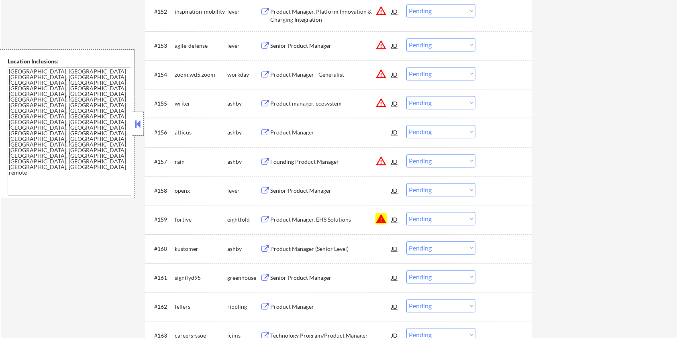
scroll to position [1819, 0]
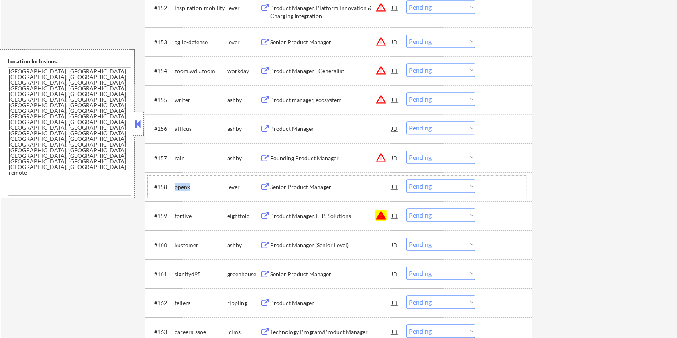
drag, startPoint x: 196, startPoint y: 185, endPoint x: 173, endPoint y: 187, distance: 23.0
click at [173, 187] on div "#158 openx lever Senior Product Manager JD warning_amber Choose an option... Pe…" at bounding box center [337, 187] width 379 height 22
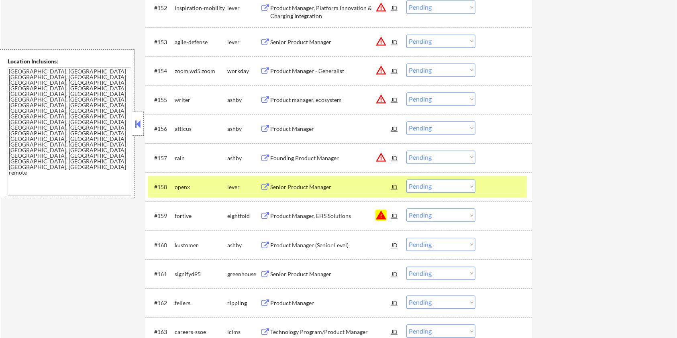
click at [289, 185] on div "Senior Product Manager" at bounding box center [330, 187] width 121 height 8
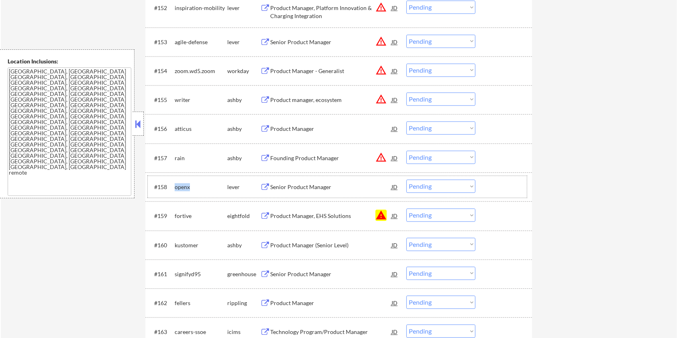
drag, startPoint x: 195, startPoint y: 185, endPoint x: 172, endPoint y: 188, distance: 23.2
click at [172, 188] on div "#158 openx lever Senior Product Manager JD warning_amber Choose an option... Pe…" at bounding box center [337, 187] width 379 height 22
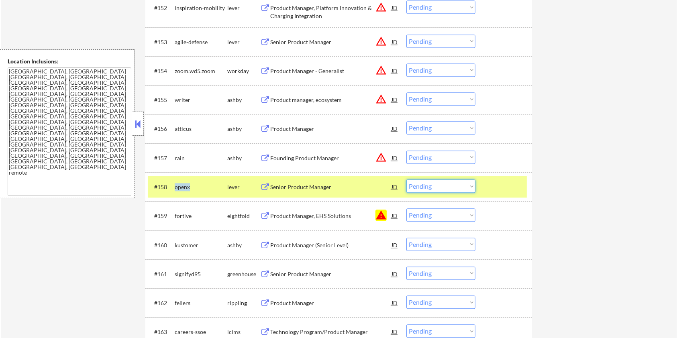
click at [437, 184] on select "Choose an option... Pending Applied Excluded (Questions) Excluded (Expired) Exc…" at bounding box center [440, 185] width 69 height 13
click at [406, 179] on select "Choose an option... Pending Applied Excluded (Questions) Excluded (Expired) Exc…" at bounding box center [440, 185] width 69 height 13
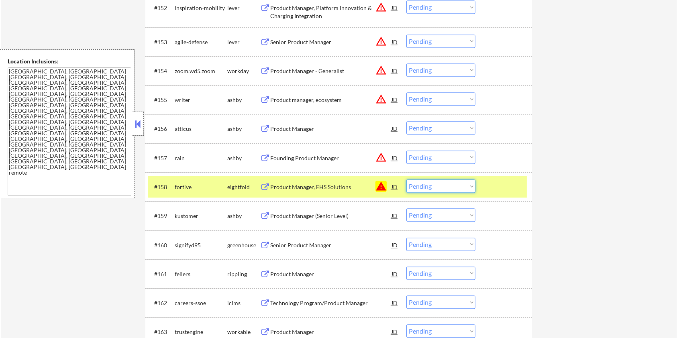
click at [448, 188] on select "Choose an option... Pending Applied Excluded (Questions) Excluded (Expired) Exc…" at bounding box center [440, 185] width 69 height 13
click at [406, 179] on select "Choose an option... Pending Applied Excluded (Questions) Excluded (Expired) Exc…" at bounding box center [440, 185] width 69 height 13
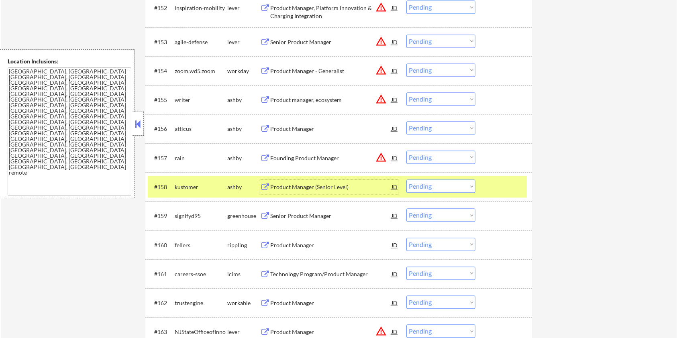
click at [305, 183] on div "Product Manager (Senior Level)" at bounding box center [330, 187] width 121 height 8
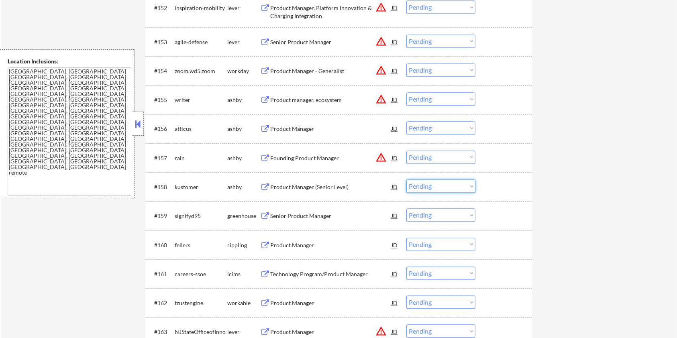
click at [458, 187] on select "Choose an option... Pending Applied Excluded (Questions) Excluded (Expired) Exc…" at bounding box center [440, 185] width 69 height 13
click at [406, 179] on select "Choose an option... Pending Applied Excluded (Questions) Excluded (Expired) Exc…" at bounding box center [440, 185] width 69 height 13
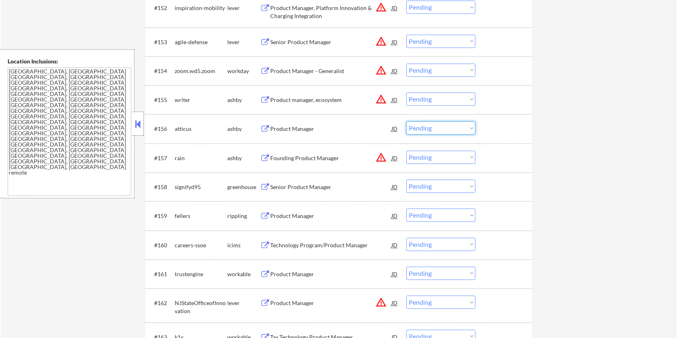
click at [439, 127] on select "Choose an option... Pending Applied Excluded (Questions) Excluded (Expired) Exc…" at bounding box center [440, 127] width 69 height 13
click at [406, 121] on select "Choose an option... Pending Applied Excluded (Questions) Excluded (Expired) Exc…" at bounding box center [440, 127] width 69 height 13
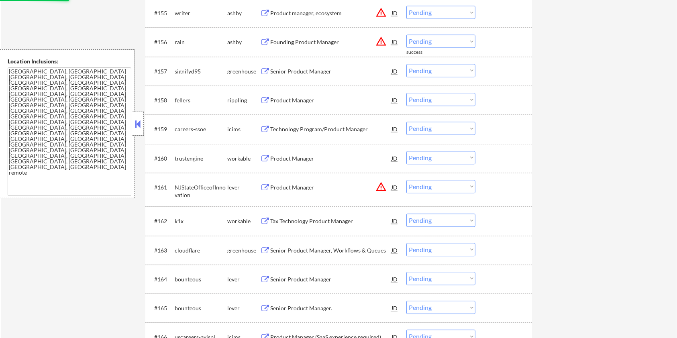
scroll to position [1926, 0]
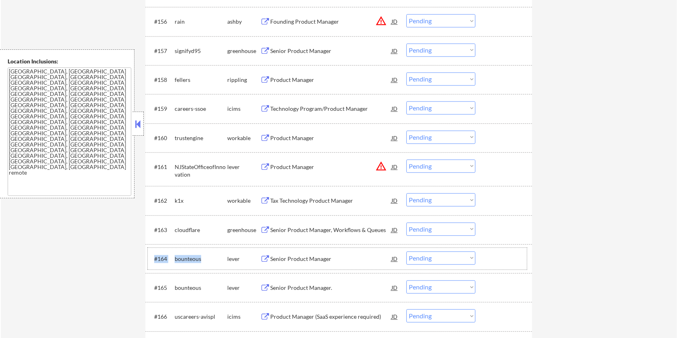
drag, startPoint x: 204, startPoint y: 256, endPoint x: 170, endPoint y: 260, distance: 33.9
click at [170, 260] on div "#164 bounteous lever Senior Product Manager JD warning_amber Choose an option..…" at bounding box center [337, 259] width 379 height 22
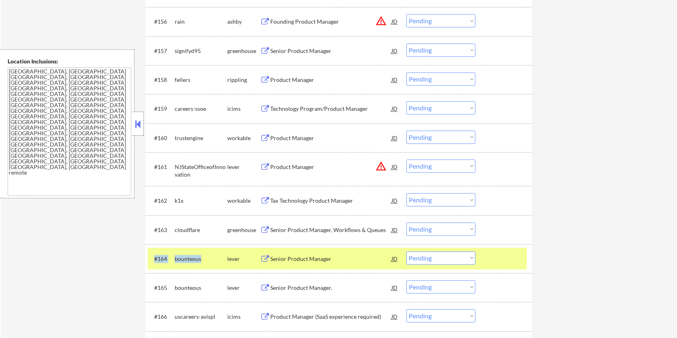
click at [208, 263] on div "bounteous" at bounding box center [201, 258] width 53 height 14
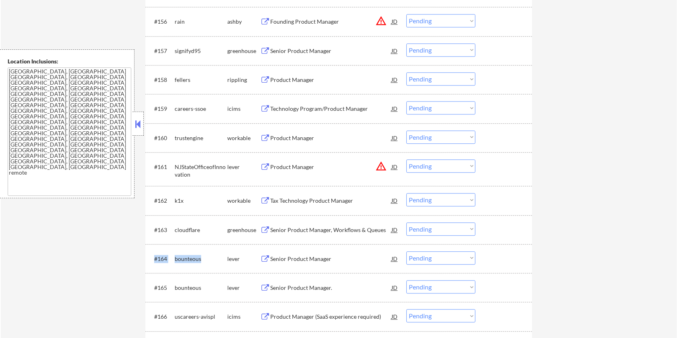
click at [206, 262] on div "bounteous" at bounding box center [201, 258] width 53 height 14
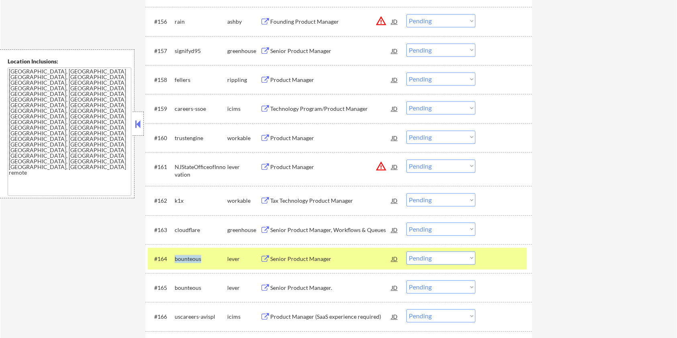
drag, startPoint x: 200, startPoint y: 257, endPoint x: 173, endPoint y: 255, distance: 26.9
click at [173, 255] on div "#164 bounteous lever Senior Product Manager JD warning_amber Choose an option..…" at bounding box center [337, 259] width 379 height 22
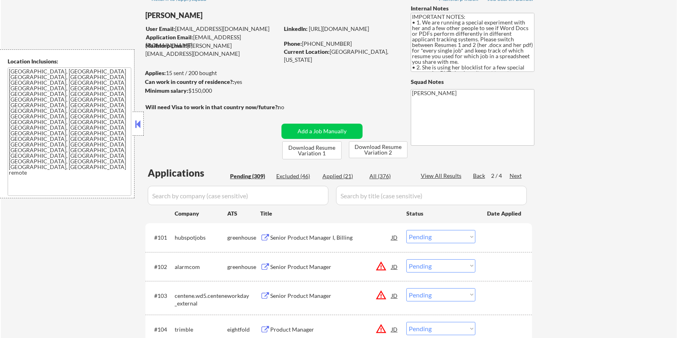
scroll to position [0, 0]
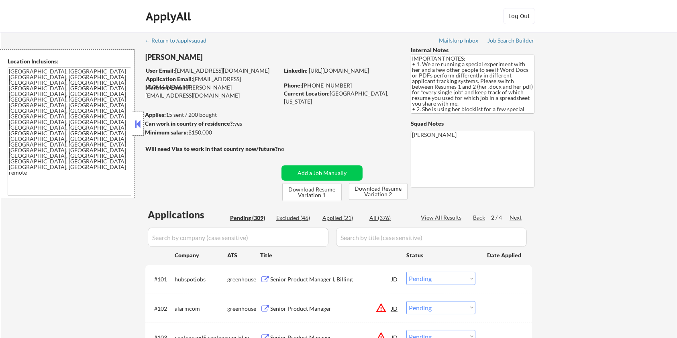
click at [179, 238] on input "input" at bounding box center [238, 237] width 181 height 19
paste input "bounteous"
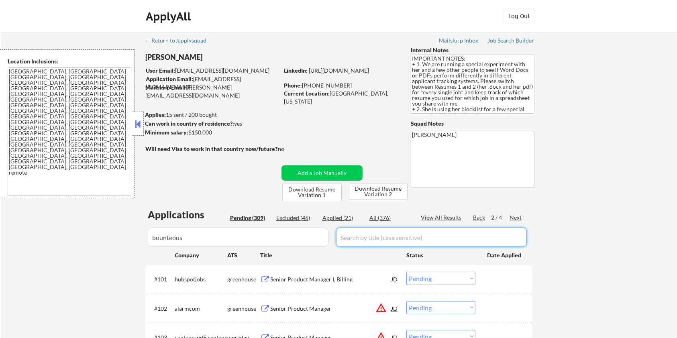
click at [378, 235] on input "input" at bounding box center [431, 237] width 191 height 19
click at [378, 216] on div "All (376)" at bounding box center [389, 218] width 40 height 8
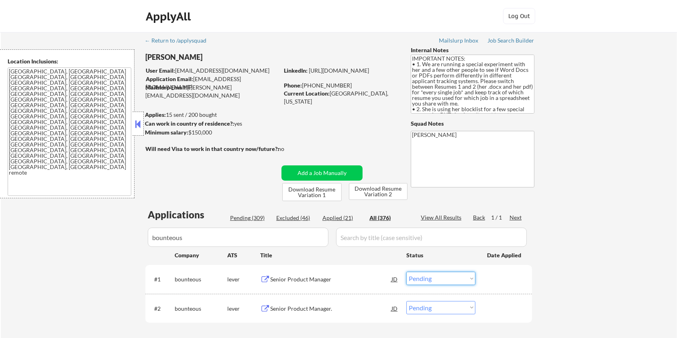
click at [433, 281] on select "Choose an option... Pending Applied Excluded (Questions) Excluded (Expired) Exc…" at bounding box center [440, 278] width 69 height 13
click at [305, 279] on div "Senior Product Manager" at bounding box center [330, 279] width 121 height 8
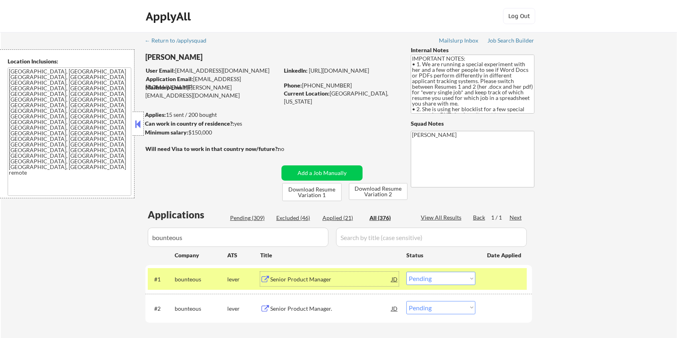
click at [473, 278] on select "Choose an option... Pending Applied Excluded (Questions) Excluded (Expired) Exc…" at bounding box center [440, 278] width 69 height 13
click at [406, 272] on select "Choose an option... Pending Applied Excluded (Questions) Excluded (Expired) Exc…" at bounding box center [440, 278] width 69 height 13
click at [289, 309] on div "Senior Product Manager." at bounding box center [330, 309] width 121 height 8
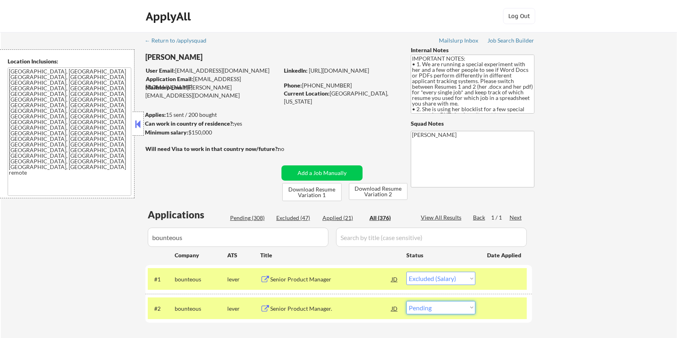
click at [442, 307] on select "Choose an option... Pending Applied Excluded (Questions) Excluded (Expired) Exc…" at bounding box center [440, 307] width 69 height 13
click at [406, 301] on select "Choose an option... Pending Applied Excluded (Questions) Excluded (Expired) Exc…" at bounding box center [440, 307] width 69 height 13
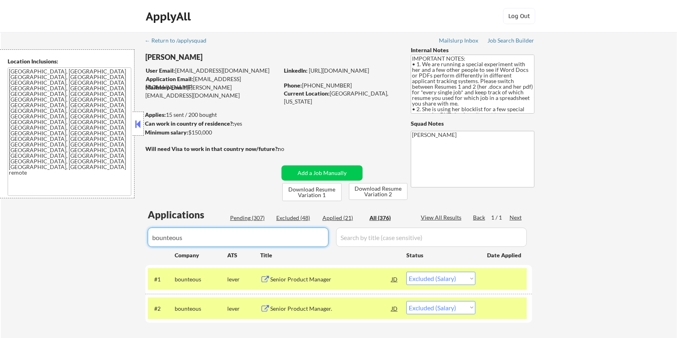
drag, startPoint x: 234, startPoint y: 241, endPoint x: 123, endPoint y: 239, distance: 110.8
click at [123, 239] on div "← Return to /applysquad Mailslurp Inbox Job Search Builder [PERSON_NAME] User E…" at bounding box center [339, 195] width 676 height 326
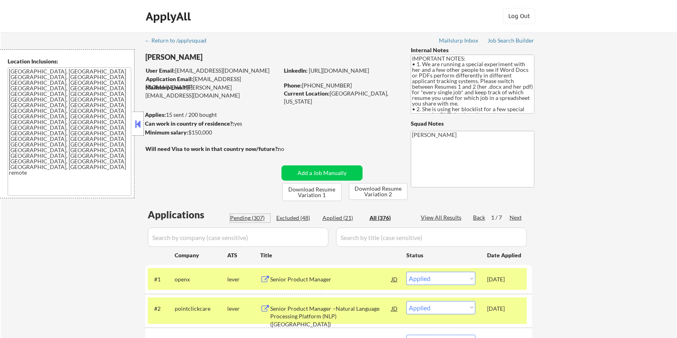
click at [242, 218] on div "Pending (307)" at bounding box center [250, 218] width 40 height 8
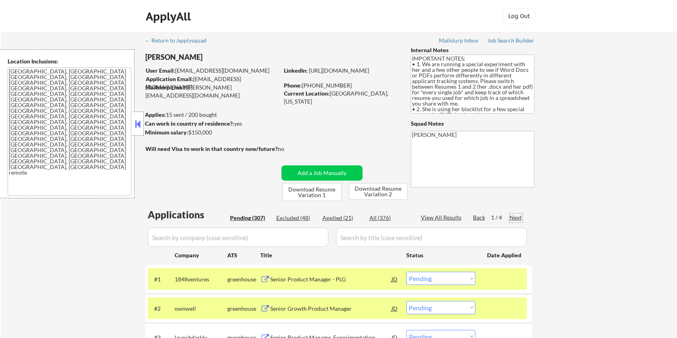
click at [514, 214] on div "Next" at bounding box center [515, 218] width 13 height 8
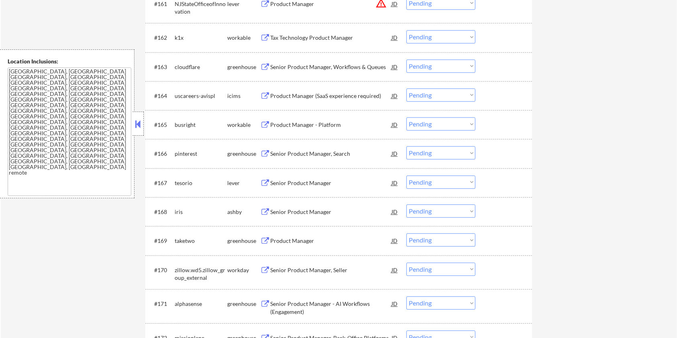
scroll to position [2141, 0]
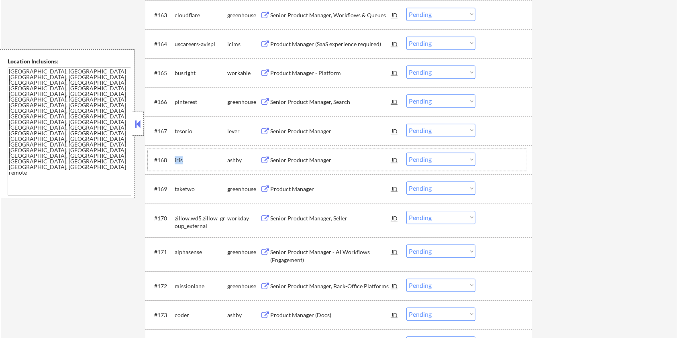
drag, startPoint x: 191, startPoint y: 159, endPoint x: 174, endPoint y: 161, distance: 16.9
click at [174, 161] on div "#168 [PERSON_NAME] Senior Product Manager JD warning_amber Choose an option... …" at bounding box center [337, 160] width 379 height 22
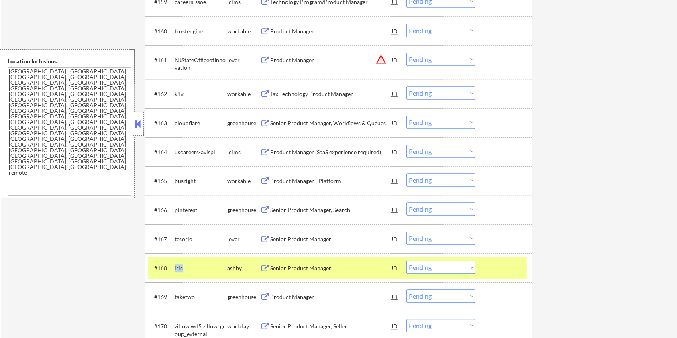
scroll to position [2033, 0]
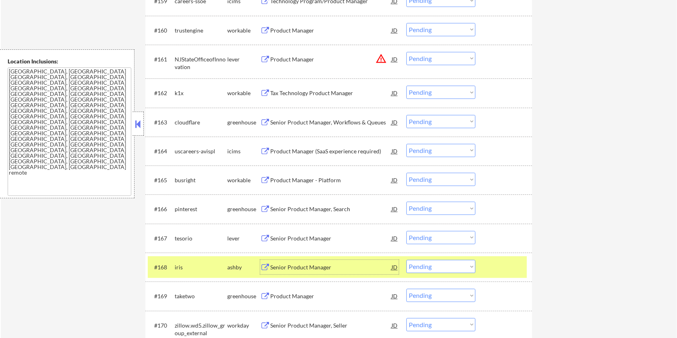
click at [287, 265] on div "Senior Product Manager" at bounding box center [330, 267] width 121 height 8
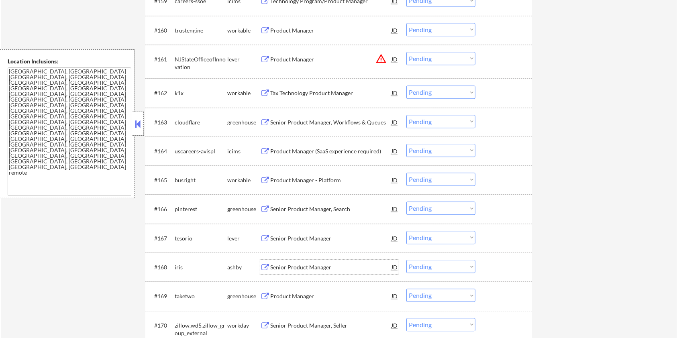
click at [461, 266] on select "Choose an option... Pending Applied Excluded (Questions) Excluded (Expired) Exc…" at bounding box center [440, 266] width 69 height 13
click at [406, 260] on select "Choose an option... Pending Applied Excluded (Questions) Excluded (Expired) Exc…" at bounding box center [440, 266] width 69 height 13
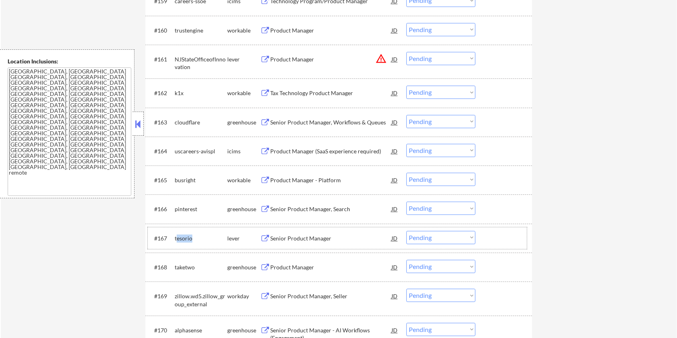
drag, startPoint x: 198, startPoint y: 238, endPoint x: 178, endPoint y: 240, distance: 20.2
click at [178, 240] on div "tesorio" at bounding box center [201, 238] width 53 height 8
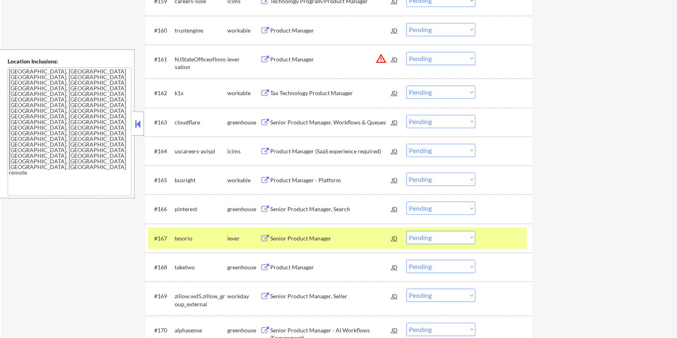
click at [293, 234] on div "Senior Product Manager" at bounding box center [330, 238] width 121 height 8
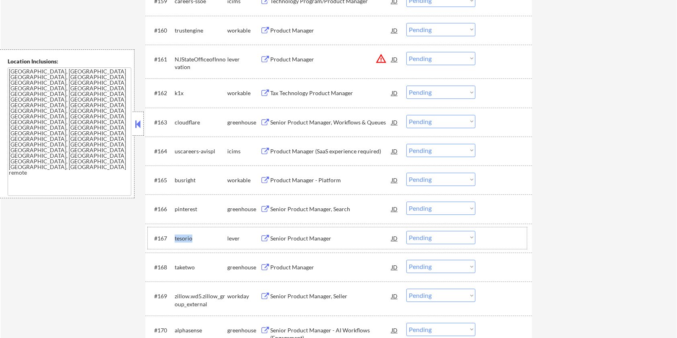
drag, startPoint x: 194, startPoint y: 237, endPoint x: 173, endPoint y: 237, distance: 21.7
click at [173, 237] on div "#167 [PERSON_NAME] lever Senior Product Manager JD warning_amber Choose an opti…" at bounding box center [337, 238] width 379 height 22
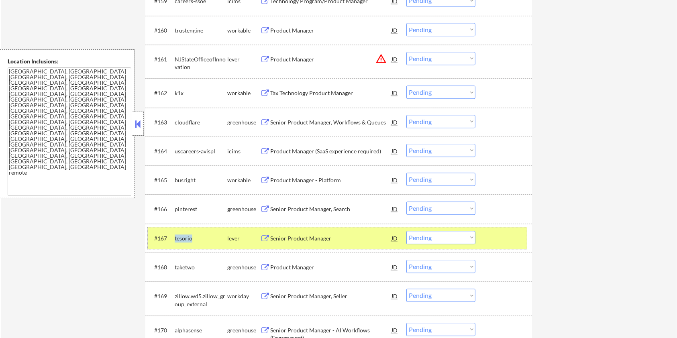
click at [435, 239] on select "Choose an option... Pending Applied Excluded (Questions) Excluded (Expired) Exc…" at bounding box center [440, 237] width 69 height 13
click at [406, 231] on select "Choose an option... Pending Applied Excluded (Questions) Excluded (Expired) Exc…" at bounding box center [440, 237] width 69 height 13
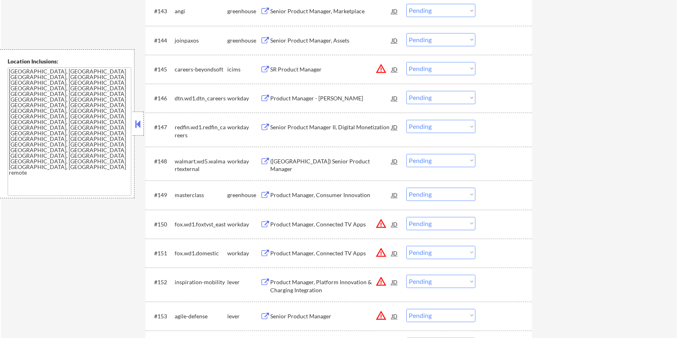
scroll to position [1605, 0]
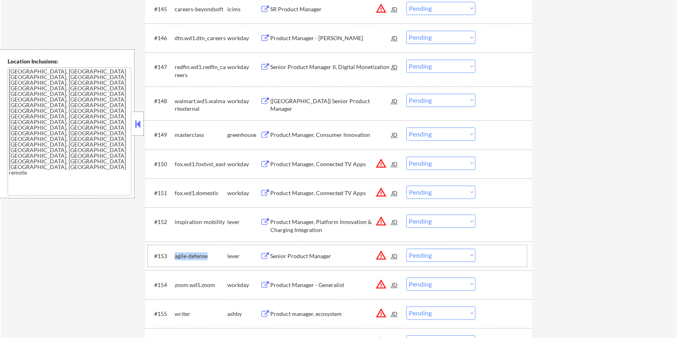
drag, startPoint x: 212, startPoint y: 256, endPoint x: 175, endPoint y: 258, distance: 36.1
click at [175, 258] on div "agile-defense" at bounding box center [201, 256] width 53 height 8
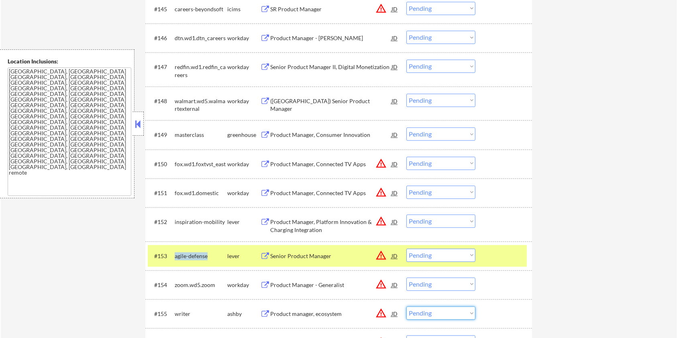
click at [442, 314] on select "Choose an option... Pending Applied Excluded (Questions) Excluded (Expired) Exc…" at bounding box center [440, 312] width 69 height 13
click at [406, 306] on select "Choose an option... Pending Applied Excluded (Questions) Excluded (Expired) Exc…" at bounding box center [440, 312] width 69 height 13
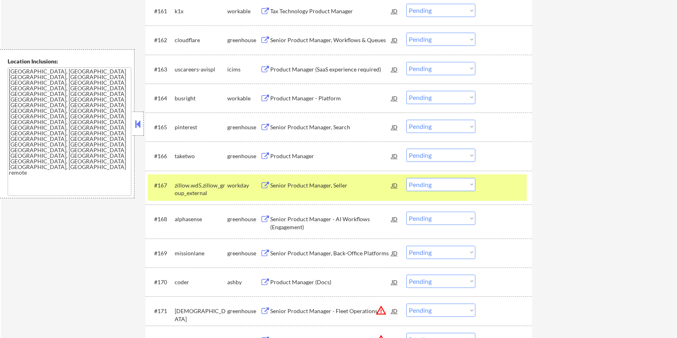
scroll to position [2140, 0]
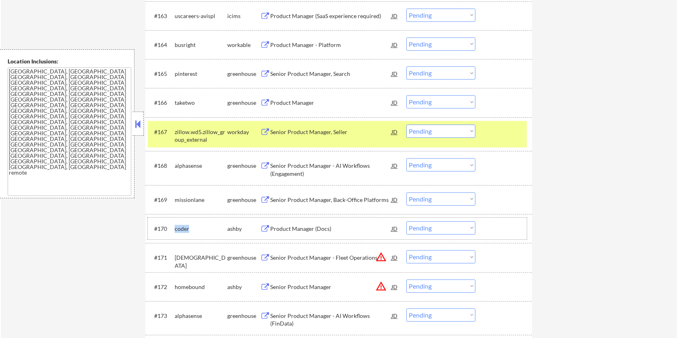
drag, startPoint x: 197, startPoint y: 226, endPoint x: 175, endPoint y: 226, distance: 22.1
click at [175, 226] on div "coder" at bounding box center [201, 229] width 53 height 8
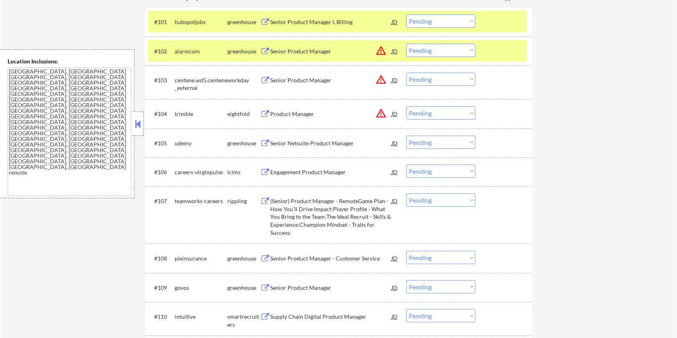
scroll to position [128, 0]
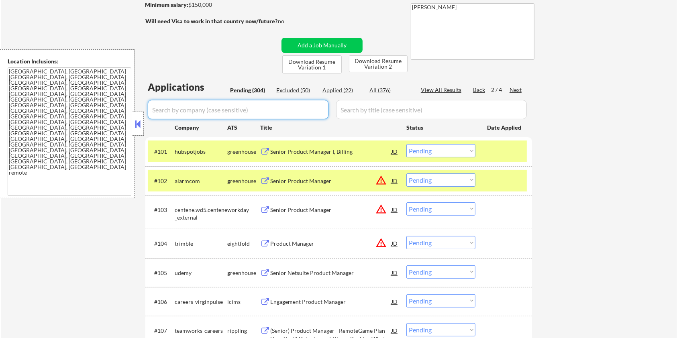
click at [280, 109] on input "input" at bounding box center [238, 109] width 181 height 19
paste input "coder"
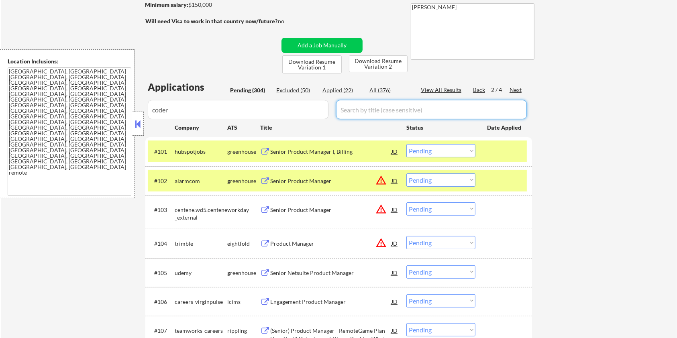
click at [374, 110] on input "input" at bounding box center [431, 109] width 191 height 19
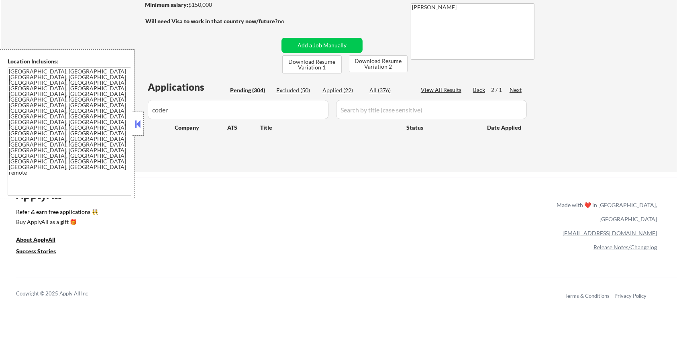
click at [384, 90] on div "All (376)" at bounding box center [389, 90] width 40 height 8
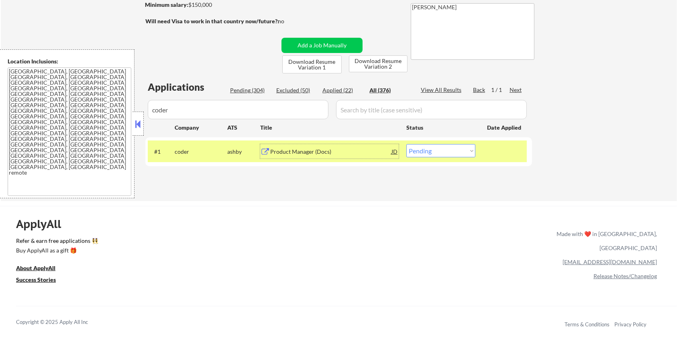
click at [303, 151] on div "Product Manager (Docs)" at bounding box center [330, 152] width 121 height 8
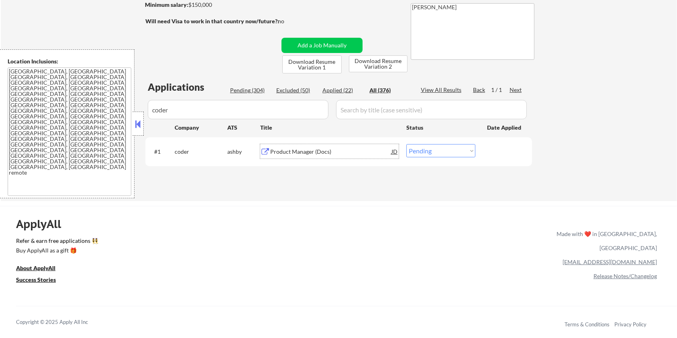
click at [432, 149] on select "Choose an option... Pending Applied Excluded (Questions) Excluded (Expired) Exc…" at bounding box center [440, 150] width 69 height 13
click at [406, 144] on select "Choose an option... Pending Applied Excluded (Questions) Excluded (Expired) Exc…" at bounding box center [440, 150] width 69 height 13
drag, startPoint x: 219, startPoint y: 114, endPoint x: 99, endPoint y: 113, distance: 119.6
click at [100, 113] on body "← Return to /applysquad Mailslurp Inbox Job Search Builder [PERSON_NAME] User E…" at bounding box center [338, 41] width 677 height 338
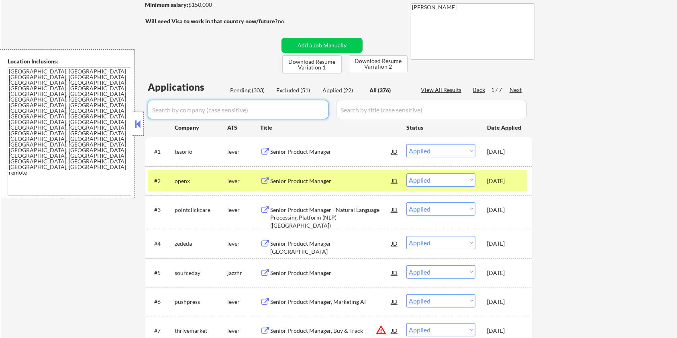
click at [257, 92] on div "Pending (303)" at bounding box center [250, 90] width 40 height 8
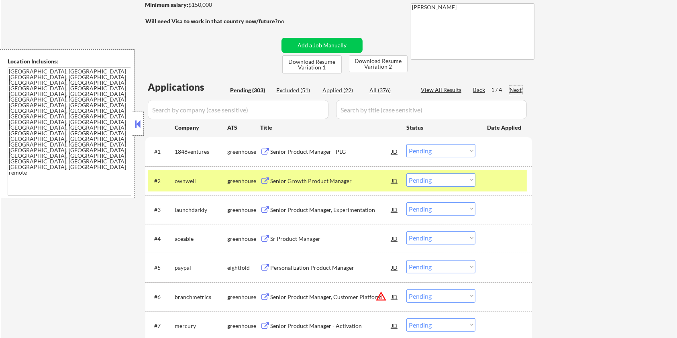
click at [513, 86] on div "Next" at bounding box center [515, 90] width 13 height 8
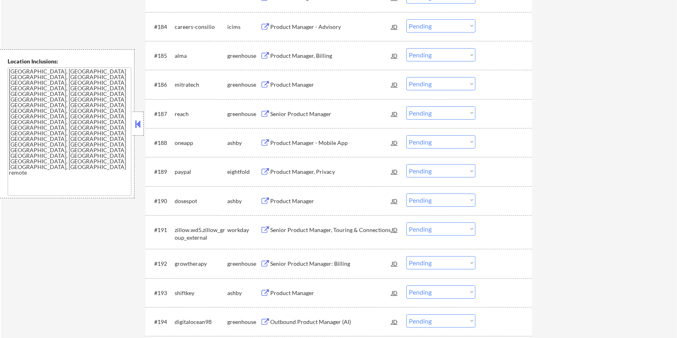
scroll to position [2803, 0]
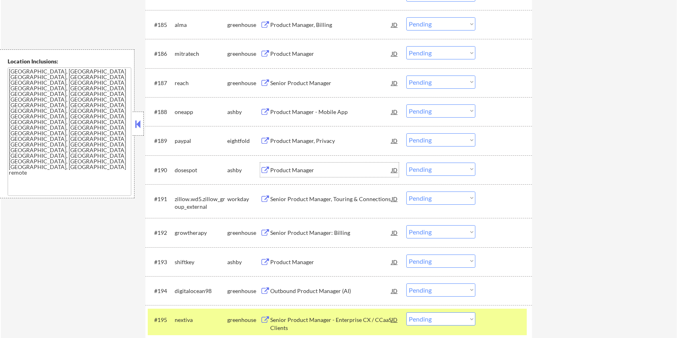
click at [277, 165] on div "Product Manager" at bounding box center [330, 170] width 121 height 14
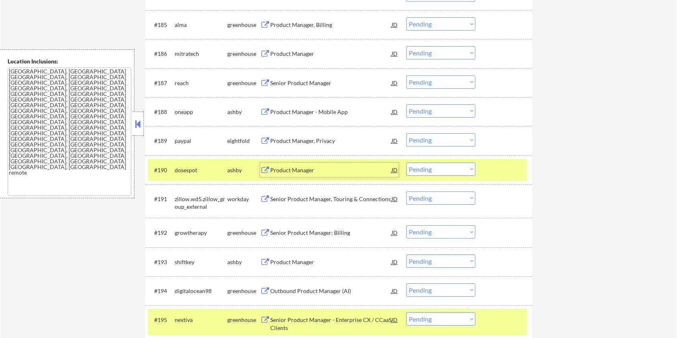
click at [458, 166] on select "Choose an option... Pending Applied Excluded (Questions) Excluded (Expired) Exc…" at bounding box center [440, 169] width 69 height 13
click at [406, 163] on select "Choose an option... Pending Applied Excluded (Questions) Excluded (Expired) Exc…" at bounding box center [440, 169] width 69 height 13
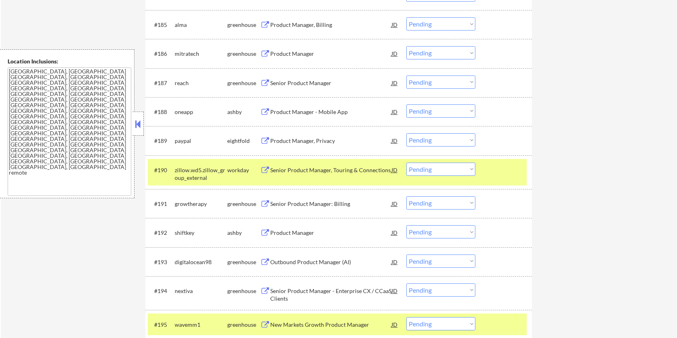
click at [329, 108] on div "Product Manager - Mobile App" at bounding box center [330, 112] width 121 height 8
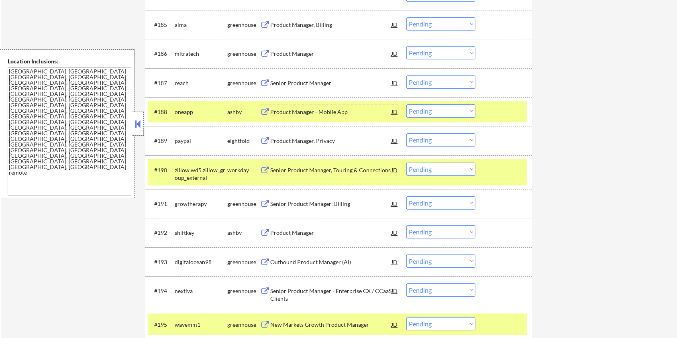
click at [453, 108] on select "Choose an option... Pending Applied Excluded (Questions) Excluded (Expired) Exc…" at bounding box center [440, 110] width 69 height 13
click at [406, 104] on select "Choose an option... Pending Applied Excluded (Questions) Excluded (Expired) Exc…" at bounding box center [440, 110] width 69 height 13
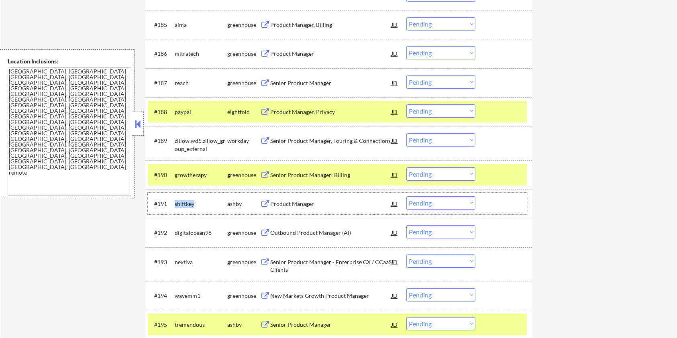
drag, startPoint x: 196, startPoint y: 205, endPoint x: 175, endPoint y: 207, distance: 21.0
click at [175, 207] on div "shiftkey" at bounding box center [201, 204] width 53 height 8
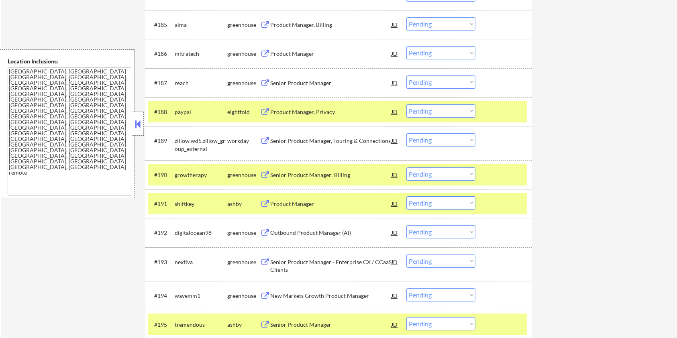
click at [287, 201] on div "Product Manager" at bounding box center [330, 204] width 121 height 8
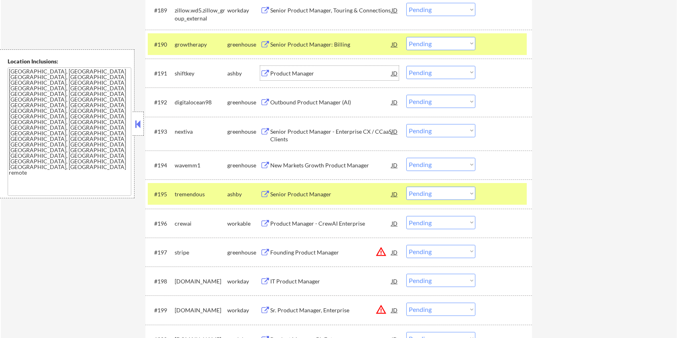
scroll to position [2988, 0]
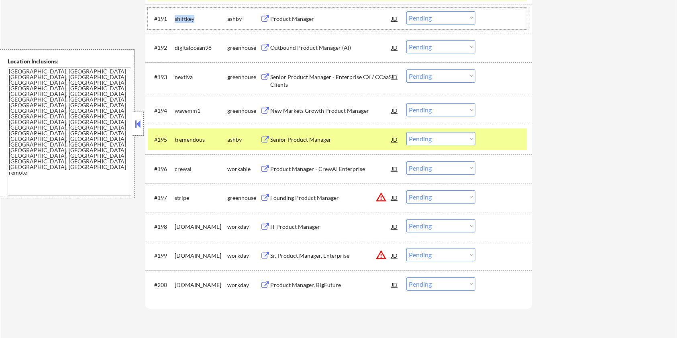
drag, startPoint x: 195, startPoint y: 14, endPoint x: 174, endPoint y: 15, distance: 20.9
click at [175, 15] on div "shiftkey" at bounding box center [201, 18] width 53 height 14
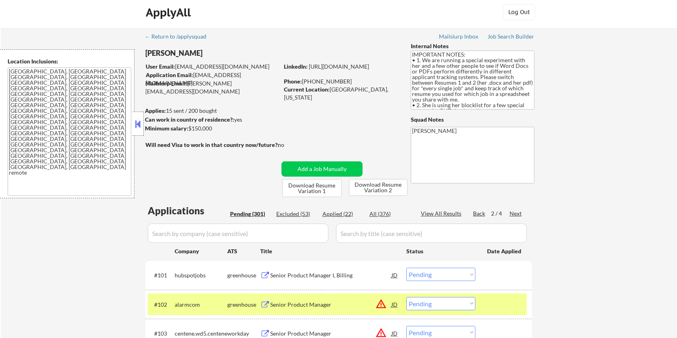
scroll to position [0, 0]
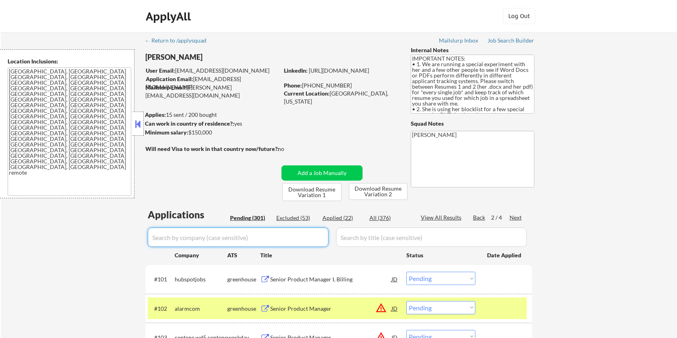
click at [158, 239] on input "input" at bounding box center [238, 237] width 181 height 19
paste input "shiftkey"
click at [357, 237] on input "input" at bounding box center [431, 237] width 191 height 19
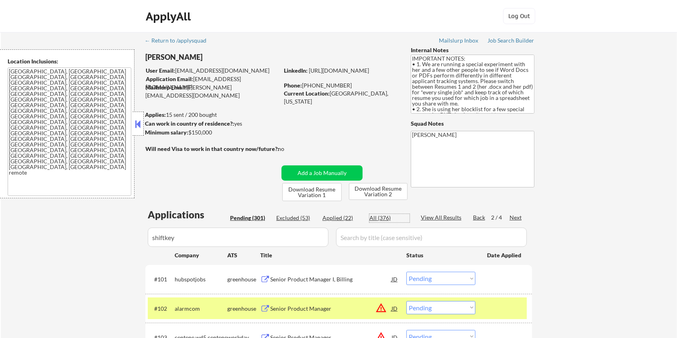
click at [372, 217] on div "All (376)" at bounding box center [389, 218] width 40 height 8
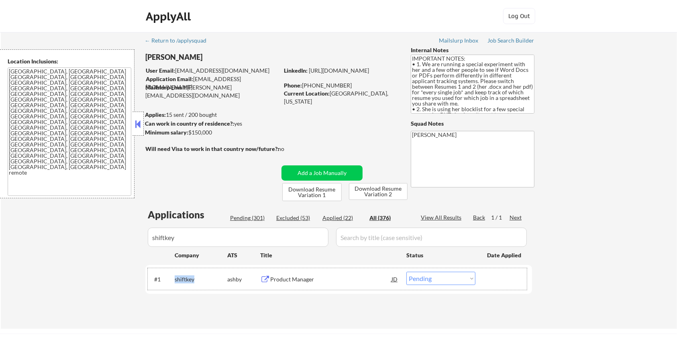
drag, startPoint x: 196, startPoint y: 280, endPoint x: 173, endPoint y: 284, distance: 22.8
click at [173, 284] on div "#1 shiftkey [PERSON_NAME] Product Manager JD warning_amber Choose an option... …" at bounding box center [337, 279] width 379 height 22
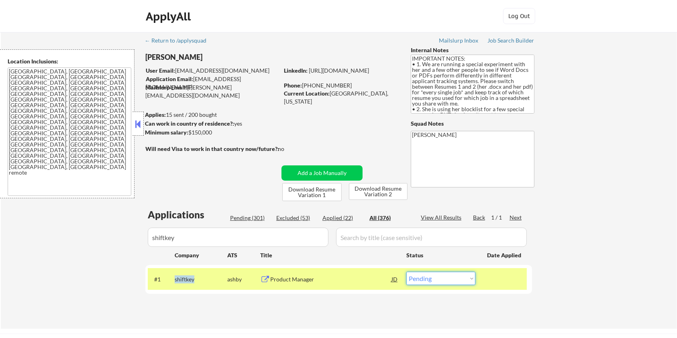
click at [442, 281] on select "Choose an option... Pending Applied Excluded (Questions) Excluded (Expired) Exc…" at bounding box center [440, 278] width 69 height 13
click at [406, 272] on select "Choose an option... Pending Applied Excluded (Questions) Excluded (Expired) Exc…" at bounding box center [440, 278] width 69 height 13
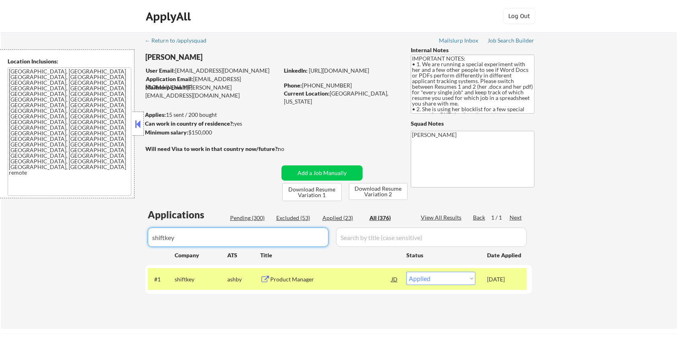
drag, startPoint x: 210, startPoint y: 236, endPoint x: 122, endPoint y: 258, distance: 91.0
click at [122, 257] on div "← Return to /applysquad Mailslurp Inbox Job Search Builder [PERSON_NAME] User E…" at bounding box center [339, 180] width 676 height 297
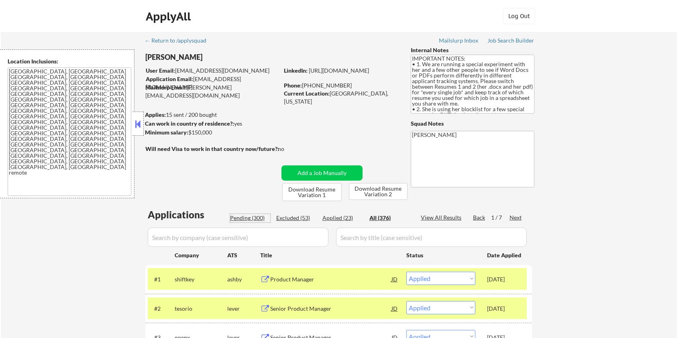
click at [249, 217] on div "Pending (300)" at bounding box center [250, 218] width 40 height 8
click at [248, 218] on div "Pending (300)" at bounding box center [250, 218] width 40 height 8
click at [252, 235] on input "input" at bounding box center [238, 237] width 181 height 19
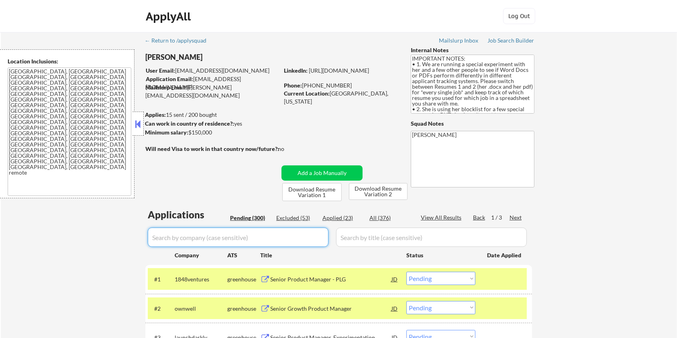
click at [354, 233] on input "input" at bounding box center [431, 237] width 191 height 19
click at [514, 214] on div "Next" at bounding box center [515, 218] width 13 height 8
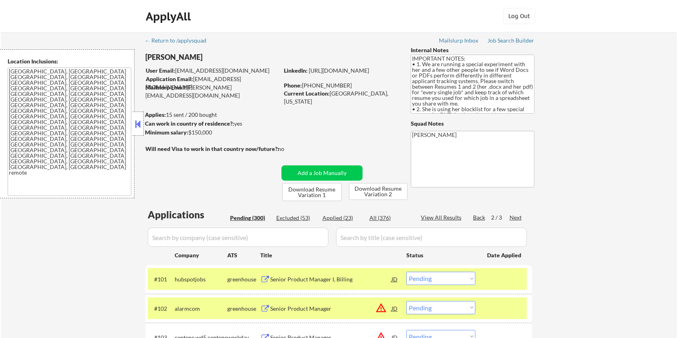
click at [514, 214] on div "Next" at bounding box center [515, 218] width 13 height 8
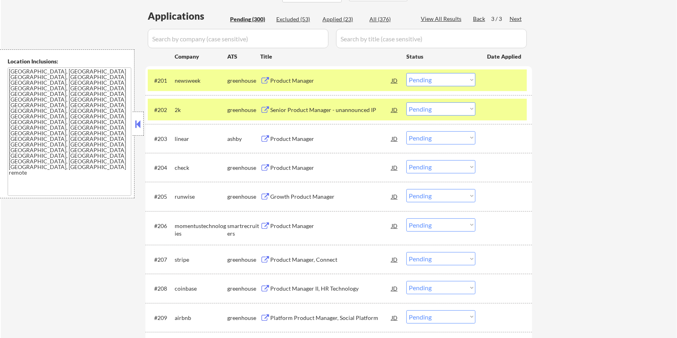
scroll to position [214, 0]
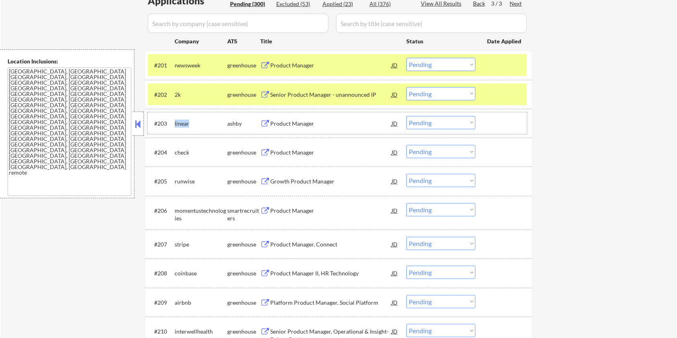
drag, startPoint x: 192, startPoint y: 121, endPoint x: 174, endPoint y: 122, distance: 18.5
click at [174, 122] on div "#203 linear [PERSON_NAME] Product Manager JD warning_amber Choose an option... …" at bounding box center [337, 123] width 379 height 22
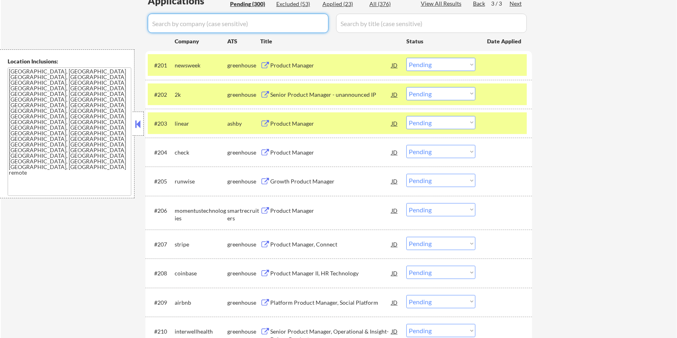
click at [195, 22] on input "input" at bounding box center [238, 23] width 181 height 19
paste input "linear"
click at [359, 24] on input "input" at bounding box center [431, 23] width 191 height 19
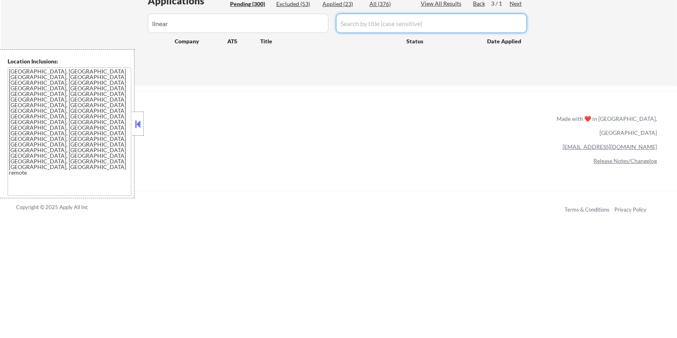
click at [366, 21] on input "input" at bounding box center [431, 23] width 191 height 19
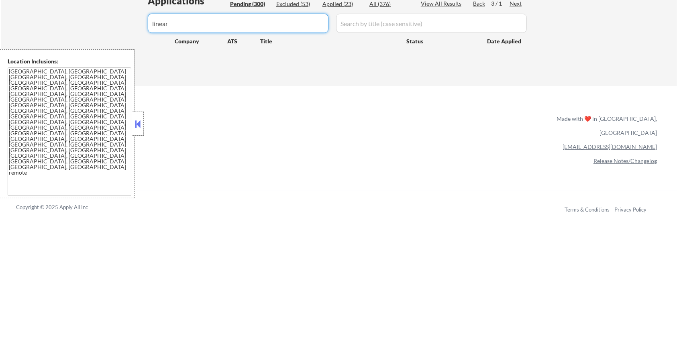
click at [269, 26] on input "input" at bounding box center [238, 23] width 181 height 19
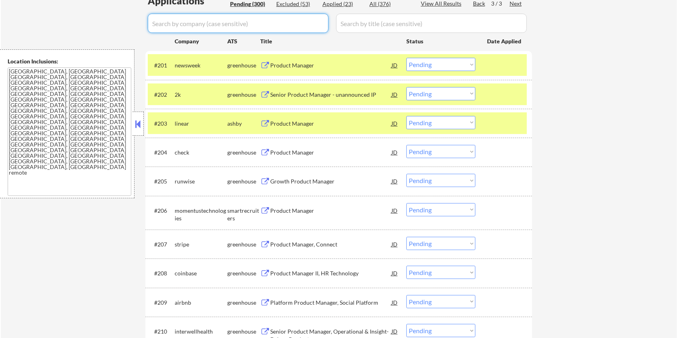
click at [238, 2] on div "Pending (300)" at bounding box center [250, 4] width 40 height 8
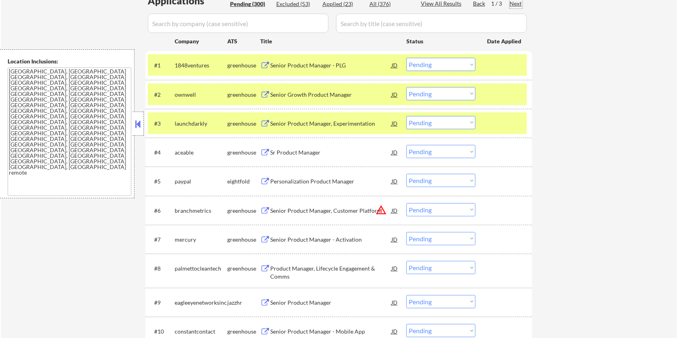
click at [513, 3] on div "Next" at bounding box center [515, 4] width 13 height 8
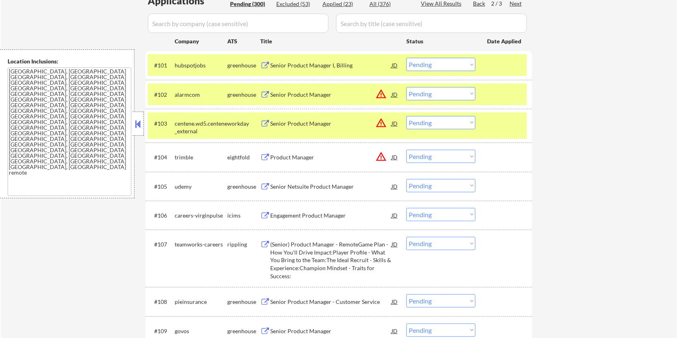
click at [513, 3] on div "Next" at bounding box center [515, 4] width 13 height 8
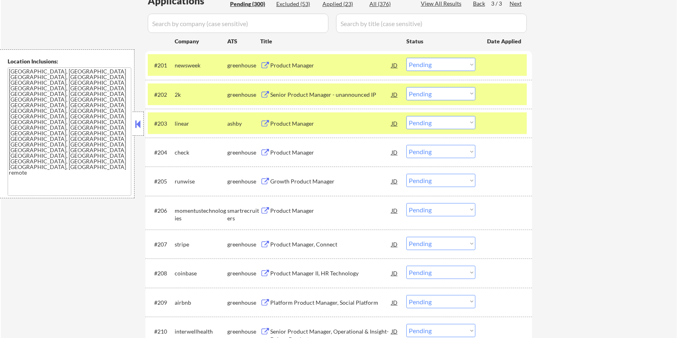
click at [442, 125] on select "Choose an option... Pending Applied Excluded (Questions) Excluded (Expired) Exc…" at bounding box center [440, 122] width 69 height 13
click at [406, 116] on select "Choose an option... Pending Applied Excluded (Questions) Excluded (Expired) Exc…" at bounding box center [440, 122] width 69 height 13
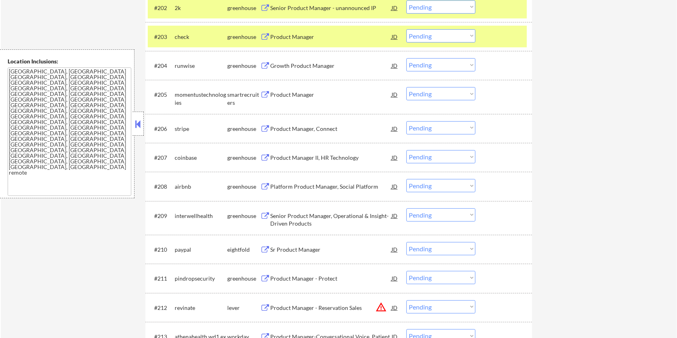
scroll to position [321, 0]
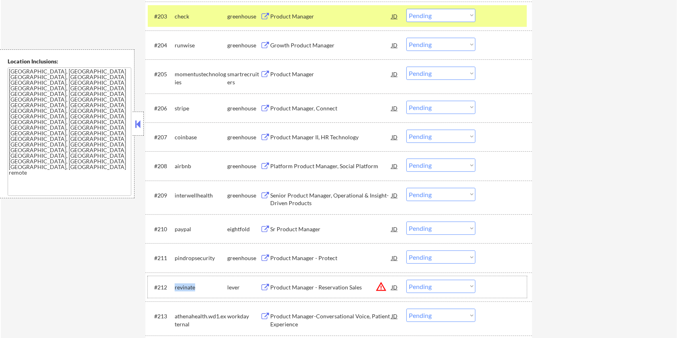
drag, startPoint x: 189, startPoint y: 288, endPoint x: 175, endPoint y: 290, distance: 14.6
click at [175, 290] on div "revinate" at bounding box center [201, 287] width 53 height 8
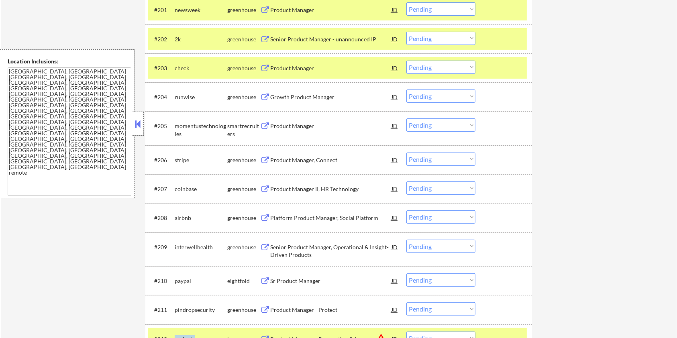
scroll to position [161, 0]
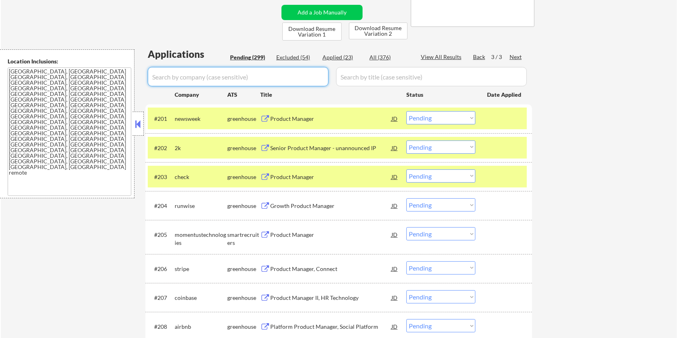
click at [209, 73] on input "input" at bounding box center [238, 76] width 181 height 19
paste input "revinate"
click at [376, 71] on input "input" at bounding box center [431, 76] width 191 height 19
click at [380, 57] on div "All (376)" at bounding box center [389, 57] width 40 height 8
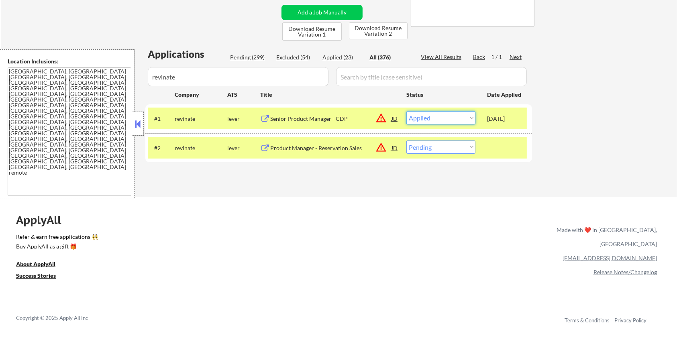
click at [459, 118] on select "Choose an option... Pending Applied Excluded (Questions) Excluded (Expired) Exc…" at bounding box center [440, 117] width 69 height 13
click at [406, 111] on select "Choose an option... Pending Applied Excluded (Questions) Excluded (Expired) Exc…" at bounding box center [440, 117] width 69 height 13
click at [440, 149] on select "Choose an option... Pending Applied Excluded (Questions) Excluded (Expired) Exc…" at bounding box center [440, 146] width 69 height 13
click at [406, 140] on select "Choose an option... Pending Applied Excluded (Questions) Excluded (Expired) Exc…" at bounding box center [440, 146] width 69 height 13
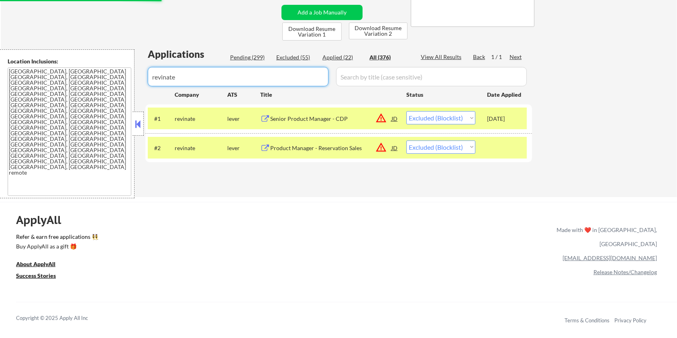
drag, startPoint x: 199, startPoint y: 81, endPoint x: 101, endPoint y: 80, distance: 97.9
click at [101, 80] on body "← Return to /applysquad Mailslurp Inbox Job Search Builder [PERSON_NAME] User E…" at bounding box center [338, 8] width 677 height 338
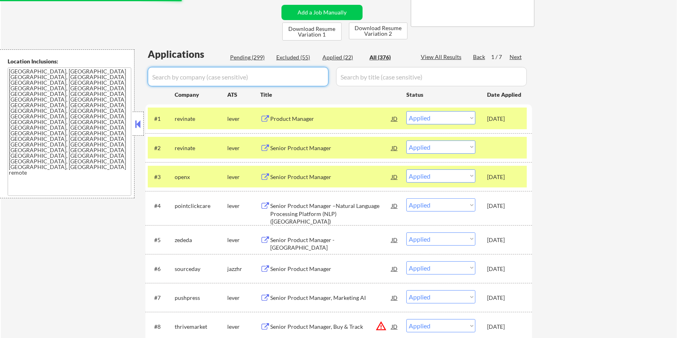
click at [246, 60] on div "Pending (299)" at bounding box center [250, 57] width 40 height 8
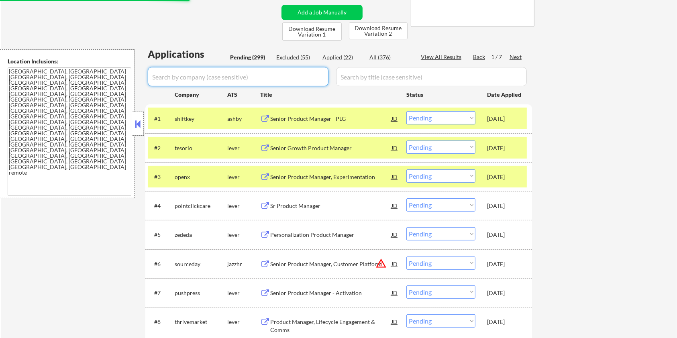
click at [250, 74] on input "input" at bounding box center [238, 76] width 181 height 19
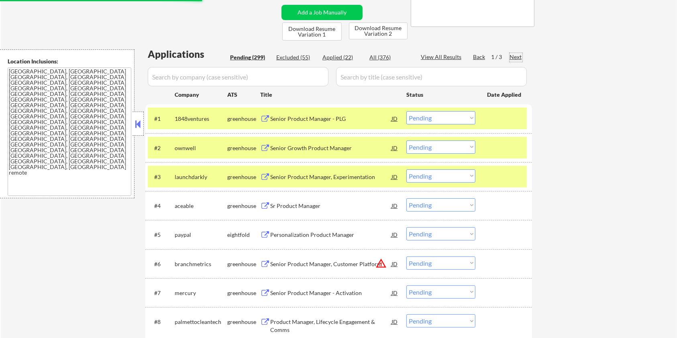
click at [516, 54] on div "Next" at bounding box center [515, 57] width 13 height 8
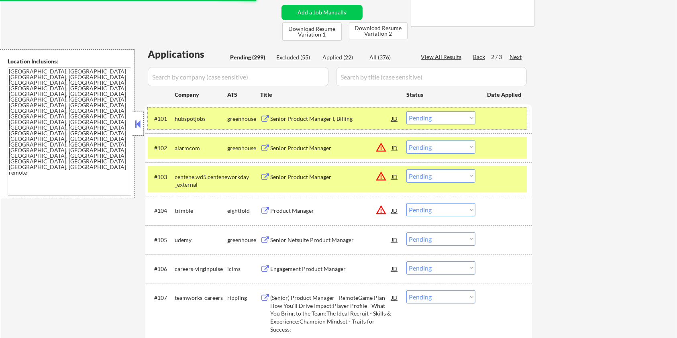
click at [501, 117] on div at bounding box center [504, 118] width 35 height 14
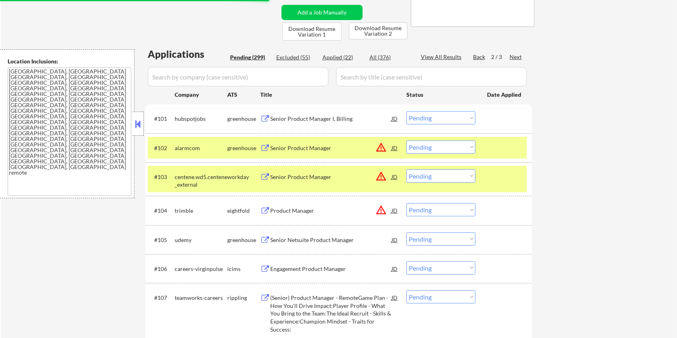
click at [496, 149] on div at bounding box center [504, 147] width 35 height 14
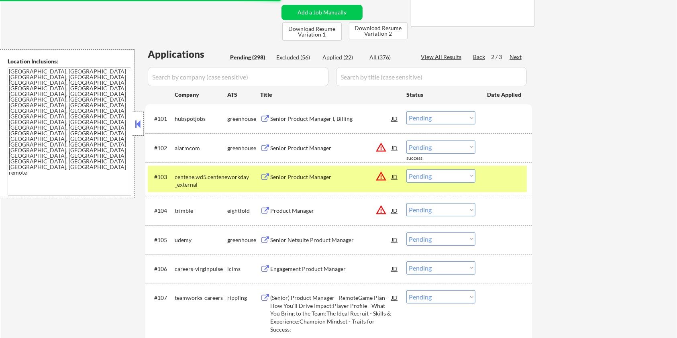
click at [496, 180] on div at bounding box center [504, 176] width 35 height 14
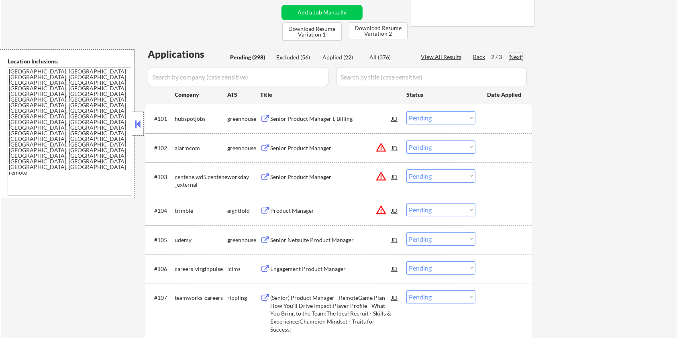
click at [517, 54] on div "Next" at bounding box center [515, 57] width 13 height 8
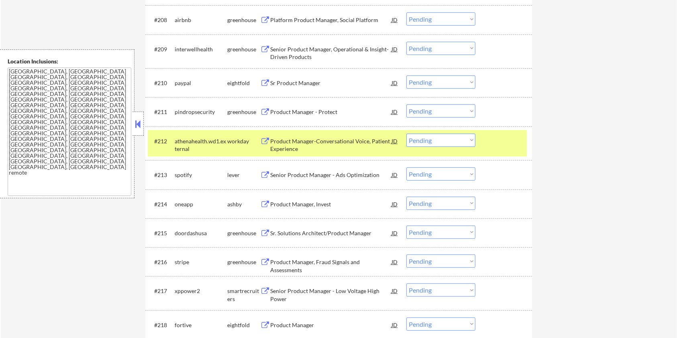
scroll to position [482, 0]
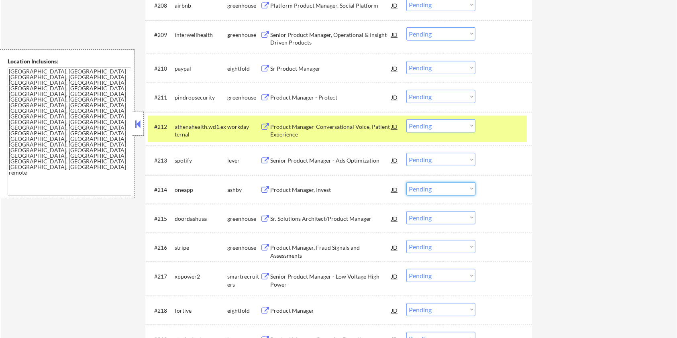
click at [443, 186] on select "Choose an option... Pending Applied Excluded (Questions) Excluded (Expired) Exc…" at bounding box center [440, 188] width 69 height 13
click at [406, 182] on select "Choose an option... Pending Applied Excluded (Questions) Excluded (Expired) Exc…" at bounding box center [440, 188] width 69 height 13
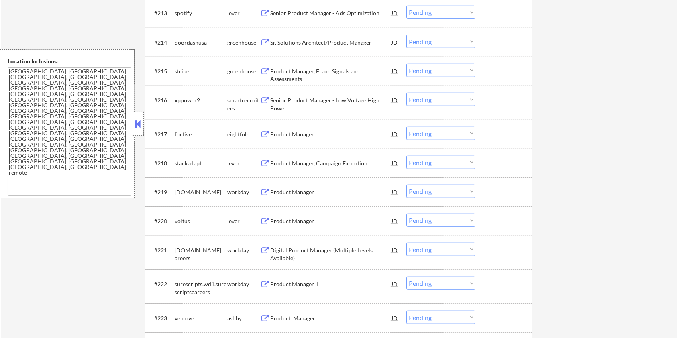
scroll to position [642, 0]
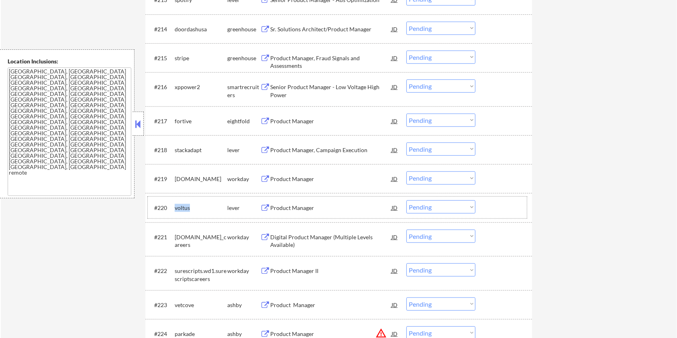
drag, startPoint x: 191, startPoint y: 207, endPoint x: 175, endPoint y: 206, distance: 15.3
click at [175, 206] on div "voltus" at bounding box center [201, 208] width 53 height 8
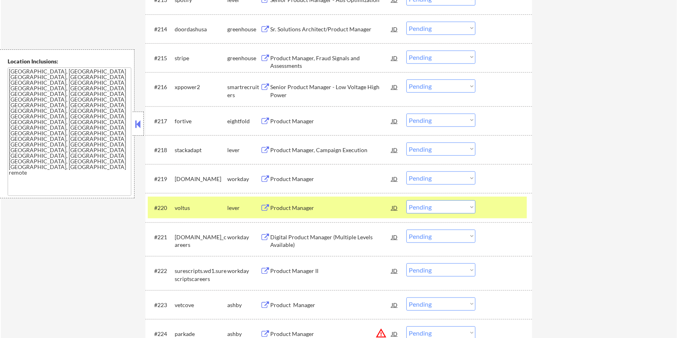
click at [202, 149] on div "stackadapt" at bounding box center [201, 150] width 53 height 8
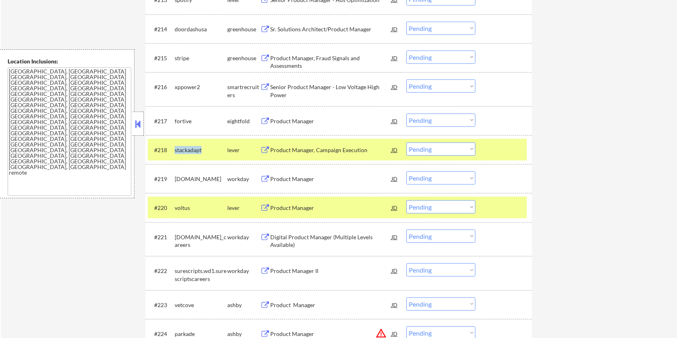
drag, startPoint x: 203, startPoint y: 149, endPoint x: 174, endPoint y: 150, distance: 29.3
click at [174, 150] on div "#218 stackadapt lever Product Manager, Campaign Execution JD Choose an option..…" at bounding box center [337, 150] width 379 height 22
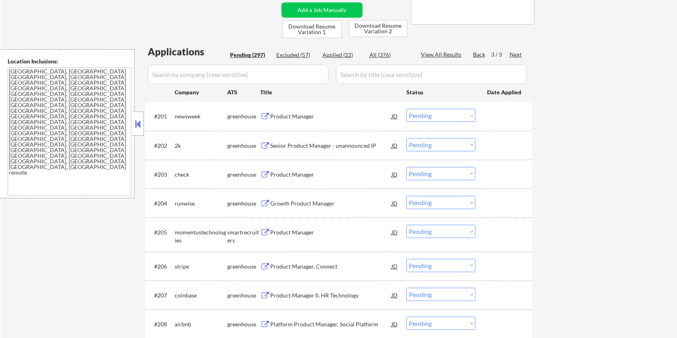
scroll to position [138, 0]
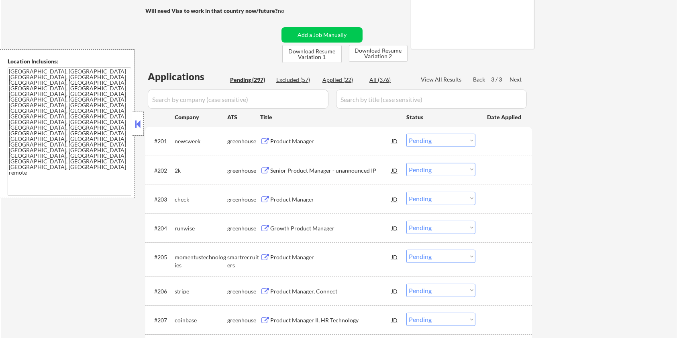
click at [165, 103] on input "input" at bounding box center [238, 99] width 181 height 19
paste input "stackadapt"
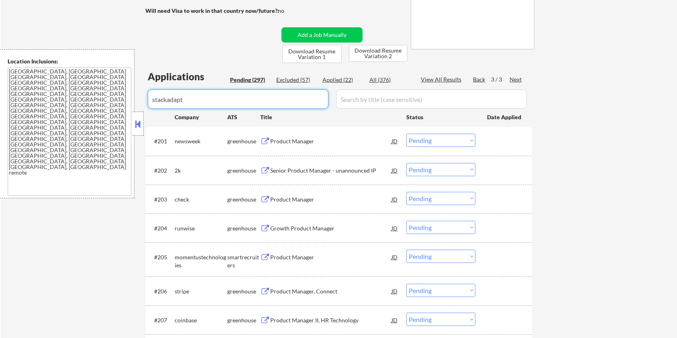
click at [372, 96] on input "input" at bounding box center [431, 99] width 191 height 19
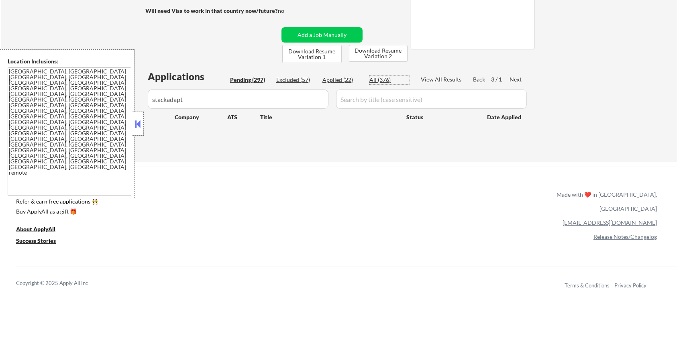
click at [373, 81] on div "All (376)" at bounding box center [389, 80] width 40 height 8
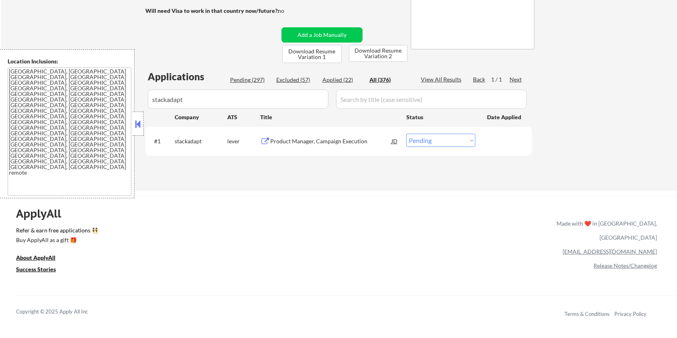
click at [307, 136] on div "Product Manager, Campaign Execution" at bounding box center [330, 141] width 121 height 14
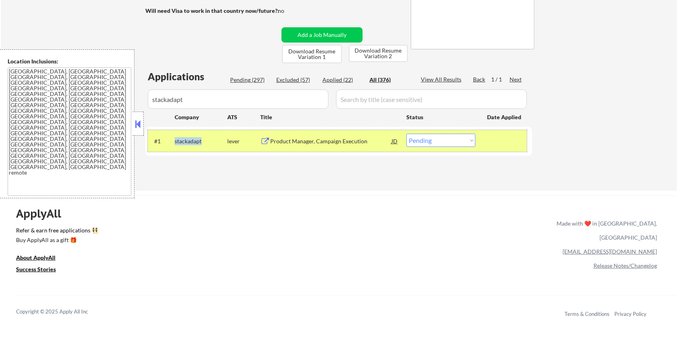
drag, startPoint x: 205, startPoint y: 141, endPoint x: 173, endPoint y: 141, distance: 31.7
click at [173, 141] on div "#1 stackadapt lever Product Manager, Campaign Execution JD warning_amber Choose…" at bounding box center [337, 141] width 379 height 22
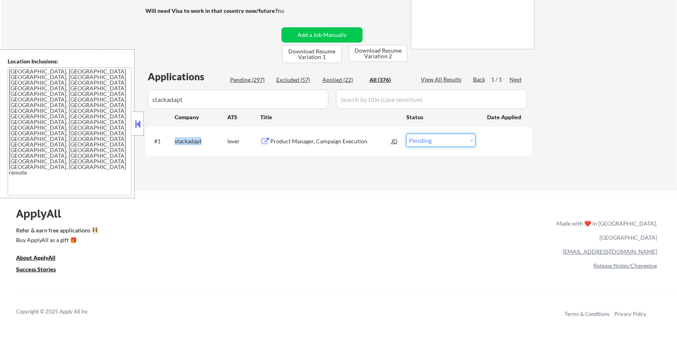
click at [434, 145] on select "Choose an option... Pending Applied Excluded (Questions) Excluded (Expired) Exc…" at bounding box center [440, 140] width 69 height 13
click at [406, 134] on select "Choose an option... Pending Applied Excluded (Questions) Excluded (Expired) Exc…" at bounding box center [440, 140] width 69 height 13
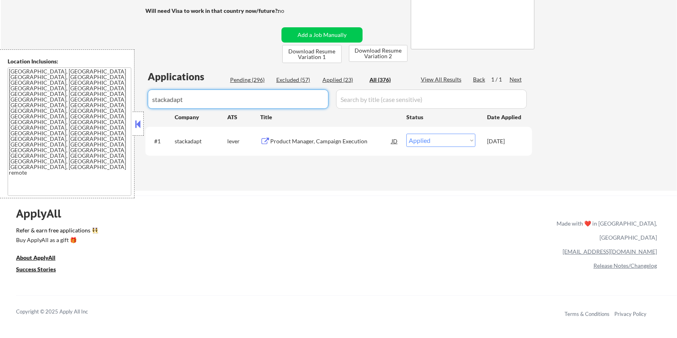
drag, startPoint x: 206, startPoint y: 98, endPoint x: 115, endPoint y: 116, distance: 92.9
click at [115, 116] on body "← Return to /applysquad Mailslurp Inbox Job Search Builder [PERSON_NAME] User E…" at bounding box center [338, 31] width 677 height 338
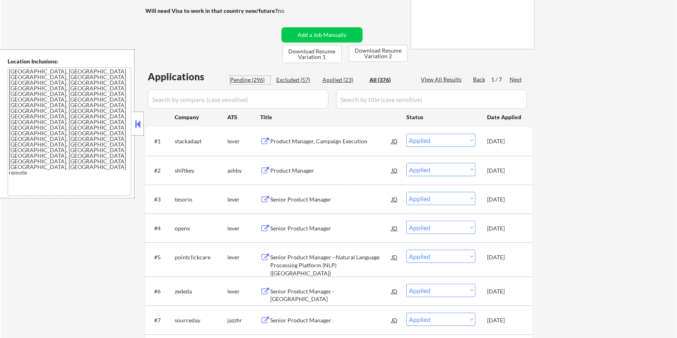
click at [241, 79] on div "Pending (296)" at bounding box center [250, 80] width 40 height 8
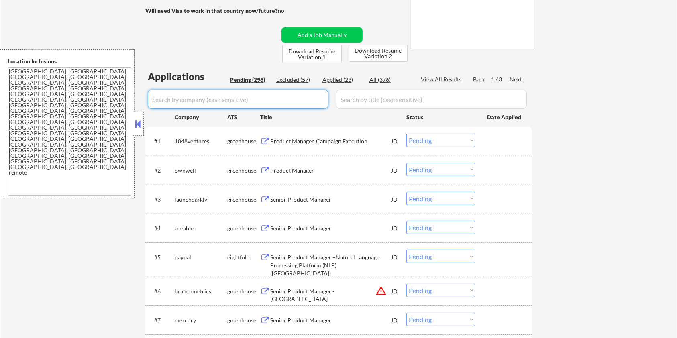
click at [234, 100] on input "input" at bounding box center [238, 99] width 181 height 19
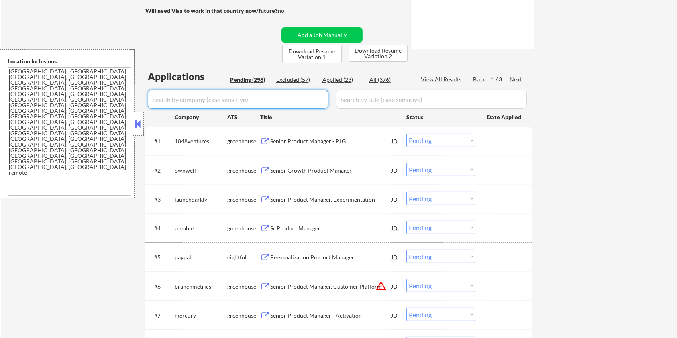
click at [360, 100] on input "input" at bounding box center [431, 99] width 191 height 19
click at [265, 102] on input "input" at bounding box center [238, 99] width 181 height 19
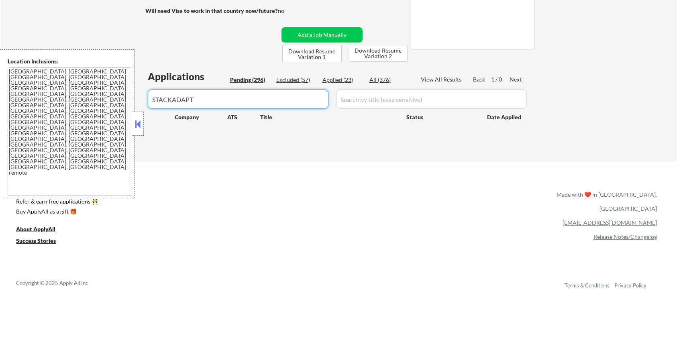
drag, startPoint x: 208, startPoint y: 102, endPoint x: 119, endPoint y: 127, distance: 92.9
click at [119, 127] on body "← Return to /applysquad Mailslurp Inbox Job Search Builder [PERSON_NAME] User E…" at bounding box center [338, 31] width 677 height 338
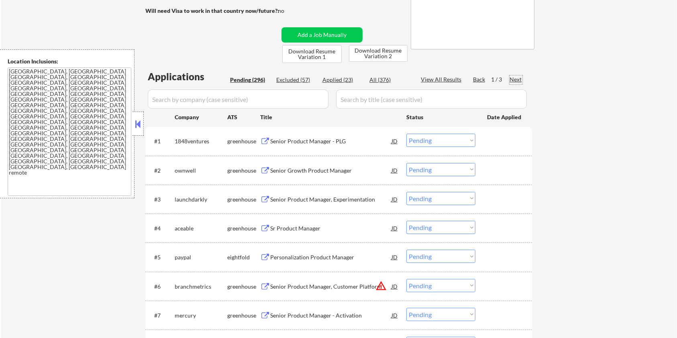
click at [514, 79] on div "Next" at bounding box center [515, 79] width 13 height 8
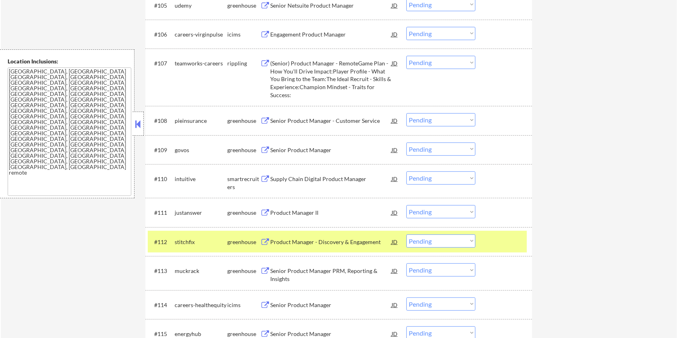
scroll to position [406, 0]
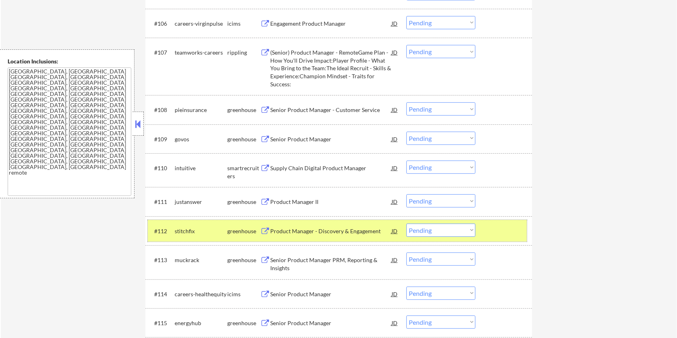
click at [500, 229] on div at bounding box center [504, 231] width 35 height 14
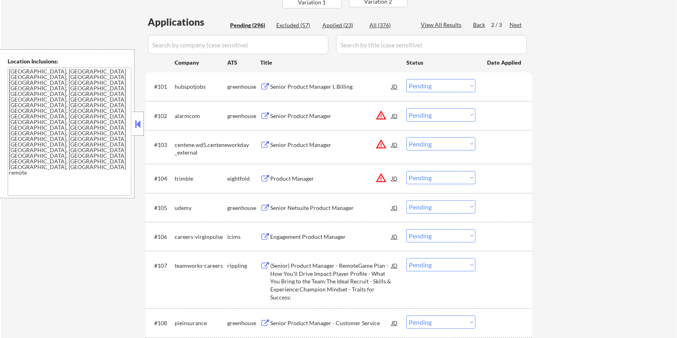
scroll to position [192, 0]
click at [514, 24] on div "Next" at bounding box center [515, 26] width 13 height 8
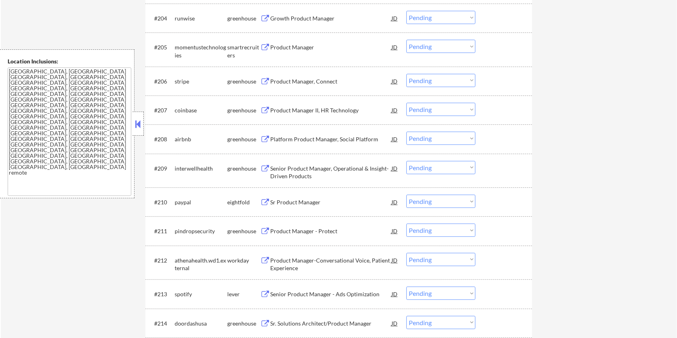
scroll to position [406, 0]
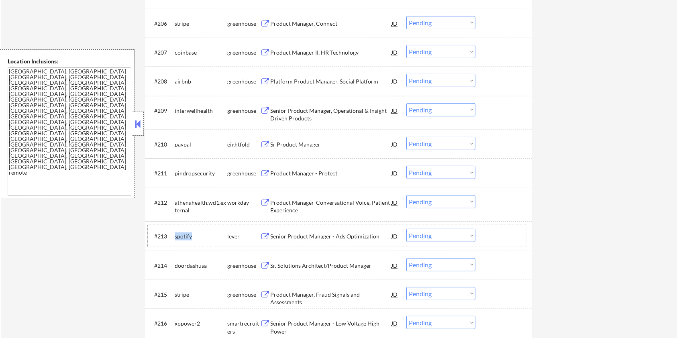
drag, startPoint x: 202, startPoint y: 233, endPoint x: 175, endPoint y: 233, distance: 26.9
click at [175, 233] on div "spotify" at bounding box center [201, 236] width 53 height 8
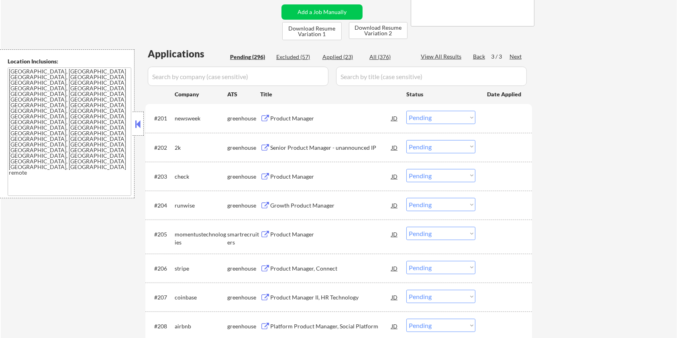
scroll to position [138, 0]
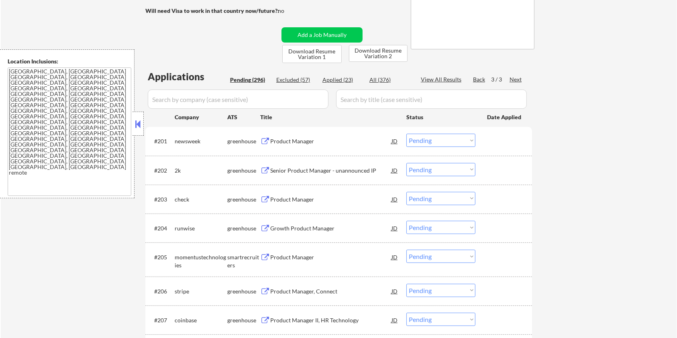
click at [253, 95] on input "input" at bounding box center [238, 99] width 181 height 19
paste input "spotify"
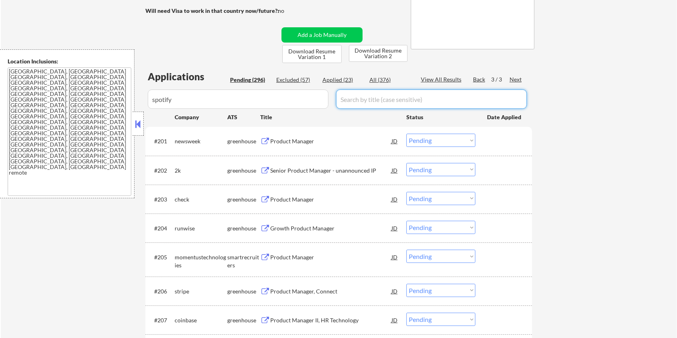
click at [376, 92] on input "input" at bounding box center [431, 99] width 191 height 19
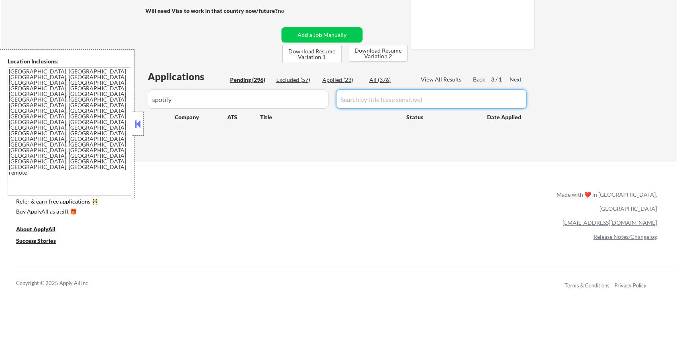
click at [370, 79] on div "All (376)" at bounding box center [389, 80] width 40 height 8
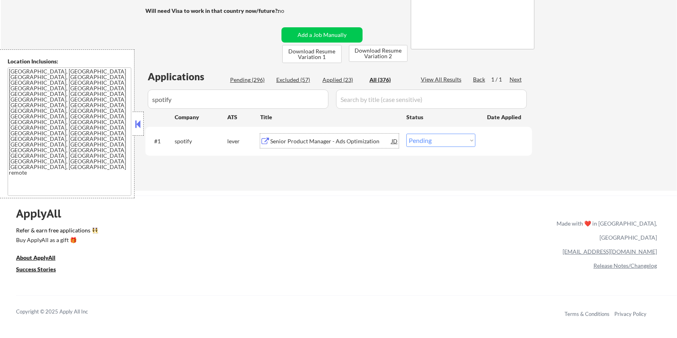
click at [295, 140] on div "Senior Product Manager - Ads Optimization" at bounding box center [330, 141] width 121 height 8
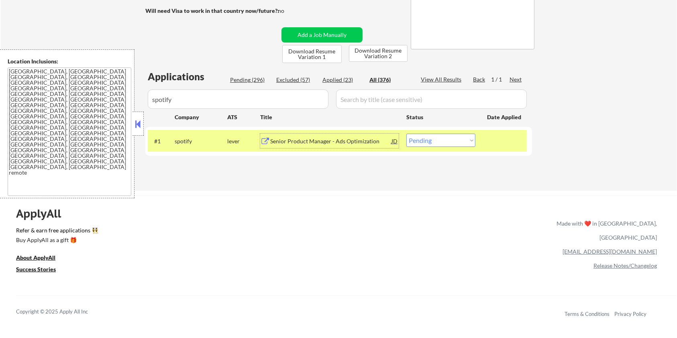
click at [460, 138] on select "Choose an option... Pending Applied Excluded (Questions) Excluded (Expired) Exc…" at bounding box center [440, 140] width 69 height 13
click at [406, 134] on select "Choose an option... Pending Applied Excluded (Questions) Excluded (Expired) Exc…" at bounding box center [440, 140] width 69 height 13
drag, startPoint x: 195, startPoint y: 99, endPoint x: 149, endPoint y: 98, distance: 45.8
click at [149, 98] on input "input" at bounding box center [238, 99] width 181 height 19
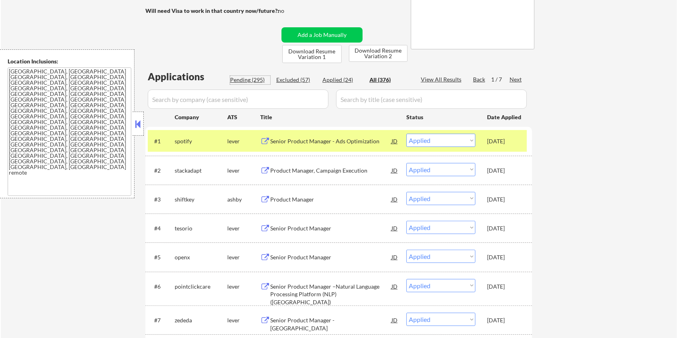
click at [252, 79] on div "Pending (295)" at bounding box center [250, 80] width 40 height 8
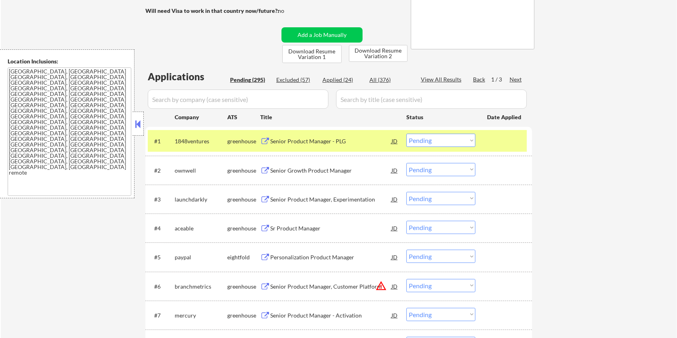
click at [511, 78] on div "Next" at bounding box center [515, 79] width 13 height 8
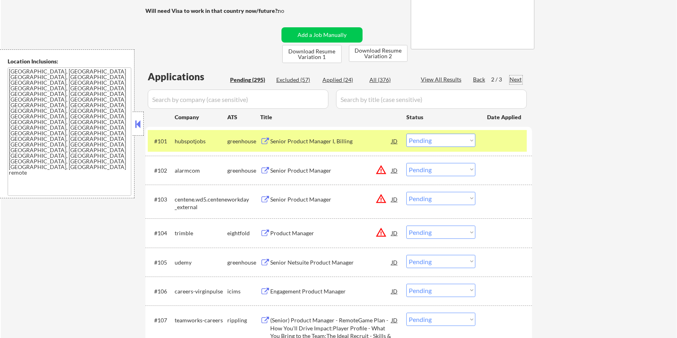
click at [517, 79] on div "Next" at bounding box center [515, 79] width 13 height 8
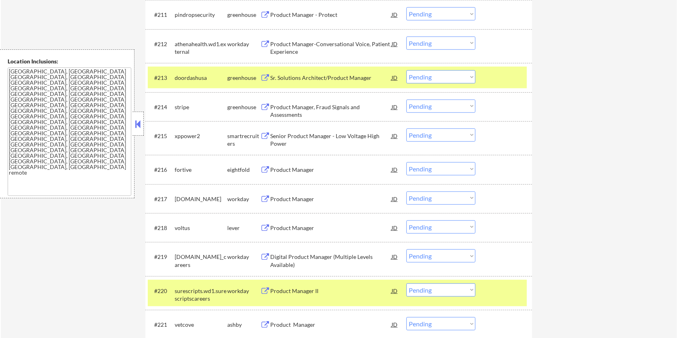
scroll to position [566, 0]
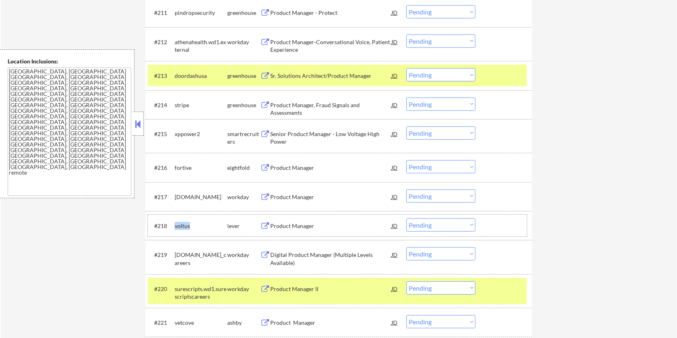
drag, startPoint x: 193, startPoint y: 226, endPoint x: 174, endPoint y: 223, distance: 19.0
click at [175, 223] on div "voltus" at bounding box center [201, 226] width 53 height 8
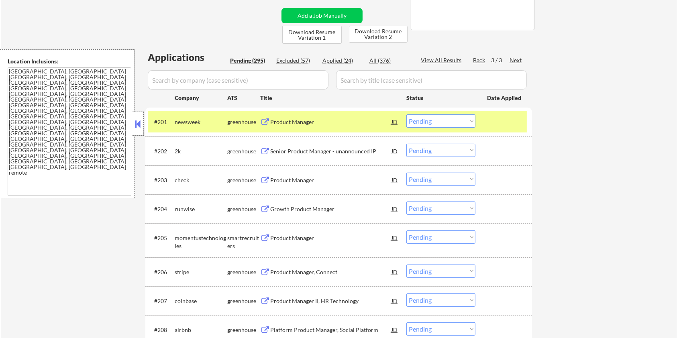
scroll to position [138, 0]
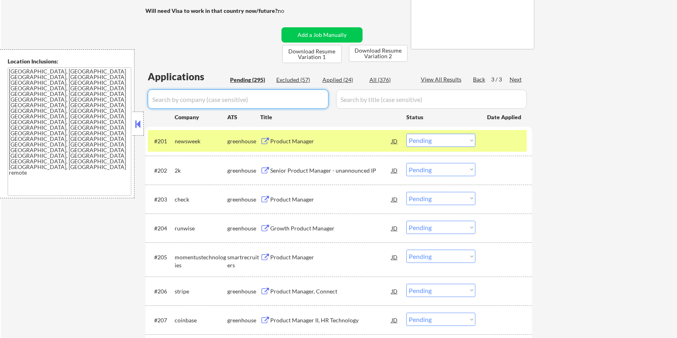
click at [198, 99] on input "input" at bounding box center [238, 99] width 181 height 19
paste input "voltus"
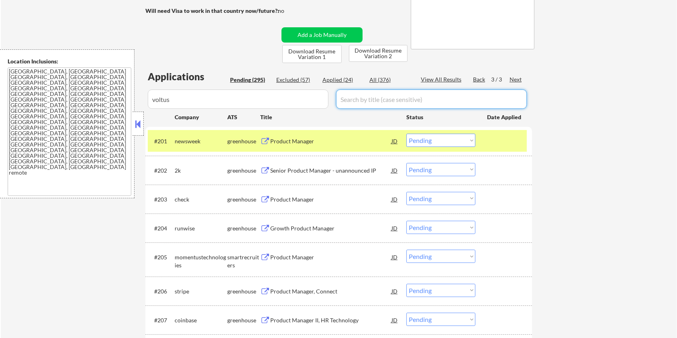
click at [360, 99] on input "input" at bounding box center [431, 99] width 191 height 19
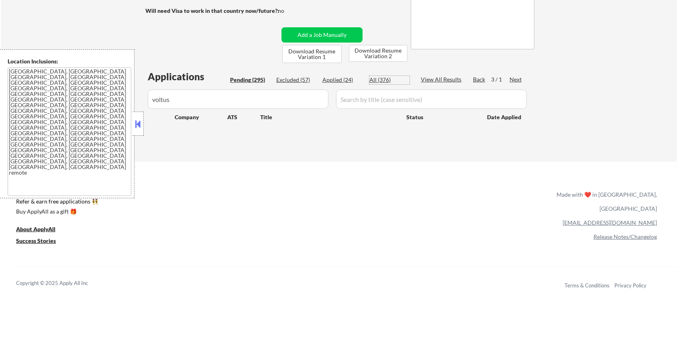
click at [378, 77] on div "All (376)" at bounding box center [389, 80] width 40 height 8
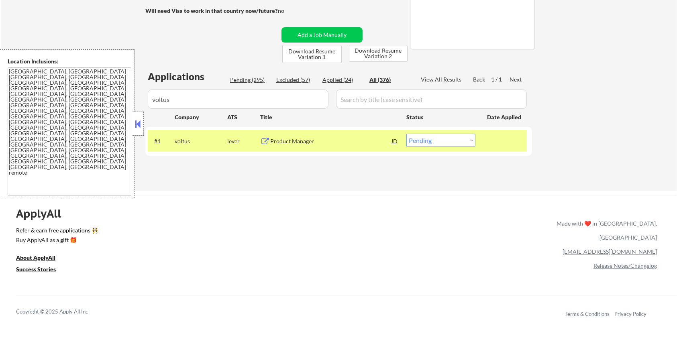
click at [299, 140] on div "Product Manager" at bounding box center [330, 141] width 121 height 8
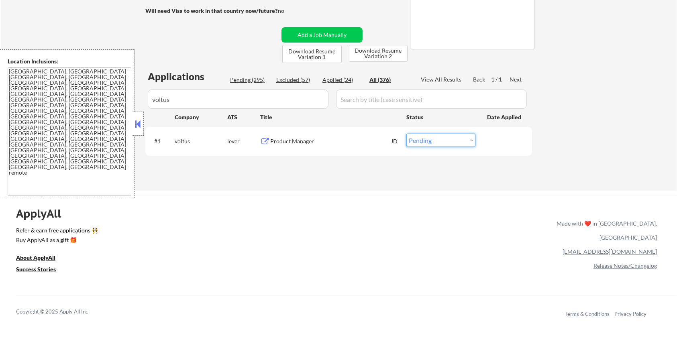
click at [431, 136] on select "Choose an option... Pending Applied Excluded (Questions) Excluded (Expired) Exc…" at bounding box center [440, 140] width 69 height 13
click at [406, 134] on select "Choose an option... Pending Applied Excluded (Questions) Excluded (Expired) Exc…" at bounding box center [440, 140] width 69 height 13
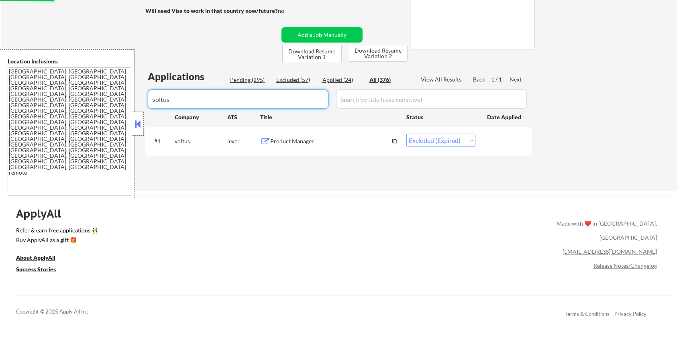
drag, startPoint x: 176, startPoint y: 107, endPoint x: 129, endPoint y: 107, distance: 47.0
click at [129, 107] on body "← Return to /applysquad Mailslurp Inbox Job Search Builder [PERSON_NAME] User E…" at bounding box center [338, 31] width 677 height 338
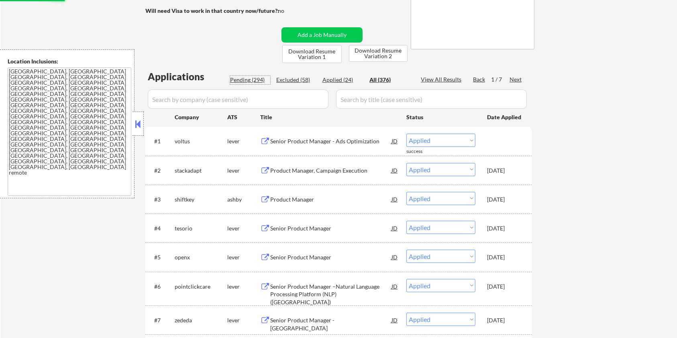
click at [244, 82] on div "Pending (294)" at bounding box center [250, 80] width 40 height 8
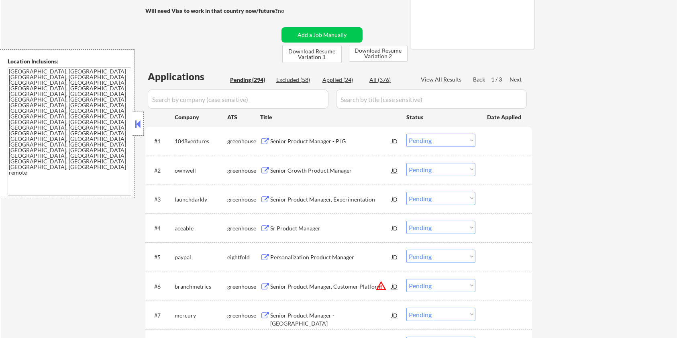
click at [516, 77] on div "Next" at bounding box center [515, 79] width 13 height 8
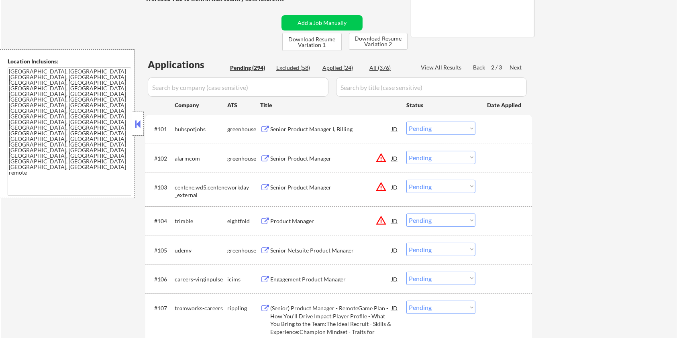
scroll to position [85, 0]
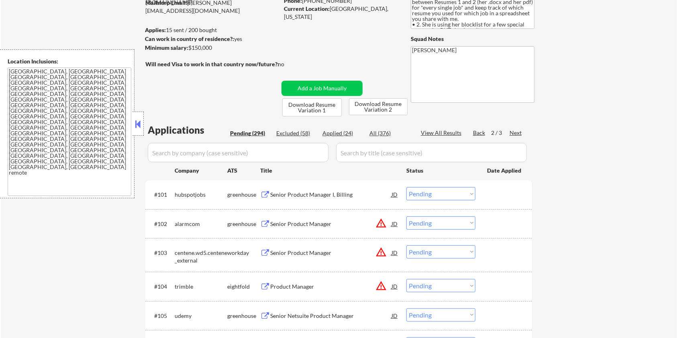
click at [519, 129] on div "Next" at bounding box center [515, 133] width 13 height 8
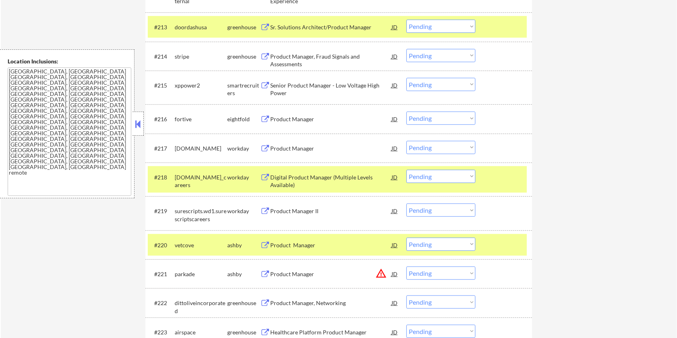
scroll to position [620, 0]
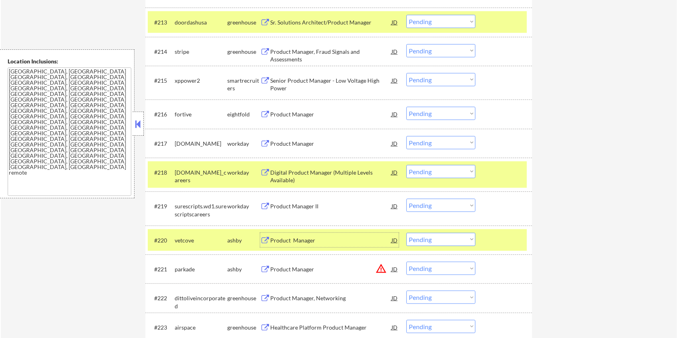
click at [275, 238] on div "Product Manager" at bounding box center [330, 240] width 121 height 8
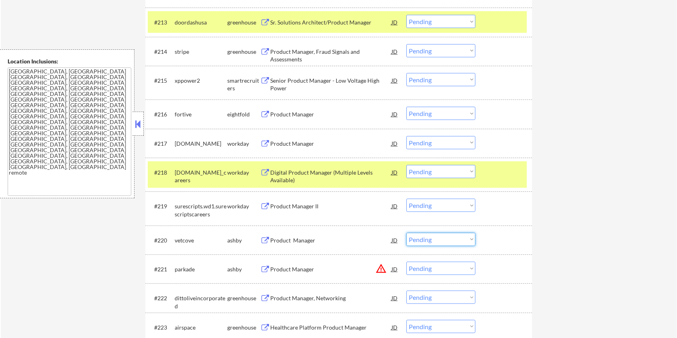
click at [429, 240] on select "Choose an option... Pending Applied Excluded (Questions) Excluded (Expired) Exc…" at bounding box center [440, 239] width 69 height 13
click at [406, 233] on select "Choose an option... Pending Applied Excluded (Questions) Excluded (Expired) Exc…" at bounding box center [440, 239] width 69 height 13
click at [295, 268] on div "Product Manager" at bounding box center [330, 269] width 121 height 8
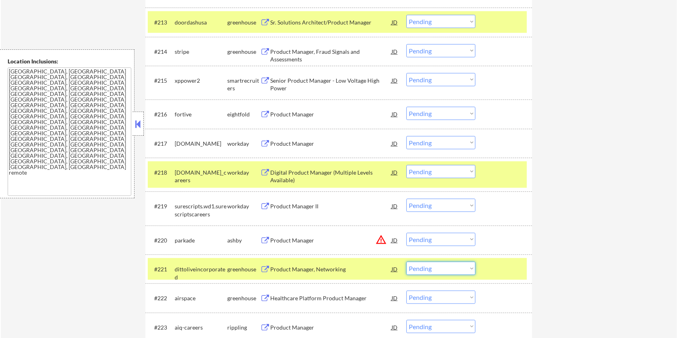
click at [459, 268] on select "Choose an option... Pending Applied Excluded (Questions) Excluded (Expired) Exc…" at bounding box center [440, 268] width 69 height 13
click at [326, 230] on div "#220 parkade [PERSON_NAME] Product Manager JD warning_amber Choose an option...…" at bounding box center [337, 240] width 379 height 22
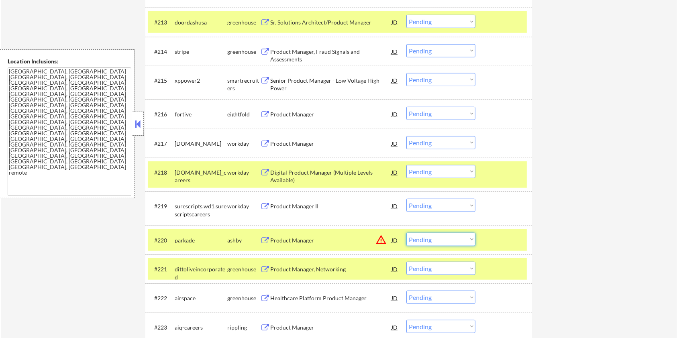
click at [434, 242] on select "Choose an option... Pending Applied Excluded (Questions) Excluded (Expired) Exc…" at bounding box center [440, 239] width 69 height 13
click at [406, 233] on select "Choose an option... Pending Applied Excluded (Questions) Excluded (Expired) Exc…" at bounding box center [440, 239] width 69 height 13
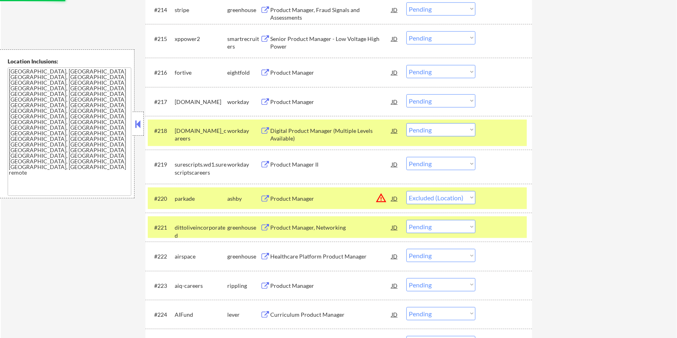
scroll to position [727, 0]
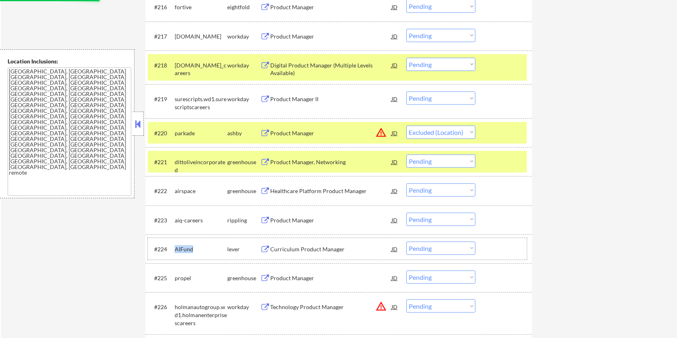
drag, startPoint x: 203, startPoint y: 248, endPoint x: 175, endPoint y: 249, distance: 28.5
click at [175, 249] on div "AIFund" at bounding box center [201, 249] width 53 height 8
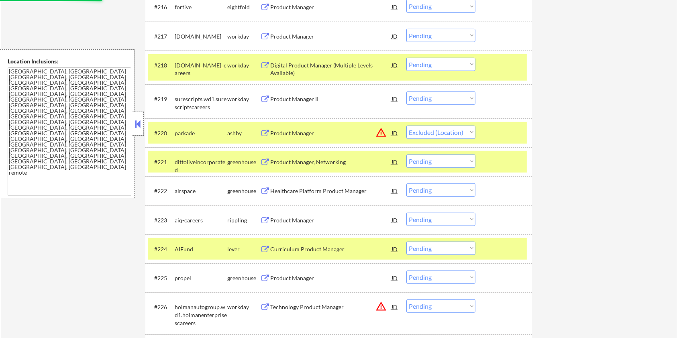
click at [274, 249] on div "Curriculum Product Manager" at bounding box center [330, 249] width 121 height 8
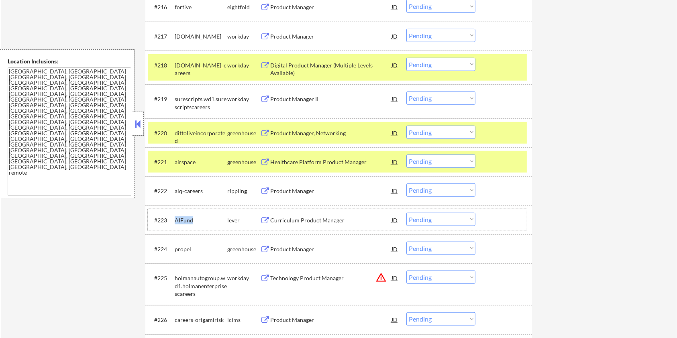
drag, startPoint x: 194, startPoint y: 218, endPoint x: 175, endPoint y: 220, distance: 19.1
click at [175, 220] on div "AIFund" at bounding box center [201, 220] width 53 height 8
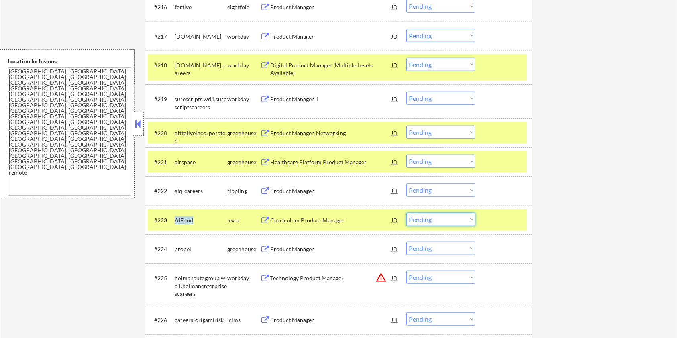
click at [444, 220] on select "Choose an option... Pending Applied Excluded (Questions) Excluded (Expired) Exc…" at bounding box center [440, 219] width 69 height 13
click at [406, 213] on select "Choose an option... Pending Applied Excluded (Questions) Excluded (Expired) Exc…" at bounding box center [440, 219] width 69 height 13
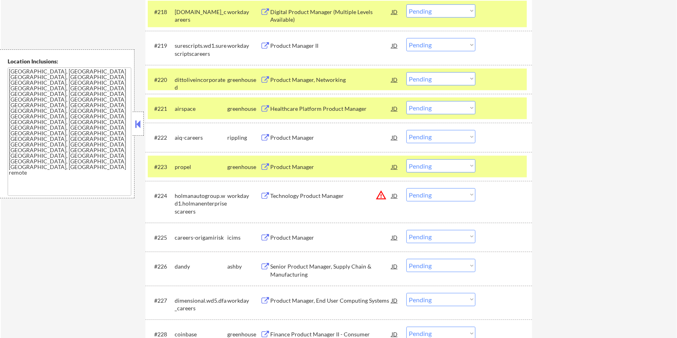
scroll to position [780, 0]
drag, startPoint x: 190, startPoint y: 266, endPoint x: 173, endPoint y: 269, distance: 17.5
click at [173, 269] on div "#226 [PERSON_NAME] Senior Product Manager, Supply Chain & Manufacturing JD warn…" at bounding box center [337, 268] width 379 height 26
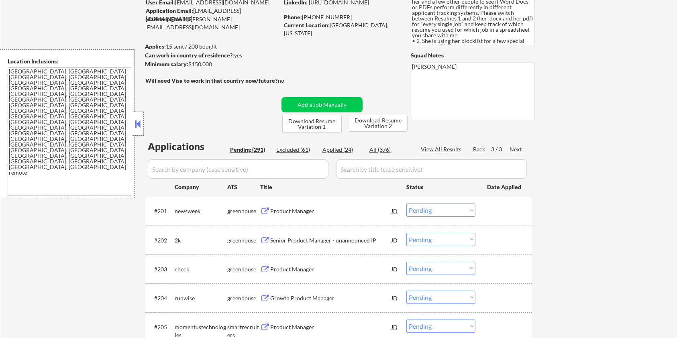
scroll to position [31, 0]
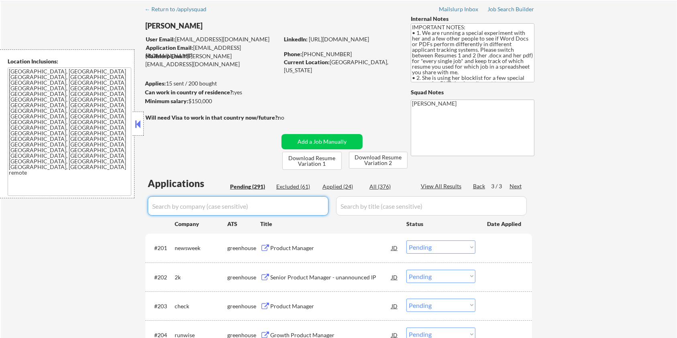
click at [190, 209] on input "input" at bounding box center [238, 205] width 181 height 19
paste input "dandy"
click at [356, 206] on input "input" at bounding box center [431, 205] width 191 height 19
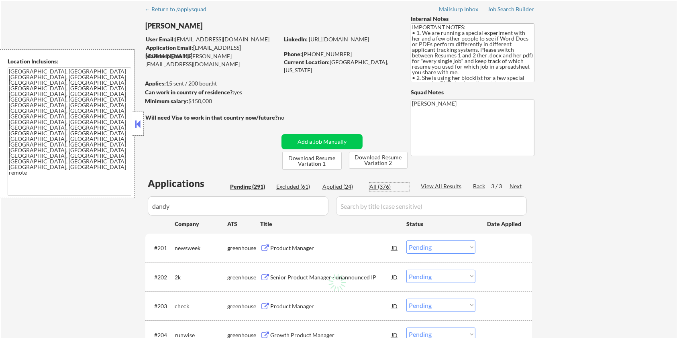
click at [375, 188] on div "All (376)" at bounding box center [389, 187] width 40 height 8
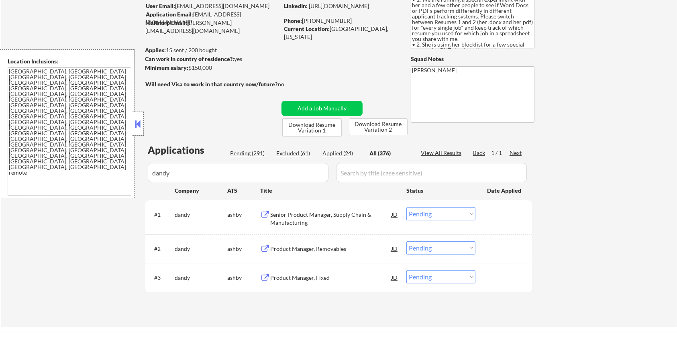
scroll to position [85, 0]
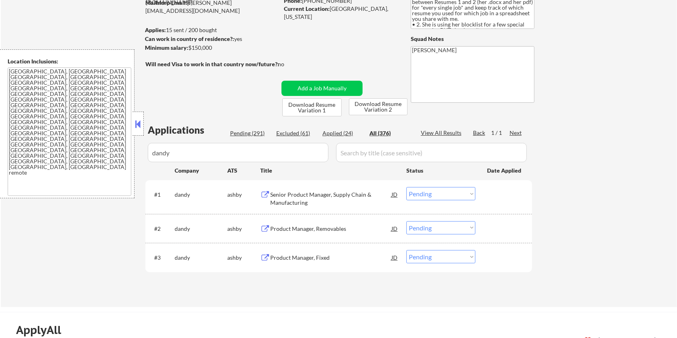
click at [453, 197] on select "Choose an option... Pending Applied Excluded (Questions) Excluded (Expired) Exc…" at bounding box center [440, 193] width 69 height 13
click at [406, 187] on select "Choose an option... Pending Applied Excluded (Questions) Excluded (Expired) Exc…" at bounding box center [440, 193] width 69 height 13
click at [444, 231] on select "Choose an option... Pending Applied Excluded (Questions) Excluded (Expired) Exc…" at bounding box center [440, 227] width 69 height 13
click at [406, 221] on select "Choose an option... Pending Applied Excluded (Questions) Excluded (Expired) Exc…" at bounding box center [440, 227] width 69 height 13
click at [446, 261] on select "Choose an option... Pending Applied Excluded (Questions) Excluded (Expired) Exc…" at bounding box center [440, 256] width 69 height 13
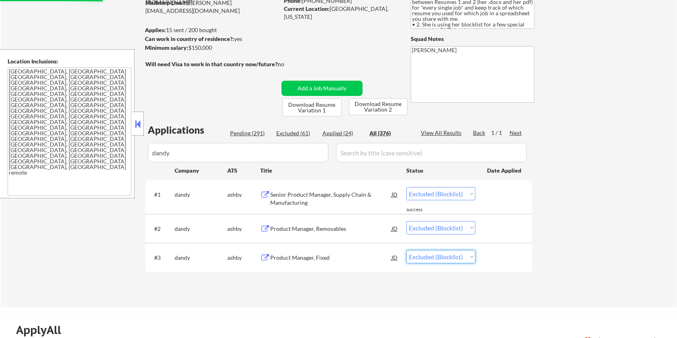
click at [406, 250] on select "Choose an option... Pending Applied Excluded (Questions) Excluded (Expired) Exc…" at bounding box center [440, 256] width 69 height 13
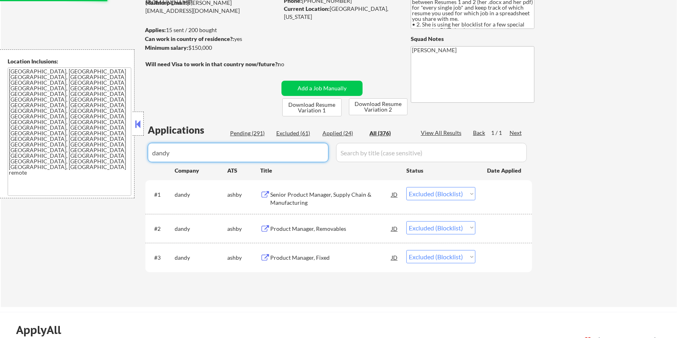
drag, startPoint x: 249, startPoint y: 151, endPoint x: 122, endPoint y: 151, distance: 126.8
click at [122, 151] on body "← Return to /applysquad Mailslurp Inbox Job Search Builder [PERSON_NAME] User E…" at bounding box center [338, 84] width 677 height 338
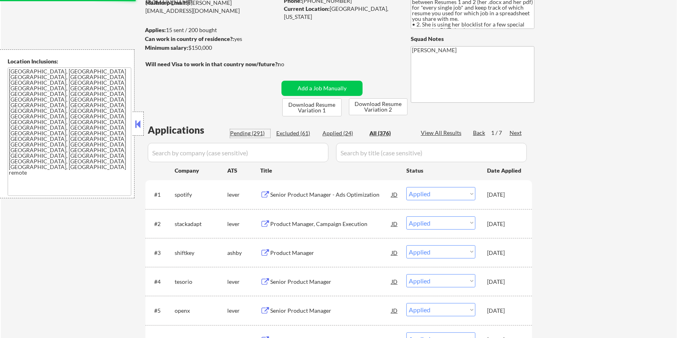
click at [250, 132] on div "Pending (291)" at bounding box center [250, 133] width 40 height 8
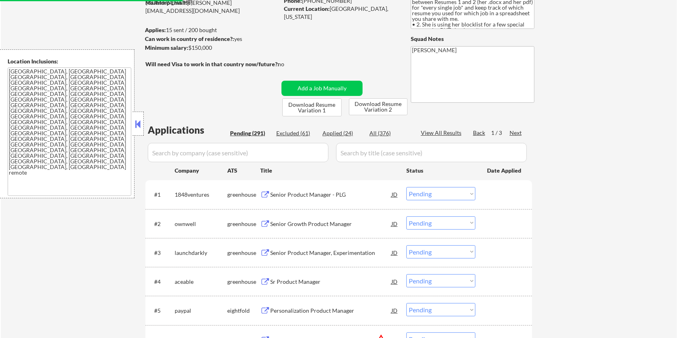
click at [518, 130] on div "Next" at bounding box center [515, 133] width 13 height 8
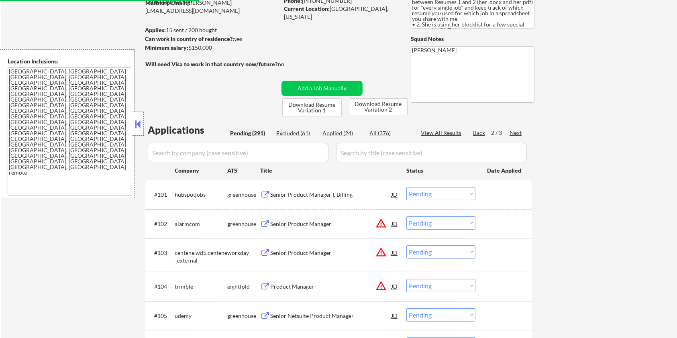
click at [514, 130] on div "Next" at bounding box center [515, 133] width 13 height 8
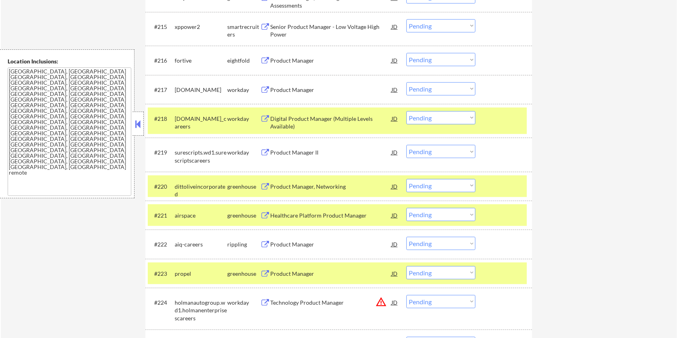
scroll to position [834, 0]
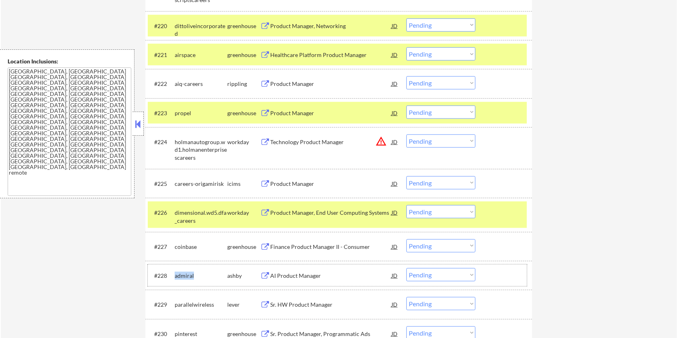
drag, startPoint x: 194, startPoint y: 273, endPoint x: 175, endPoint y: 275, distance: 18.6
click at [175, 275] on div "admiral" at bounding box center [201, 276] width 53 height 8
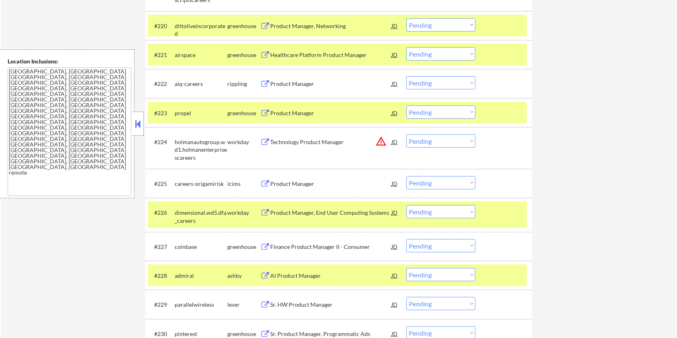
click at [295, 274] on div "AI Product Manager" at bounding box center [330, 276] width 121 height 8
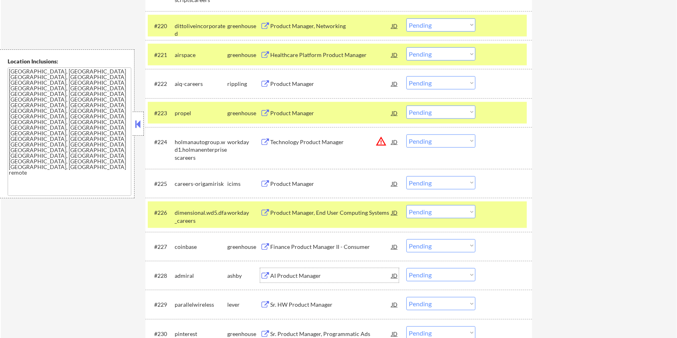
click at [202, 272] on div "admiral" at bounding box center [201, 276] width 53 height 8
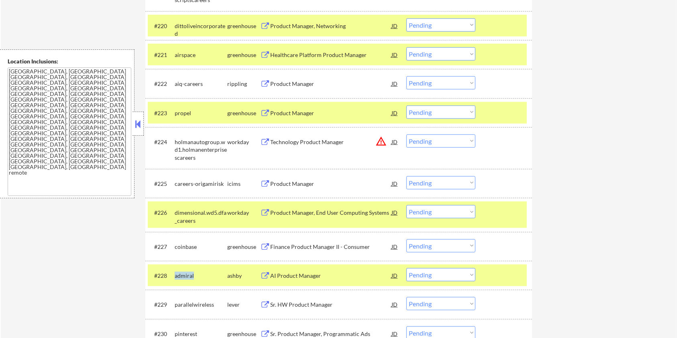
drag, startPoint x: 199, startPoint y: 276, endPoint x: 175, endPoint y: 276, distance: 24.5
click at [175, 276] on div "admiral" at bounding box center [201, 276] width 53 height 8
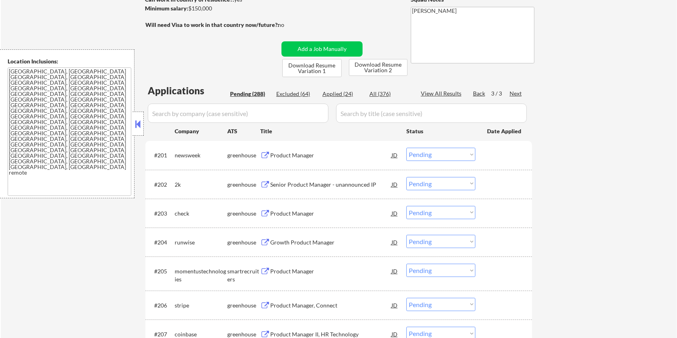
scroll to position [35, 0]
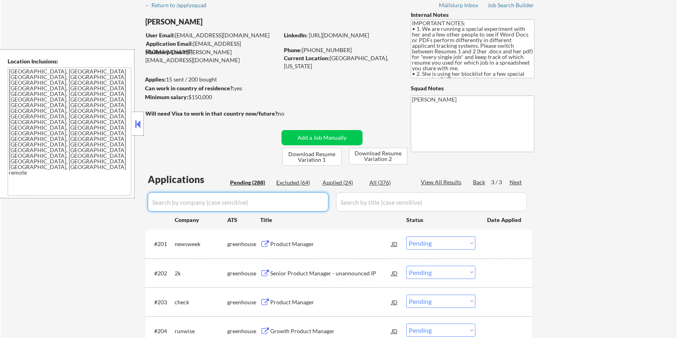
click at [280, 207] on input "input" at bounding box center [238, 201] width 181 height 19
paste input "admiral"
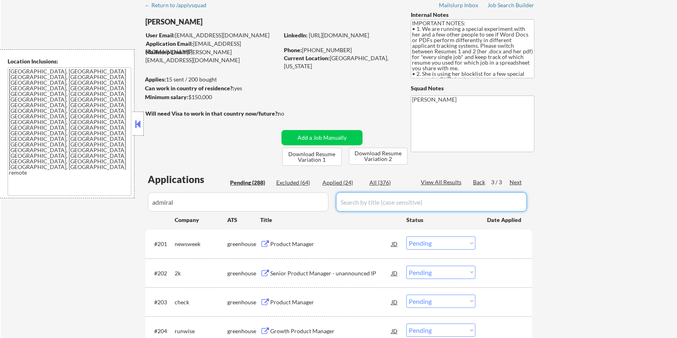
drag, startPoint x: 381, startPoint y: 200, endPoint x: 382, endPoint y: 192, distance: 7.8
click at [381, 200] on input "input" at bounding box center [431, 201] width 191 height 19
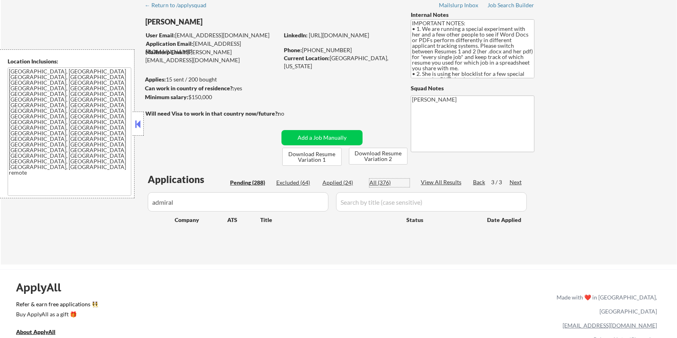
click at [385, 179] on div "All (376)" at bounding box center [389, 183] width 40 height 8
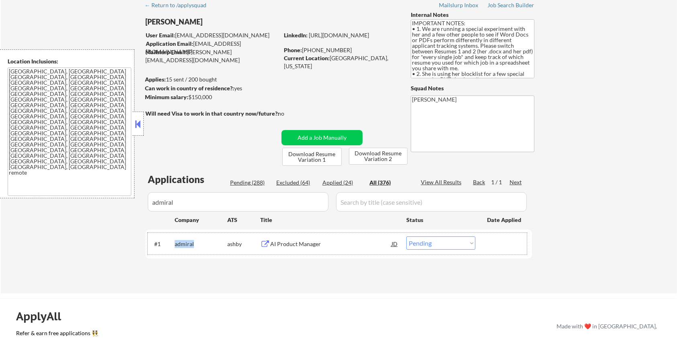
drag, startPoint x: 196, startPoint y: 242, endPoint x: 173, endPoint y: 239, distance: 23.1
click at [173, 239] on div "#1 admiral [PERSON_NAME] Product Manager JD warning_amber Choose an option... P…" at bounding box center [337, 244] width 379 height 22
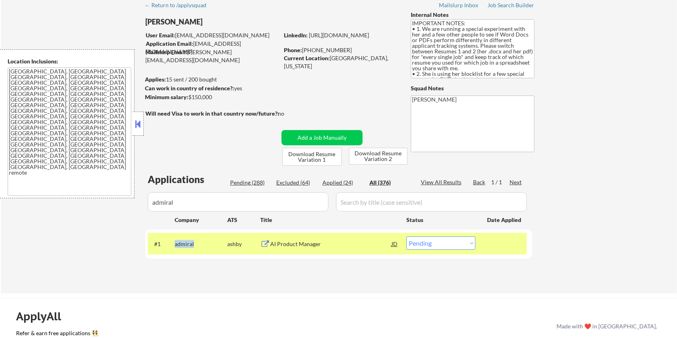
click at [465, 242] on select "Choose an option... Pending Applied Excluded (Questions) Excluded (Expired) Exc…" at bounding box center [440, 242] width 69 height 13
click at [406, 236] on select "Choose an option... Pending Applied Excluded (Questions) Excluded (Expired) Exc…" at bounding box center [440, 242] width 69 height 13
